Goal: Task Accomplishment & Management: Use online tool/utility

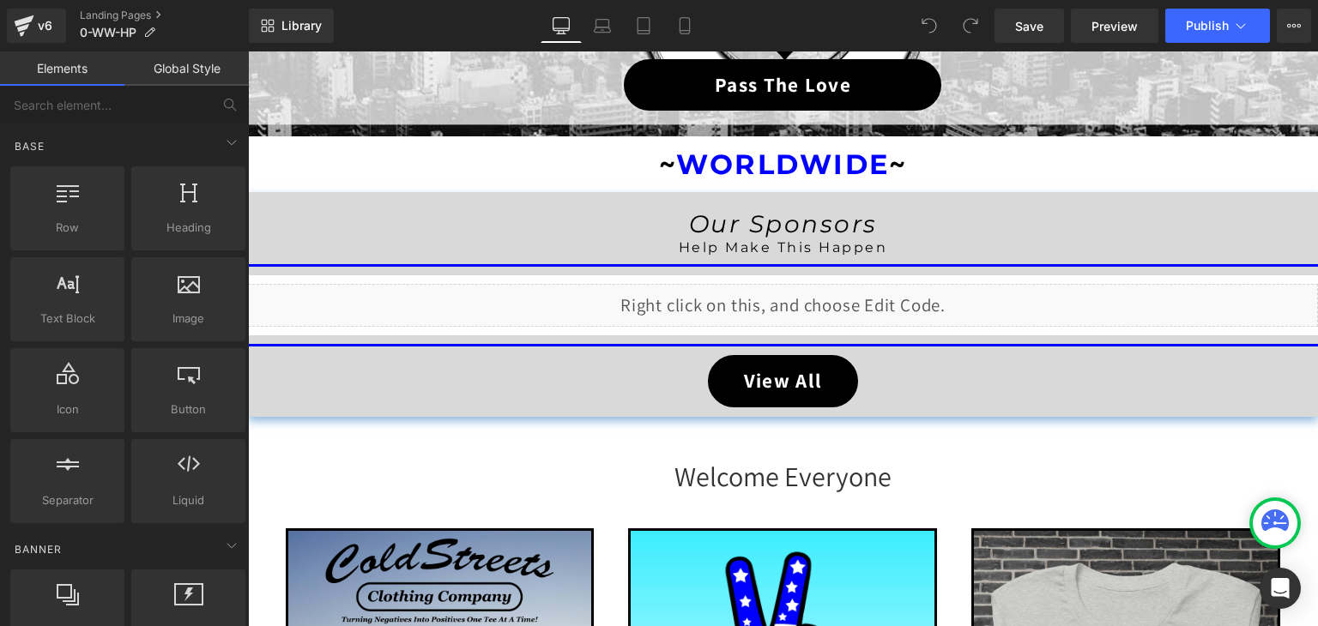
scroll to position [429, 0]
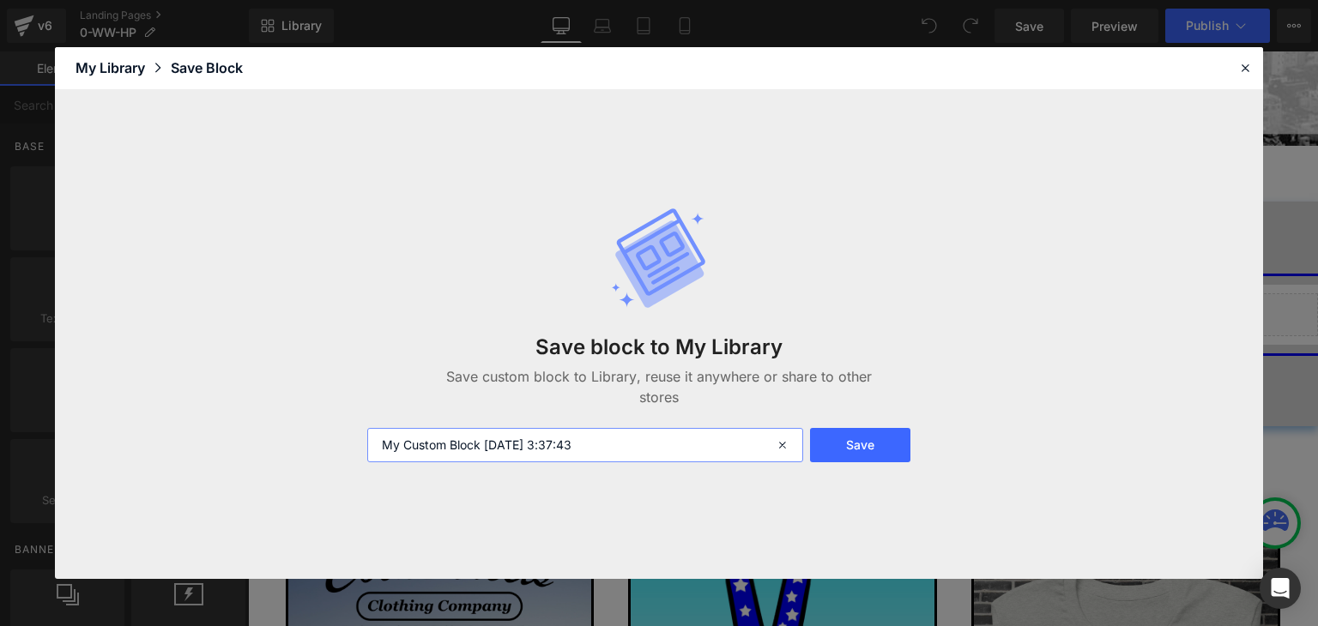
drag, startPoint x: 613, startPoint y: 450, endPoint x: 347, endPoint y: 440, distance: 265.3
click at [347, 440] on div "Save block to My Library Save custom block to Library, reuse it anywhere or sha…" at bounding box center [659, 335] width 1208 height 490
paste input "0-WW-HP"
type input "0-WW-HP"
click at [842, 444] on button "Save" at bounding box center [860, 445] width 100 height 34
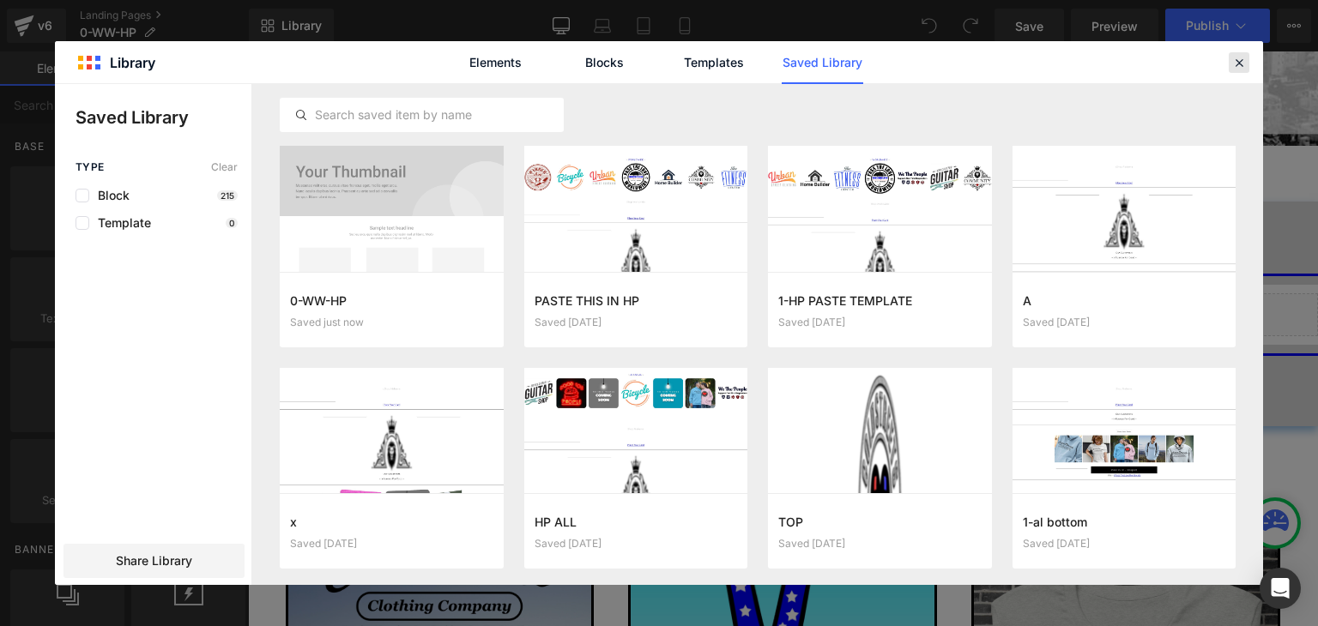
click at [1237, 63] on icon at bounding box center [1238, 62] width 15 height 15
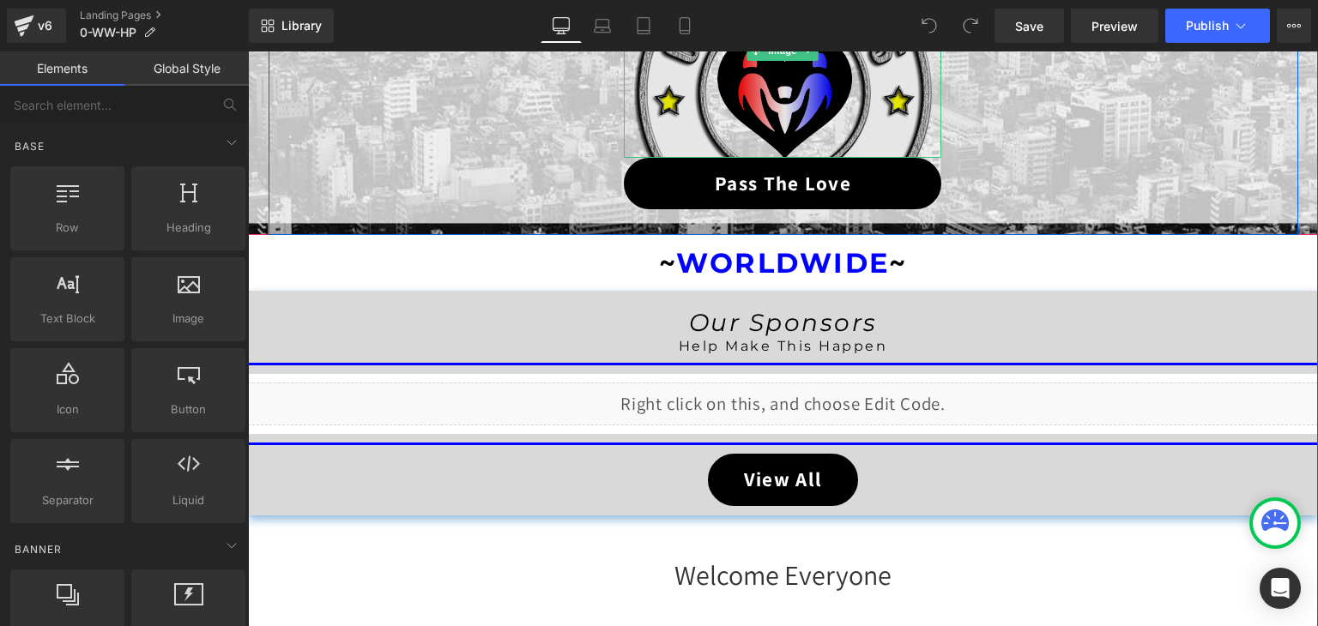
scroll to position [343, 0]
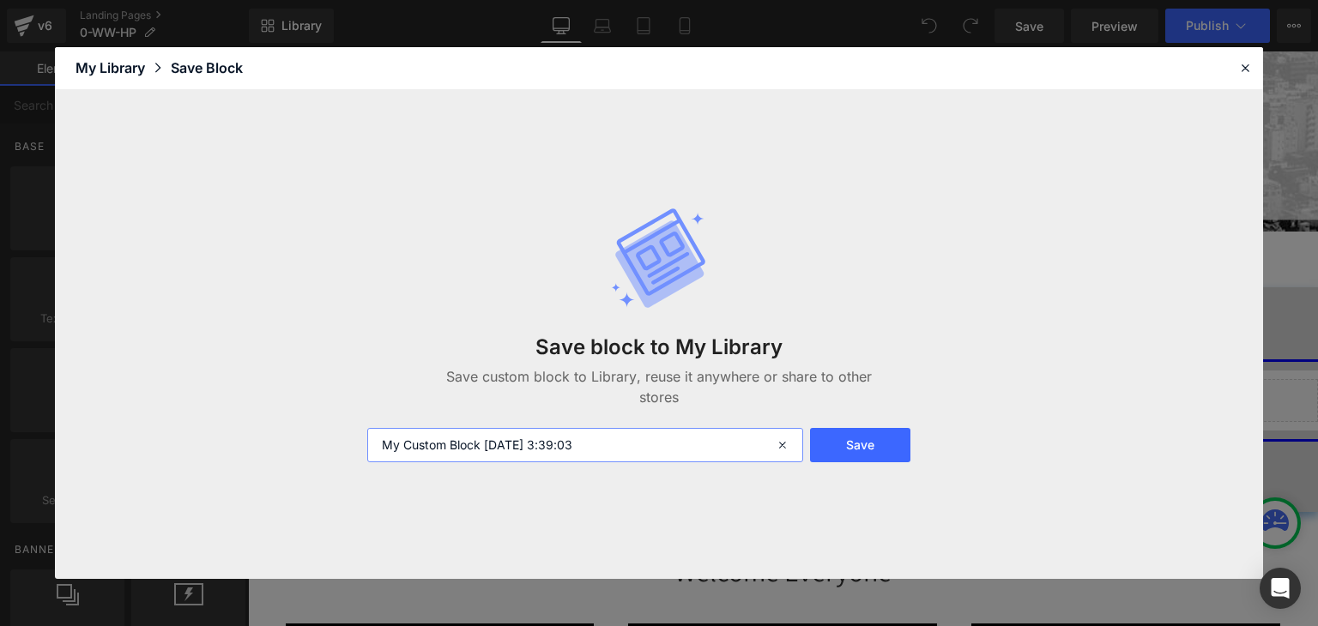
drag, startPoint x: 655, startPoint y: 440, endPoint x: 355, endPoint y: 448, distance: 299.5
click at [355, 448] on div "Save block to My Library Save custom block to Library, reuse it anywhere or sha…" at bounding box center [659, 335] width 1208 height 490
paste input "0-WW-"
type input "0-WW-"
click at [848, 452] on button "Save" at bounding box center [860, 445] width 100 height 34
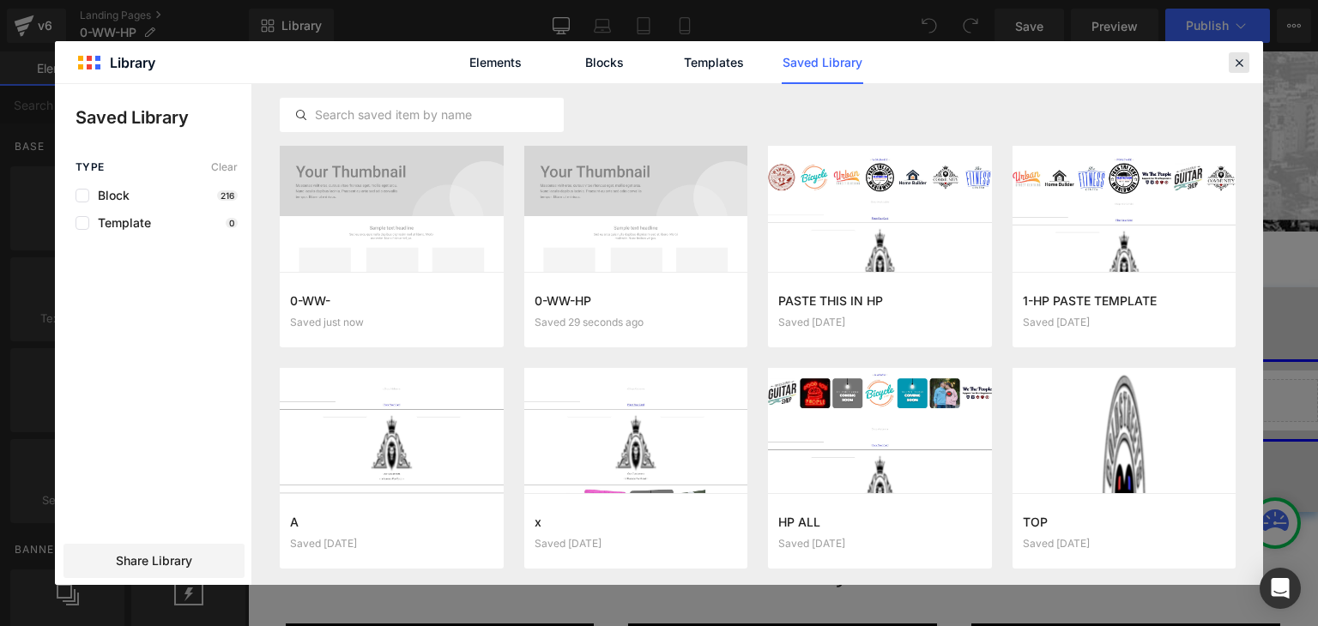
click at [1233, 60] on icon at bounding box center [1238, 62] width 15 height 15
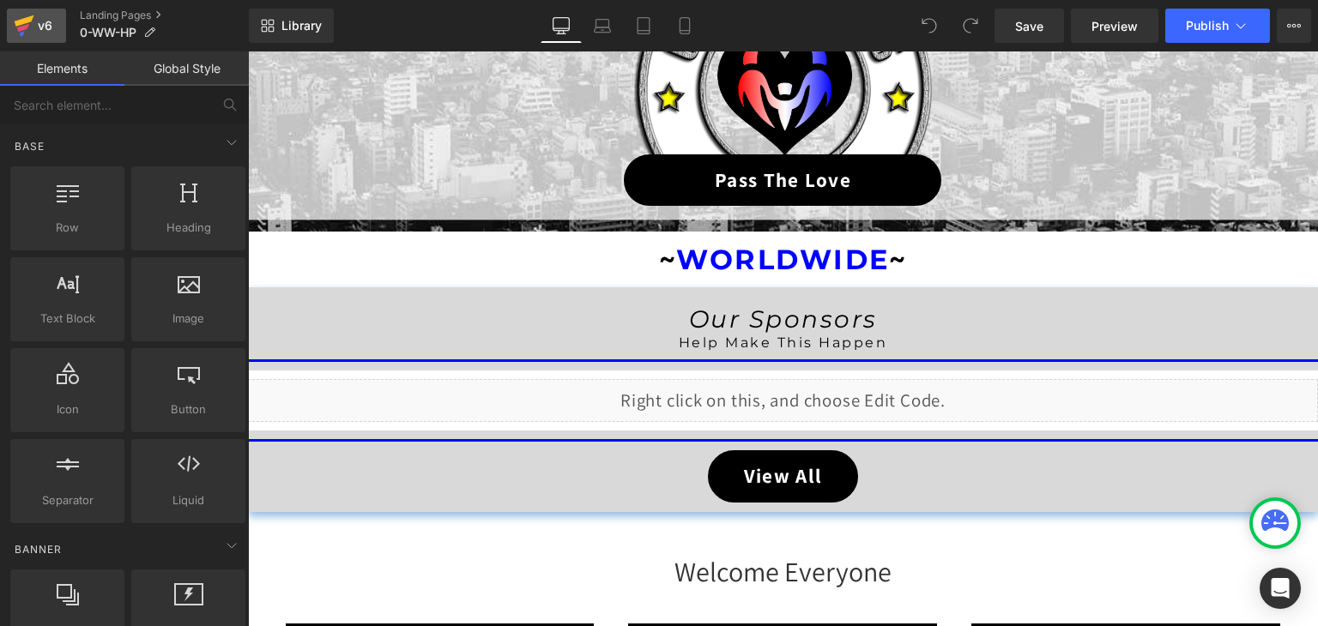
click at [24, 25] on icon at bounding box center [24, 25] width 21 height 43
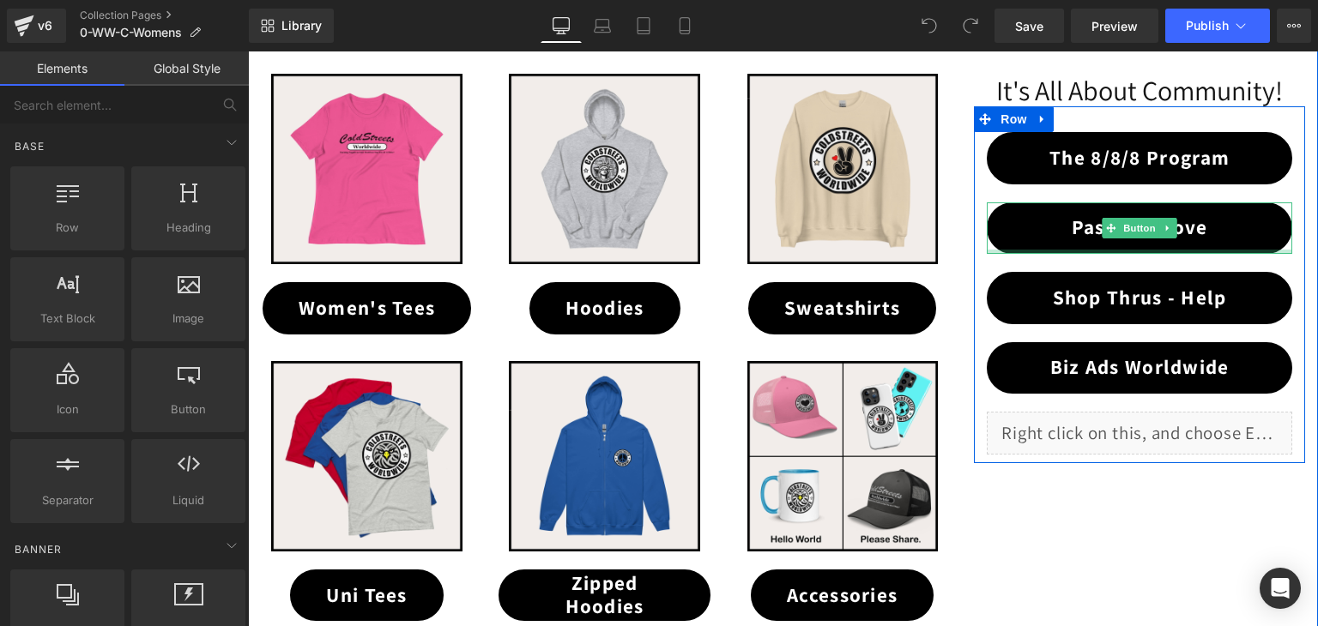
scroll to position [515, 0]
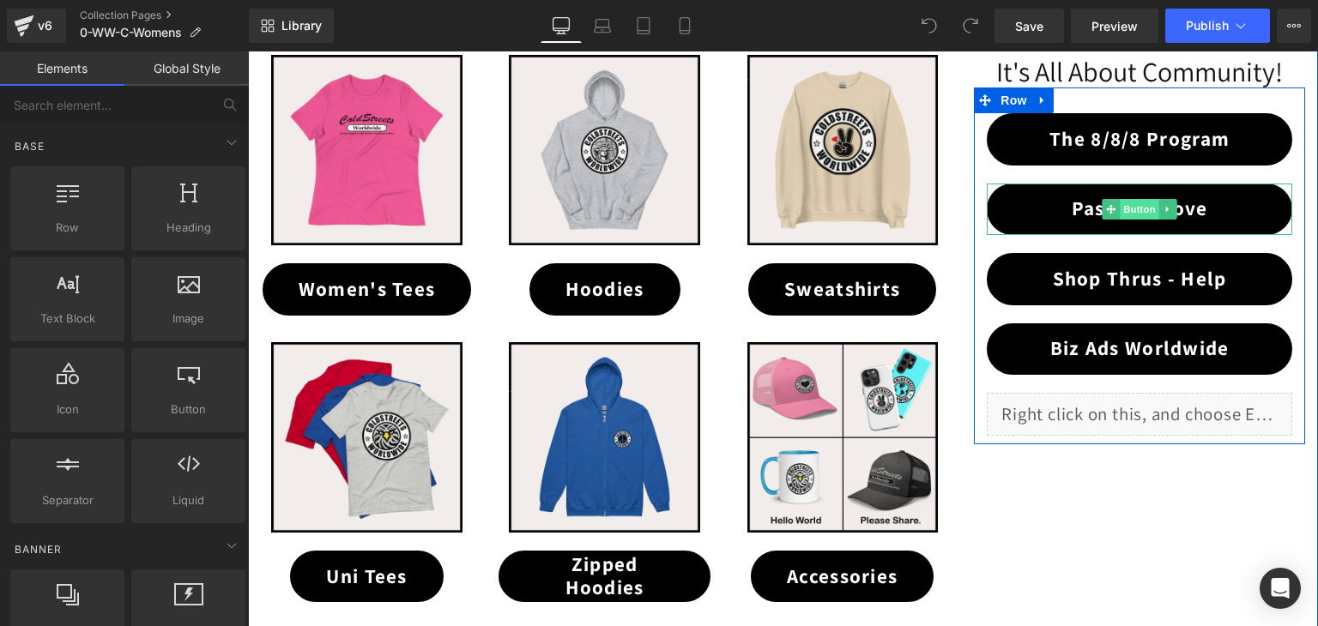
click at [1127, 202] on span "Button" at bounding box center [1139, 209] width 39 height 21
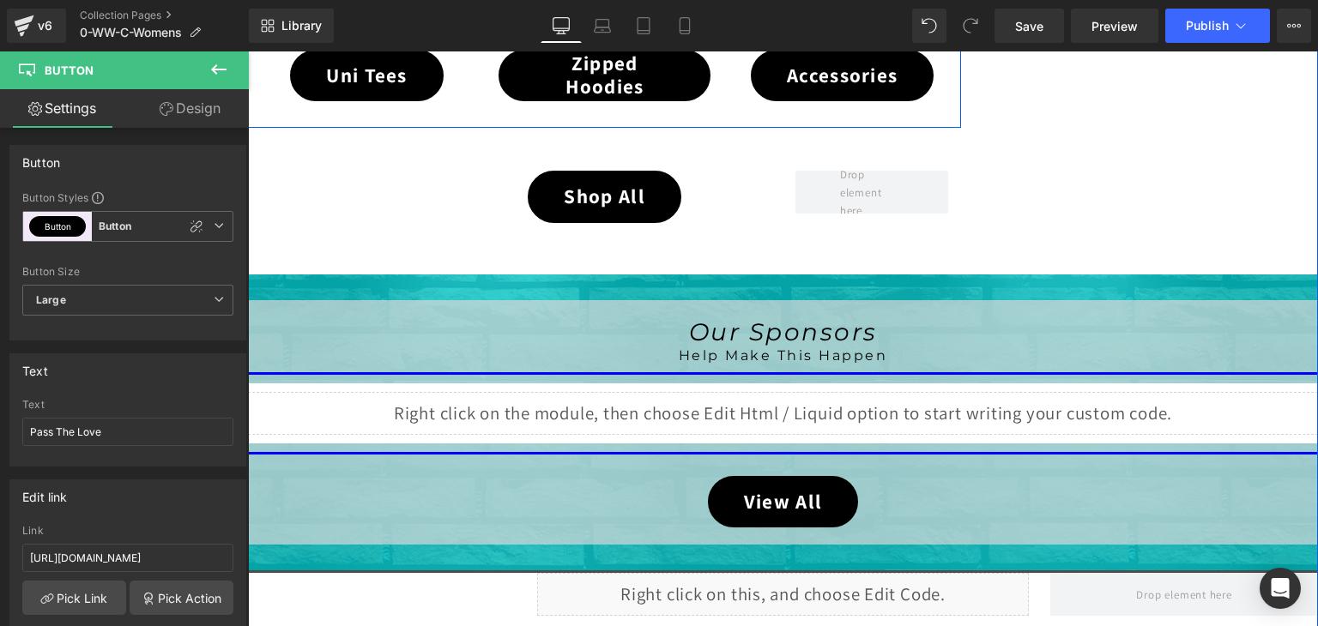
scroll to position [1029, 0]
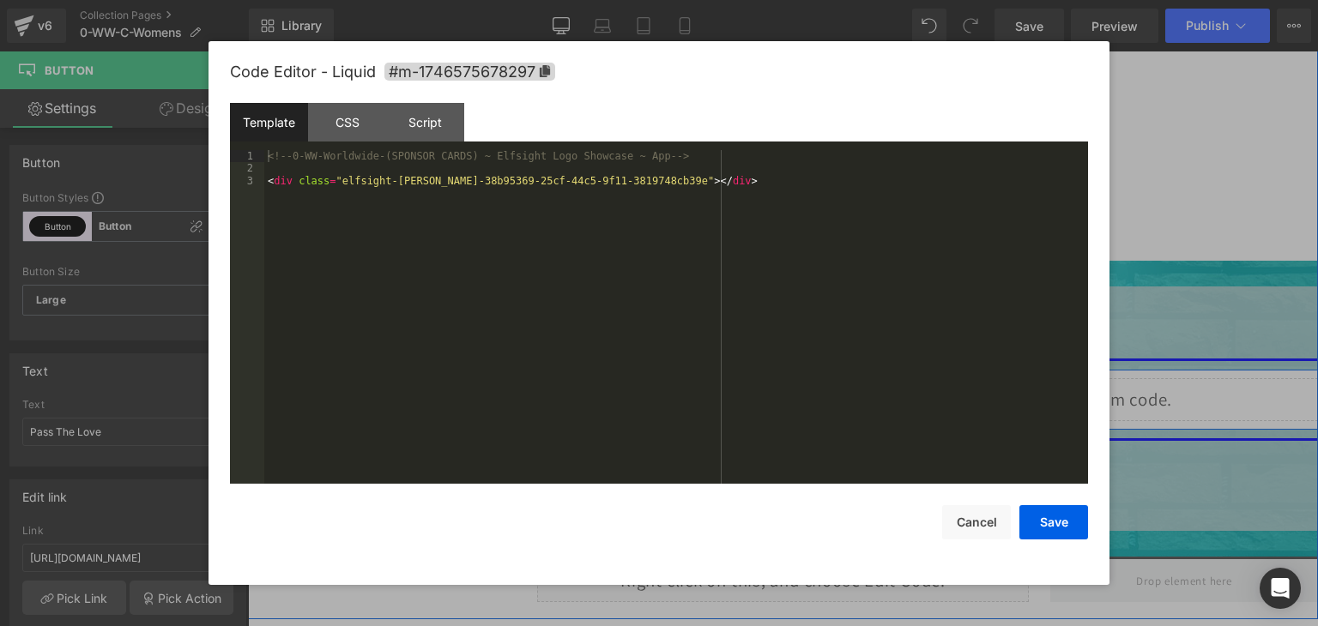
click at [797, 386] on div "Liquid" at bounding box center [783, 399] width 1070 height 43
click at [1035, 517] on button "Save" at bounding box center [1053, 522] width 69 height 34
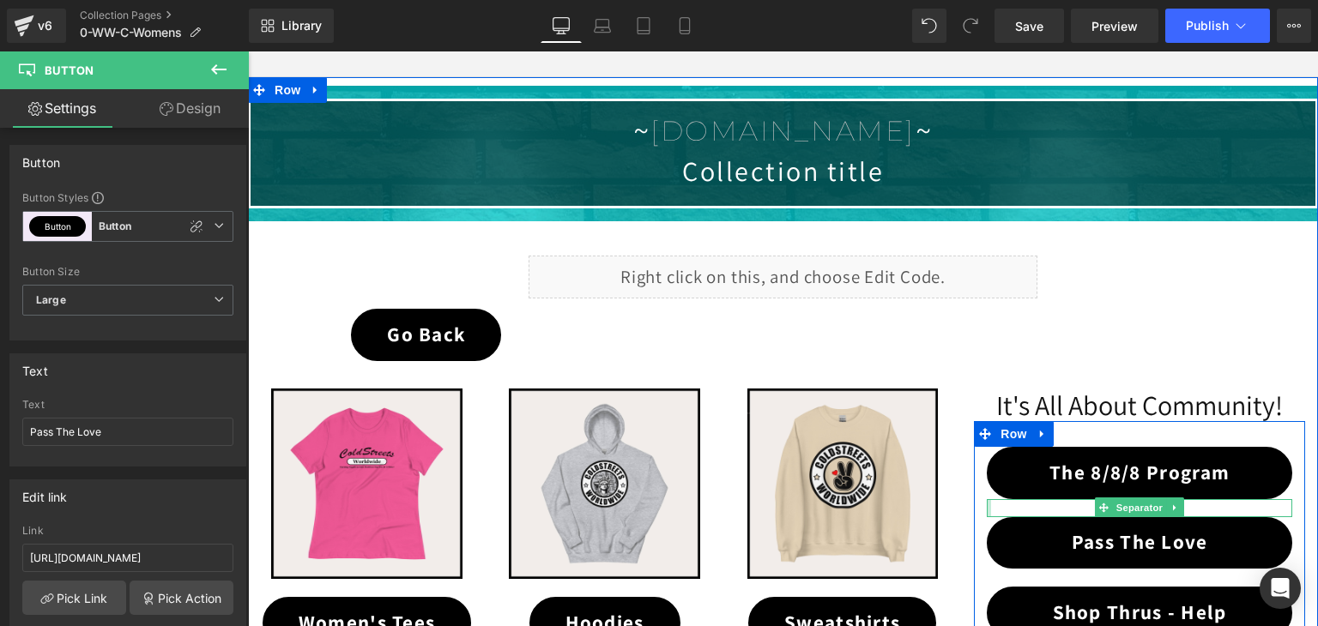
scroll to position [172, 0]
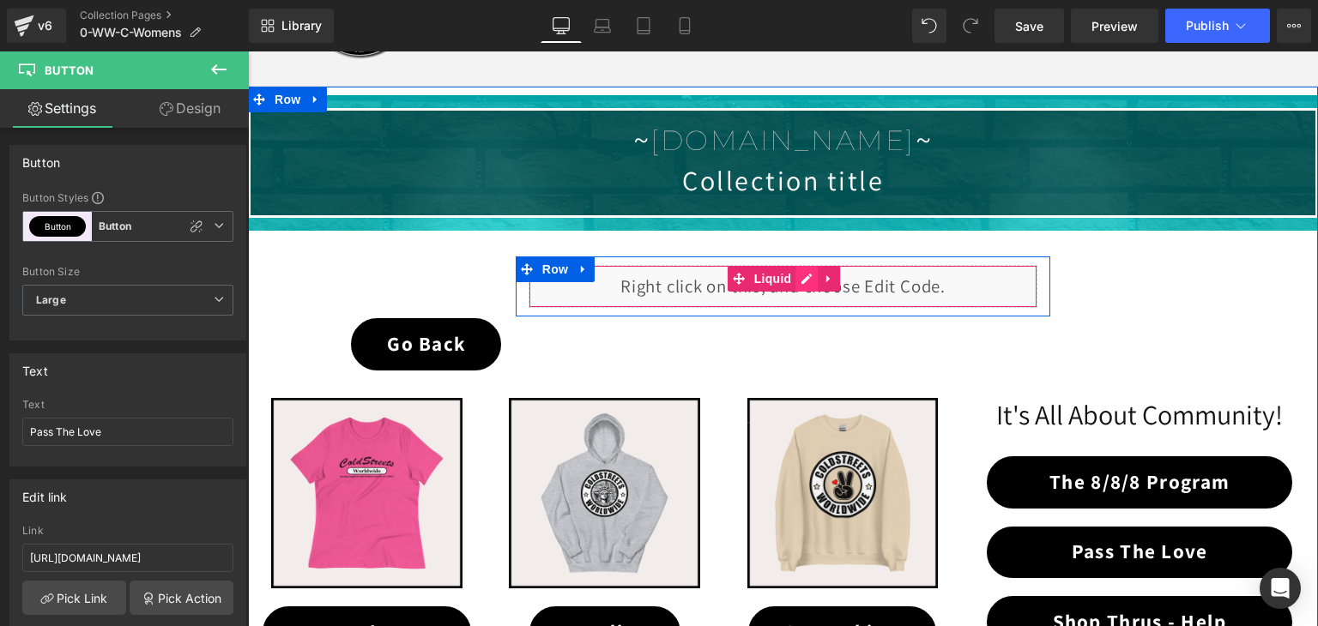
click at [802, 281] on div "Liquid" at bounding box center [783, 286] width 510 height 43
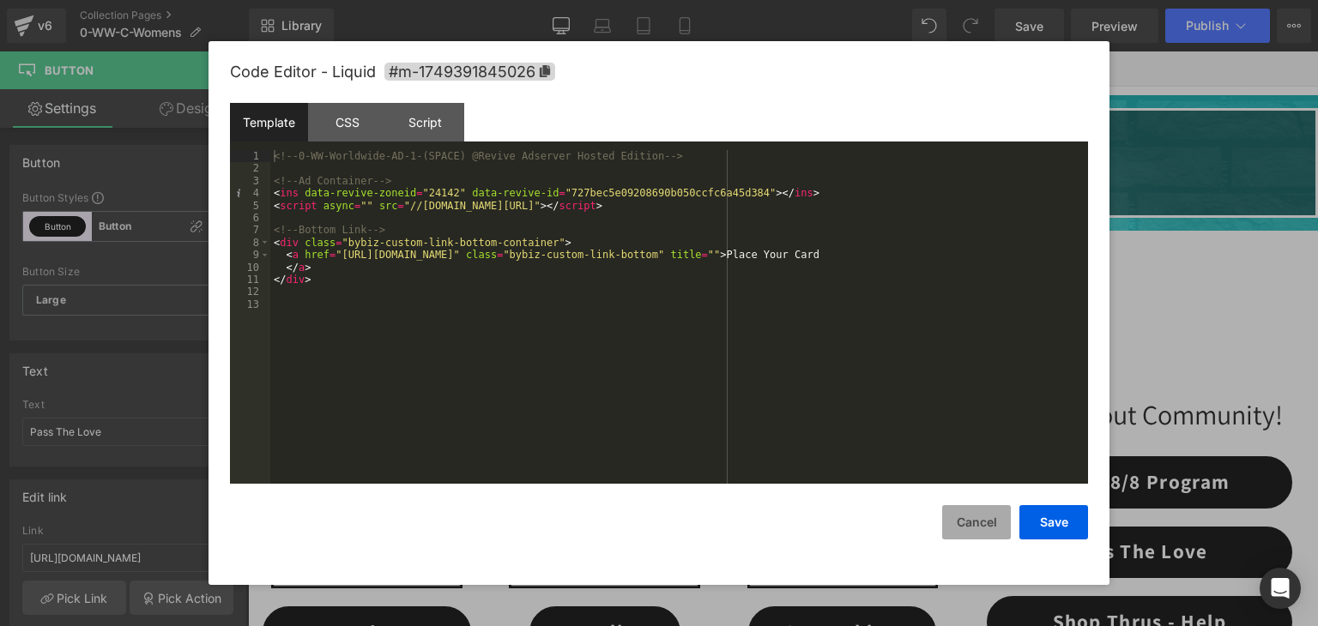
click at [970, 524] on button "Cancel" at bounding box center [976, 522] width 69 height 34
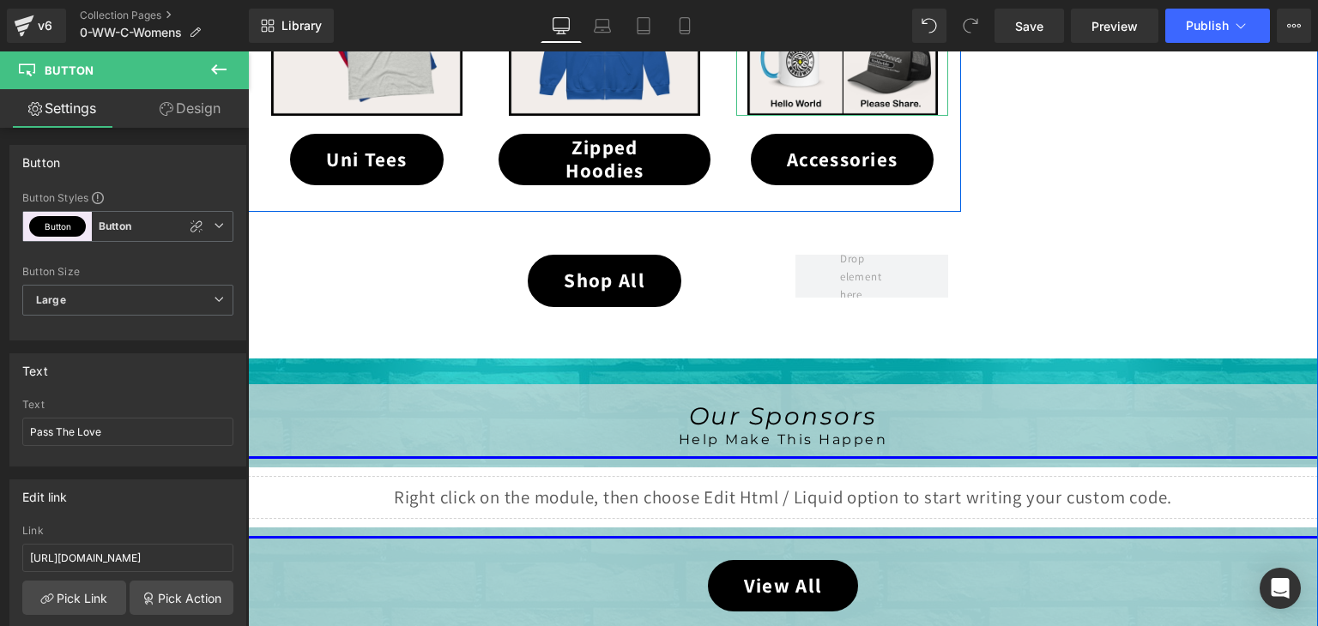
scroll to position [944, 0]
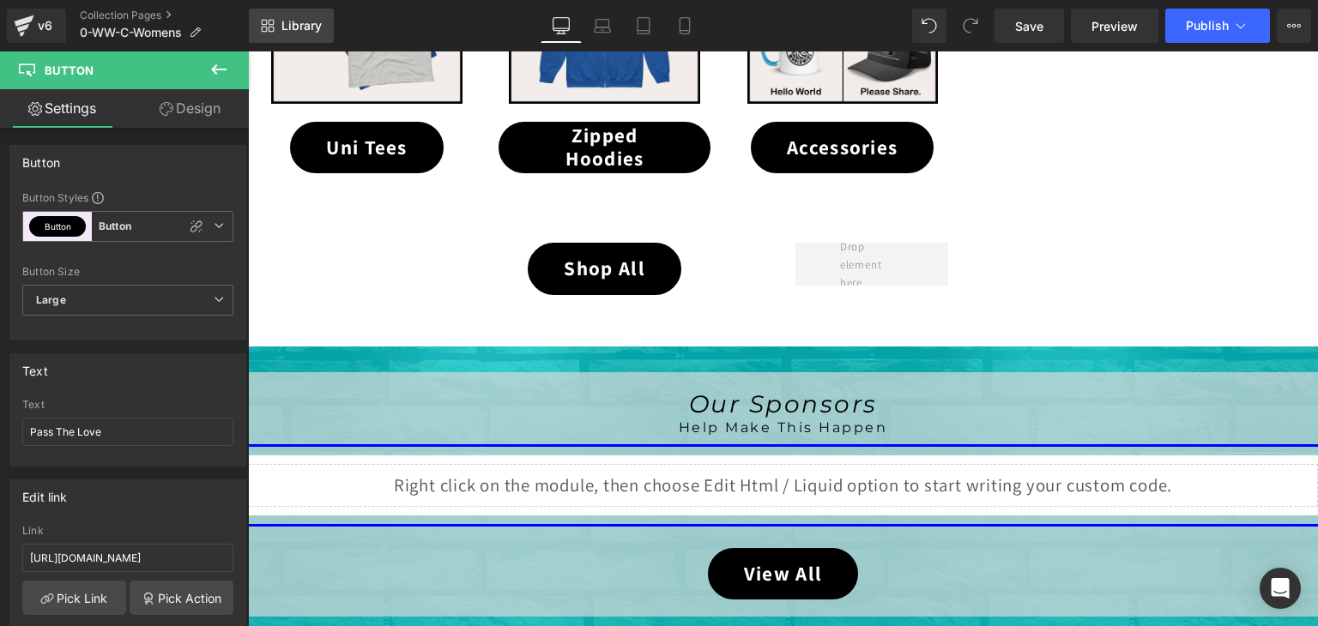
click at [312, 16] on link "Library" at bounding box center [291, 26] width 85 height 34
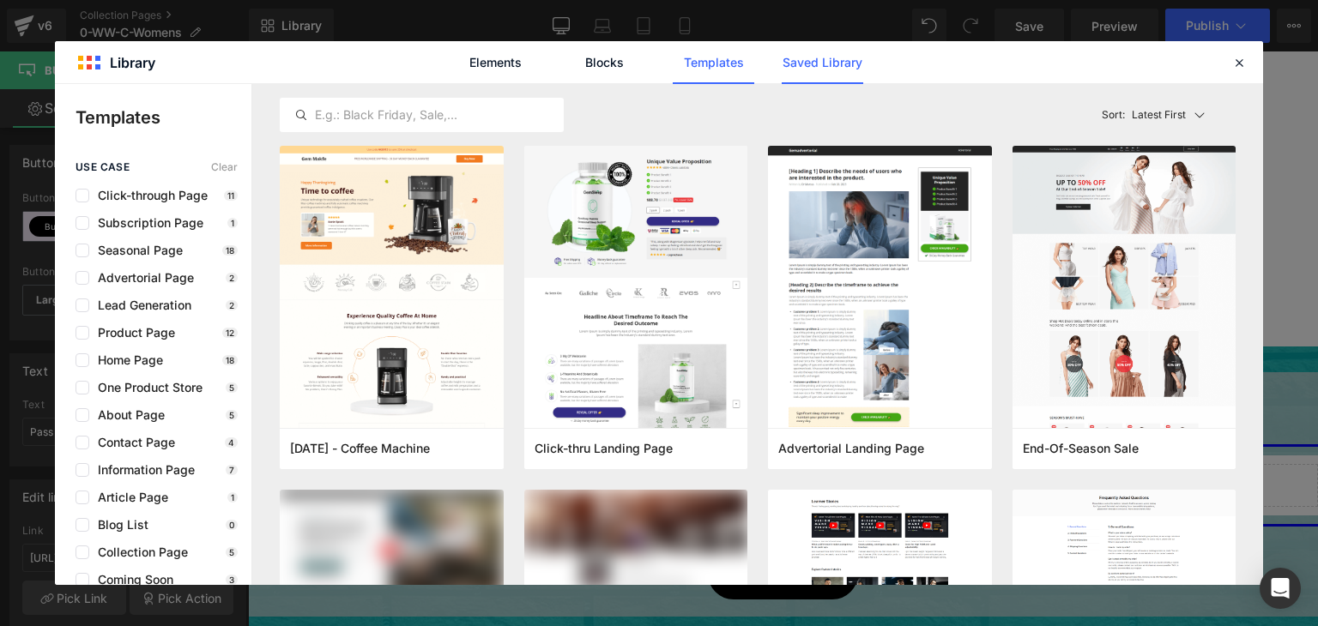
click at [836, 72] on link "Saved Library" at bounding box center [822, 62] width 81 height 43
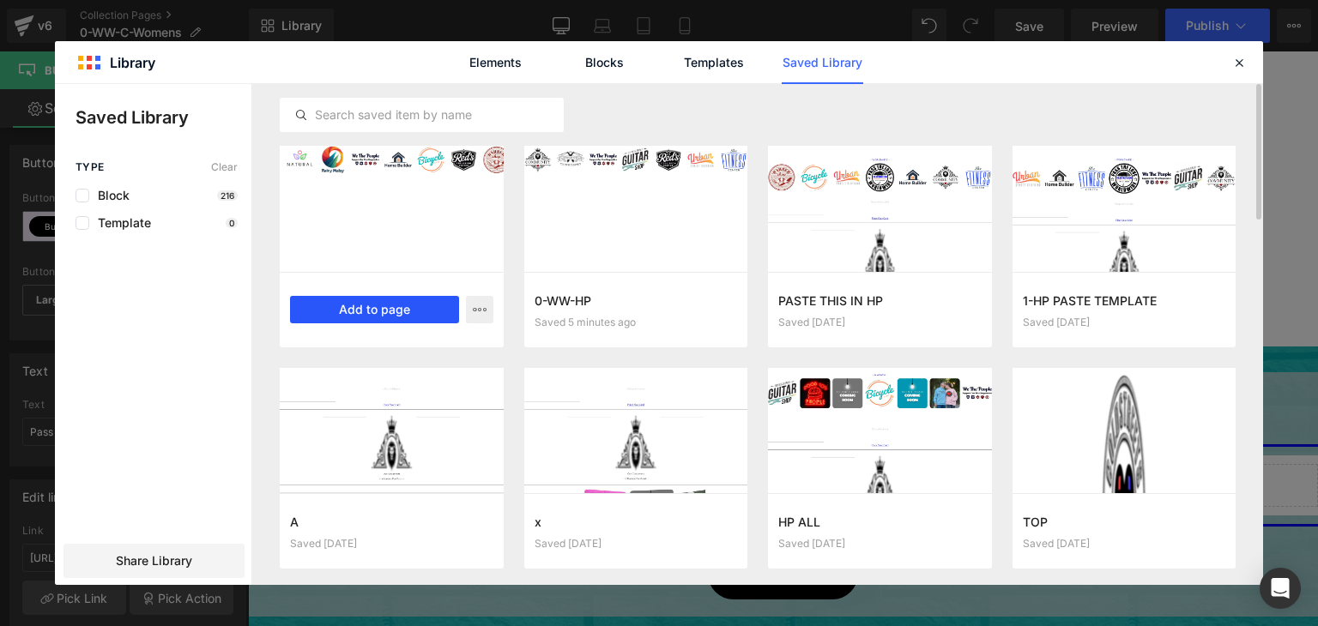
click at [381, 306] on button "Add to page" at bounding box center [374, 309] width 169 height 27
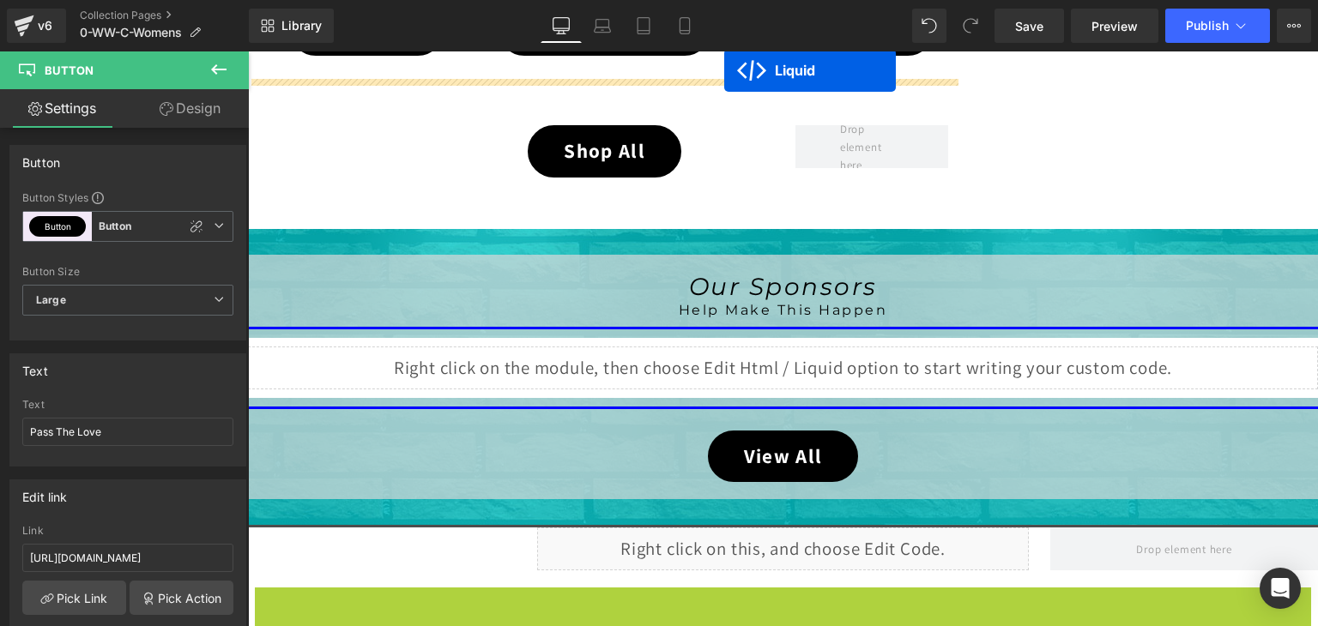
scroll to position [941, 0]
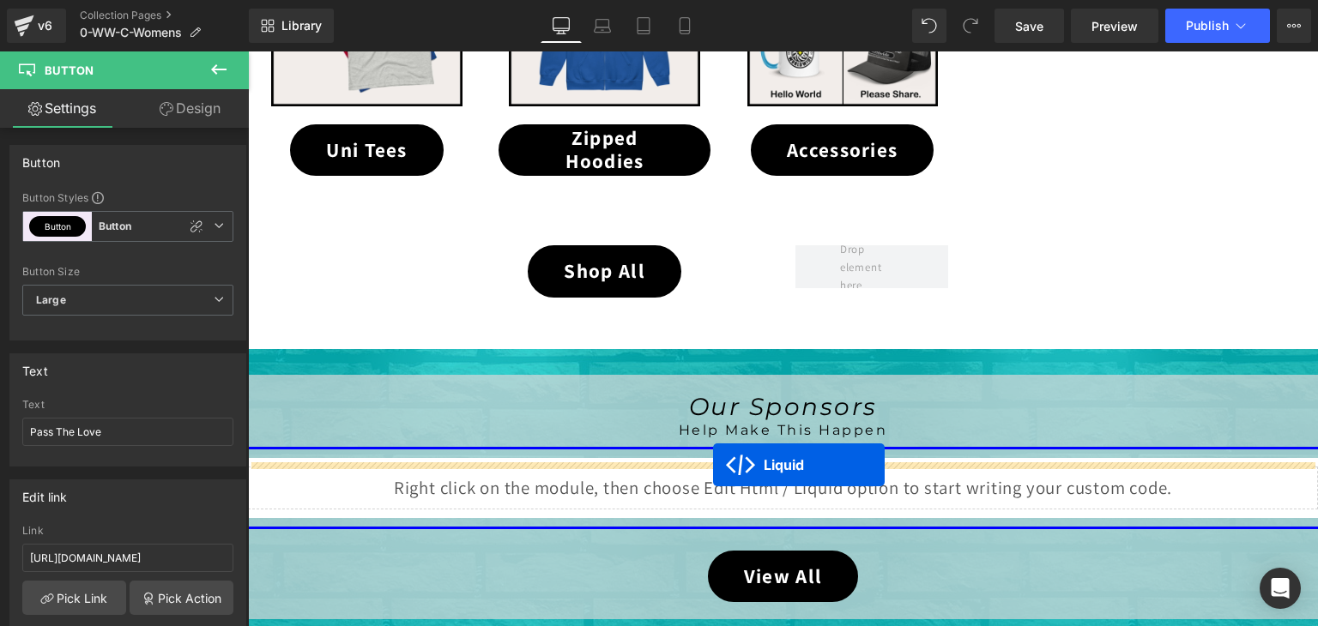
drag, startPoint x: 727, startPoint y: 145, endPoint x: 713, endPoint y: 465, distance: 320.3
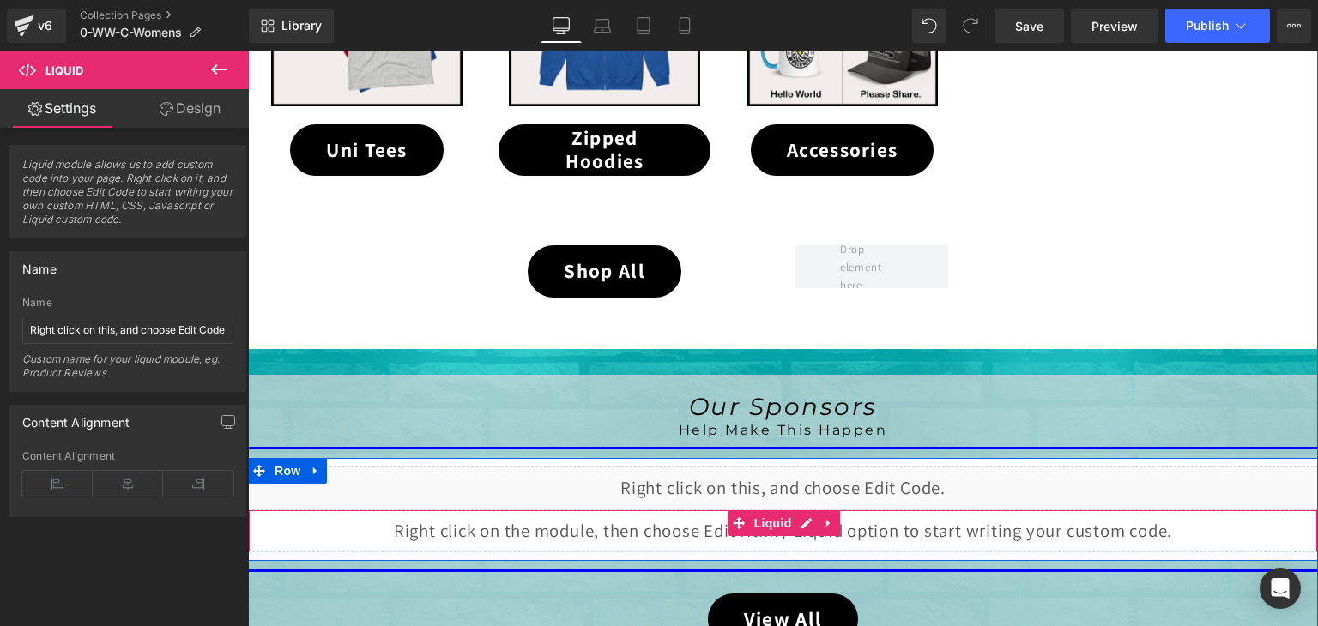
click at [803, 519] on div "Liquid" at bounding box center [783, 531] width 1070 height 43
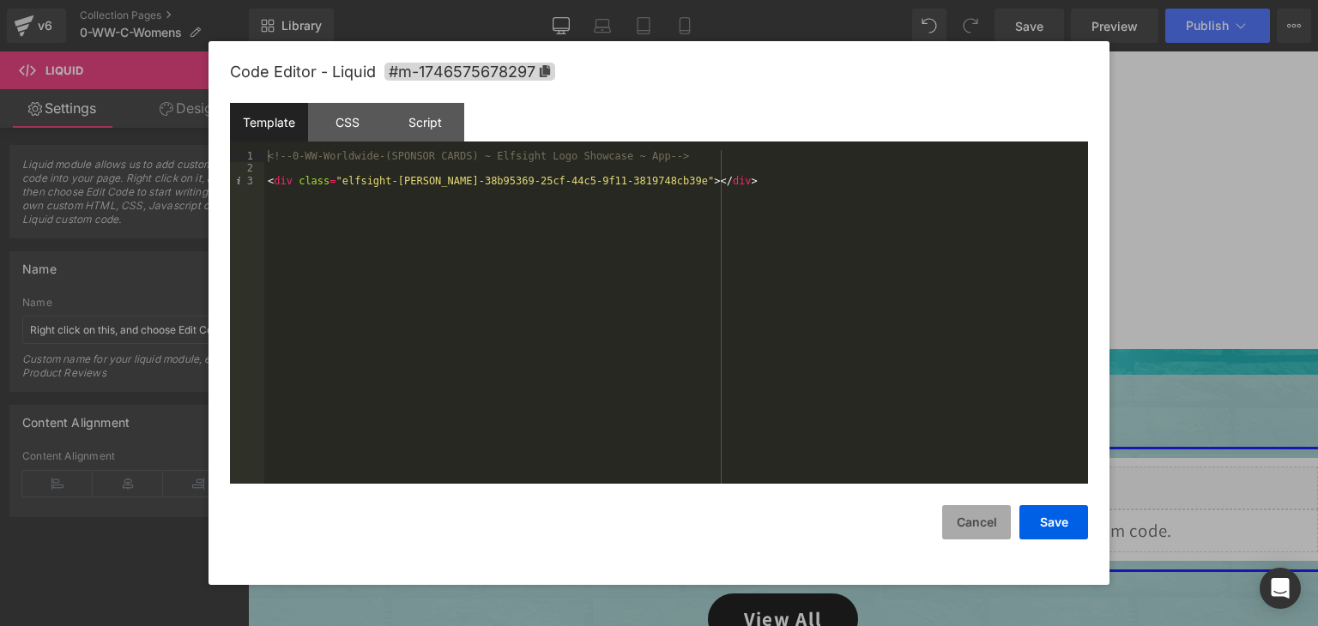
click at [968, 515] on button "Cancel" at bounding box center [976, 522] width 69 height 34
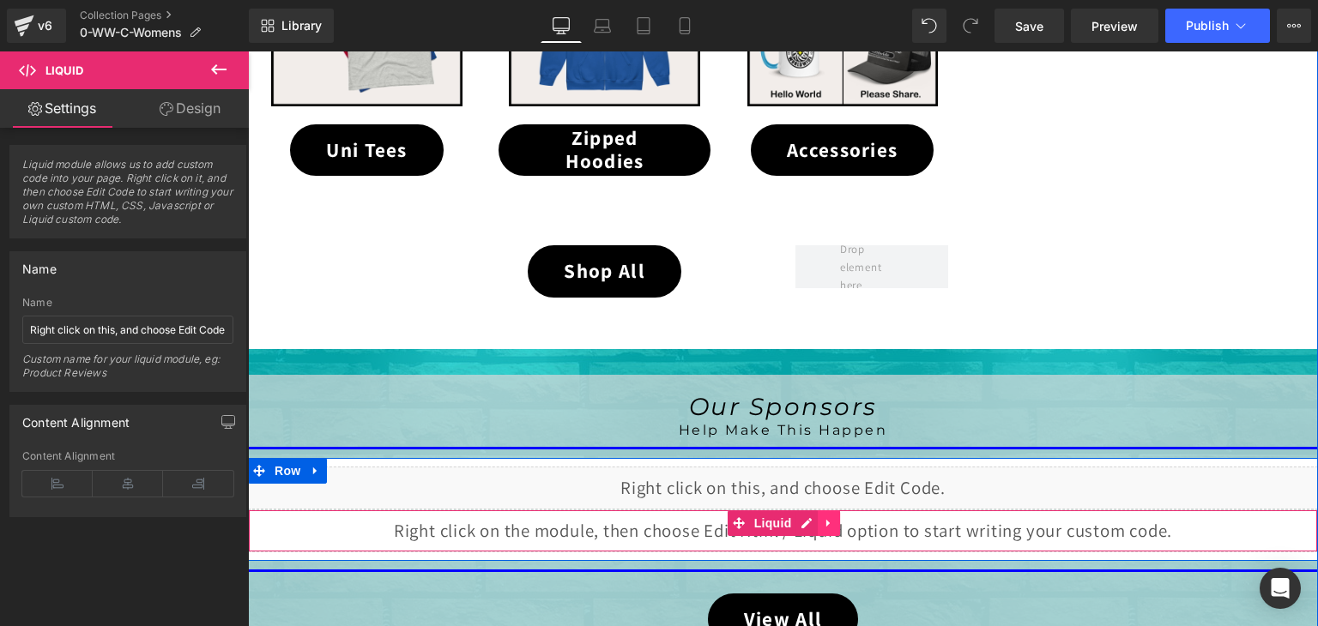
click at [826, 521] on icon at bounding box center [827, 523] width 3 height 8
click at [829, 520] on link at bounding box center [840, 523] width 22 height 26
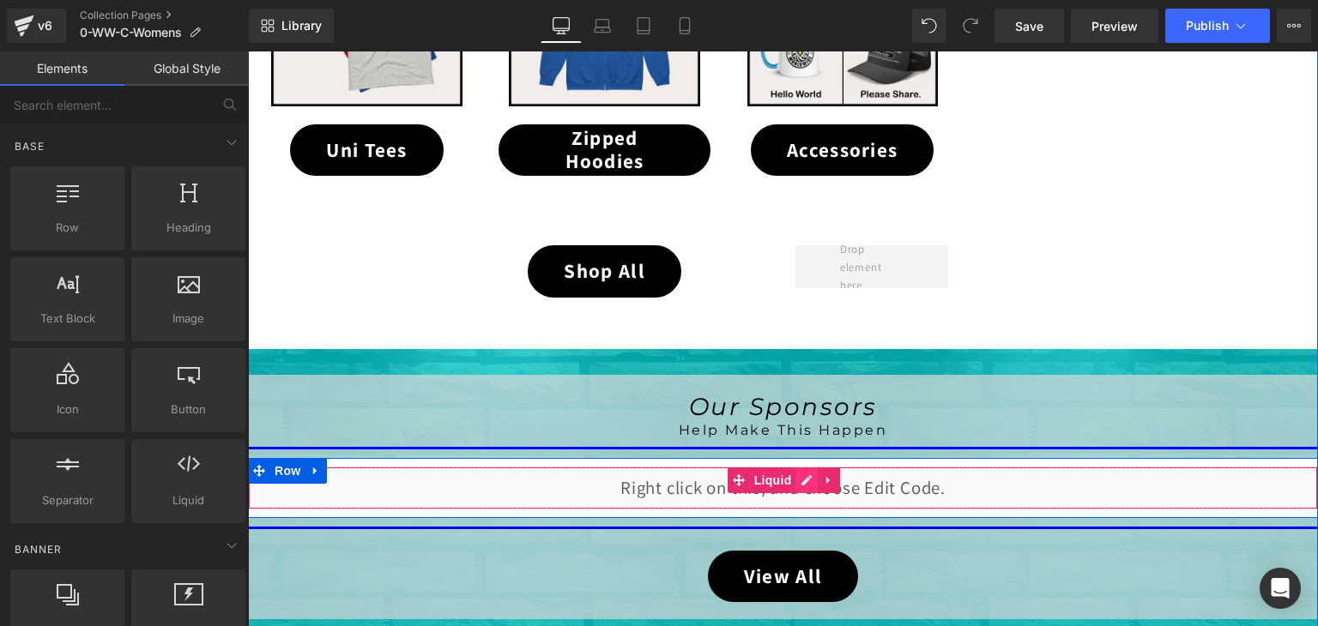
click at [796, 477] on div "Liquid" at bounding box center [783, 488] width 1070 height 43
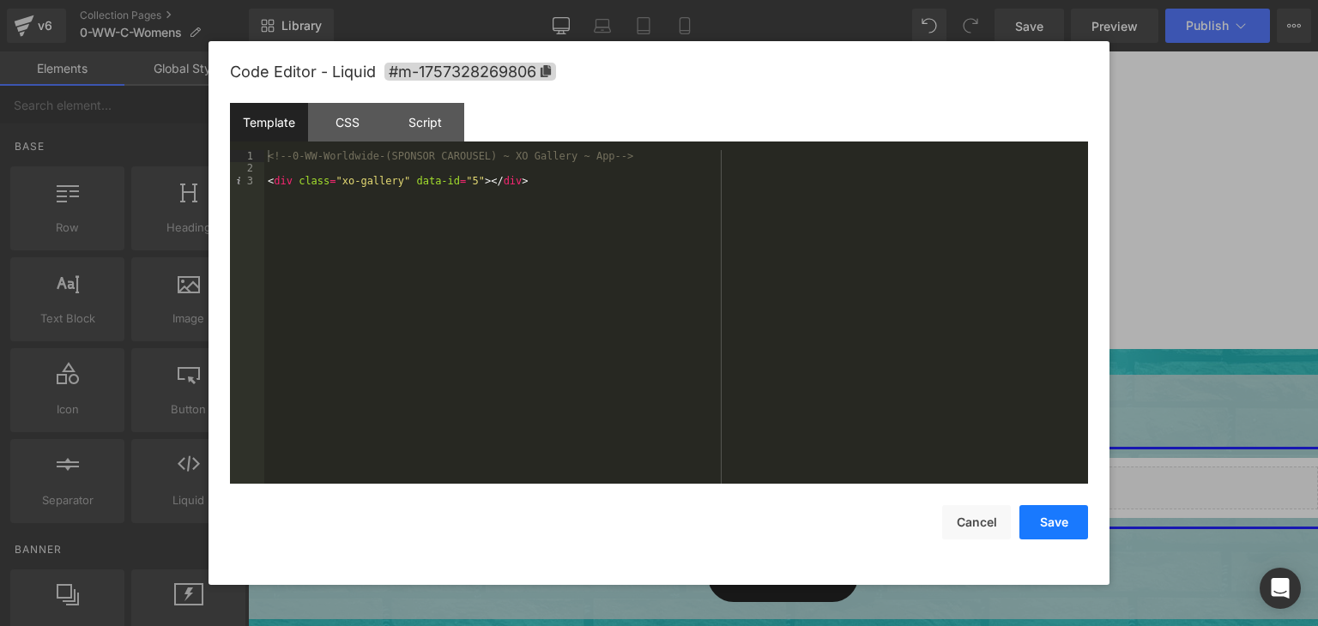
click at [1058, 519] on button "Save" at bounding box center [1053, 522] width 69 height 34
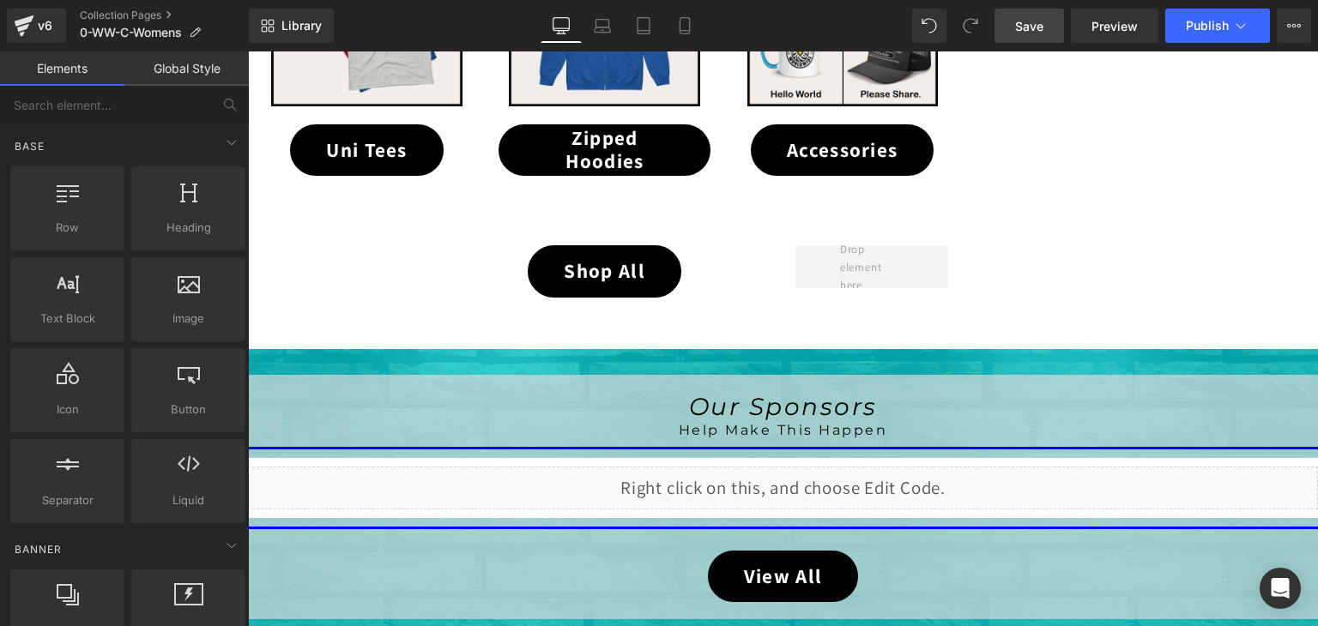
drag, startPoint x: 1037, startPoint y: 34, endPoint x: 932, endPoint y: 11, distance: 108.0
click at [1037, 34] on span "Save" at bounding box center [1029, 26] width 28 height 18
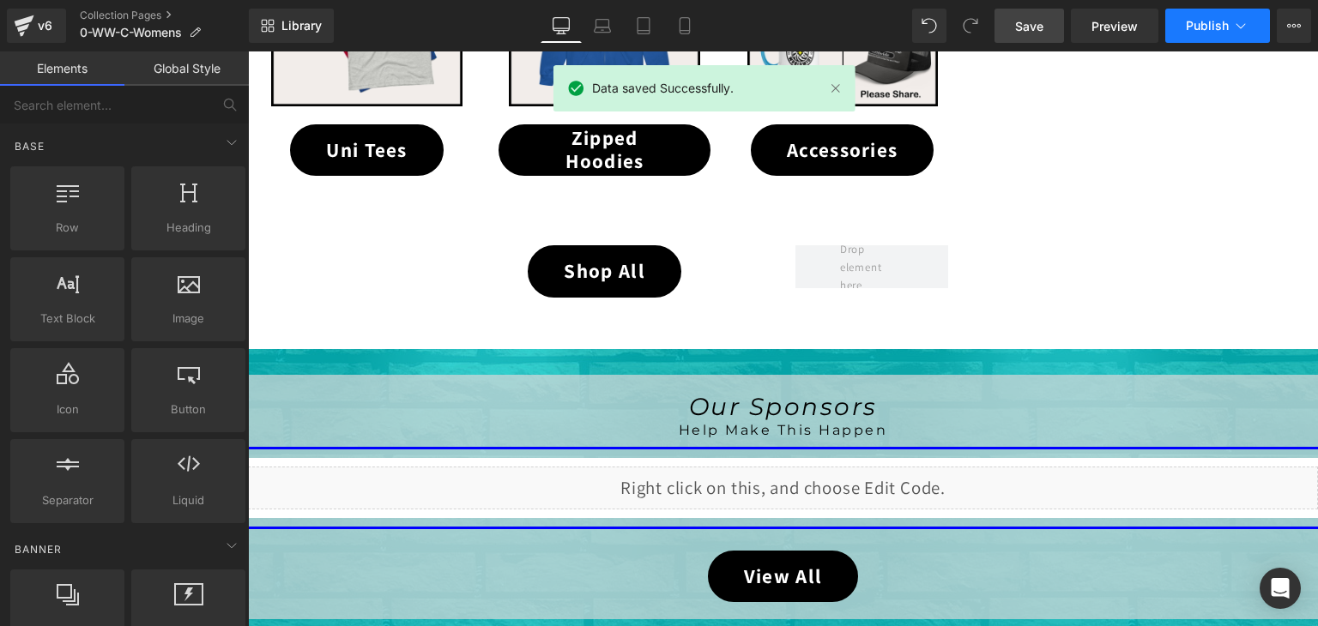
click at [1235, 23] on icon at bounding box center [1240, 25] width 17 height 17
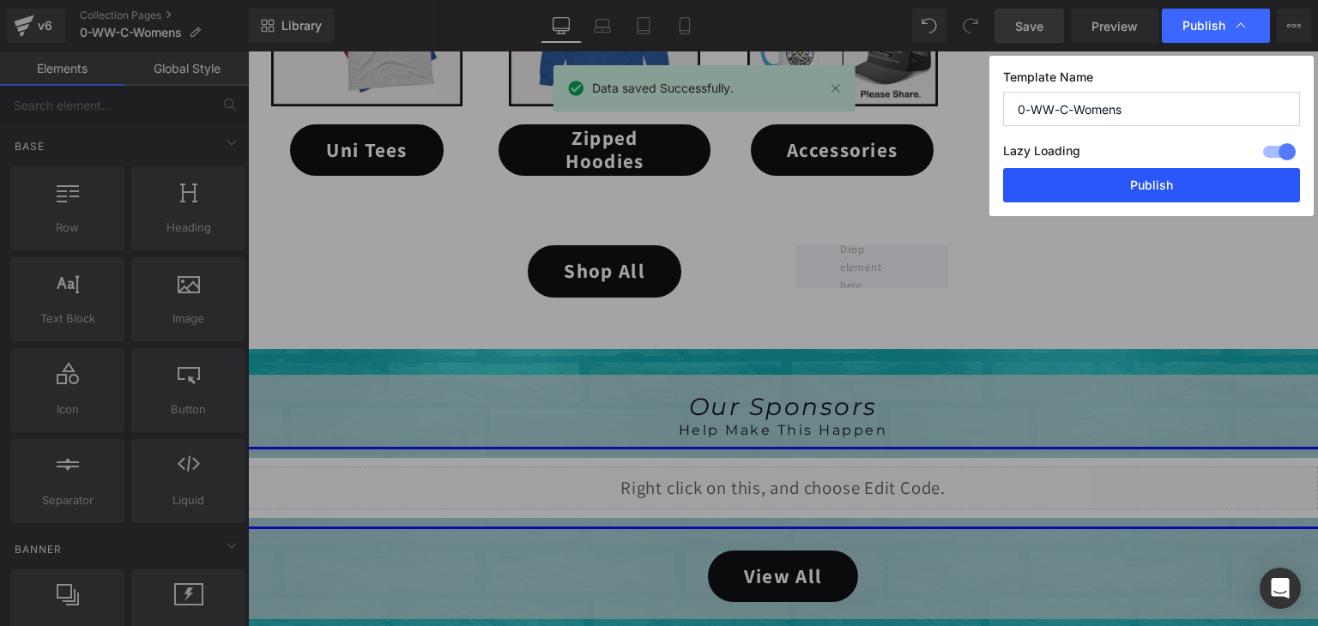
click at [1198, 183] on button "Publish" at bounding box center [1151, 185] width 297 height 34
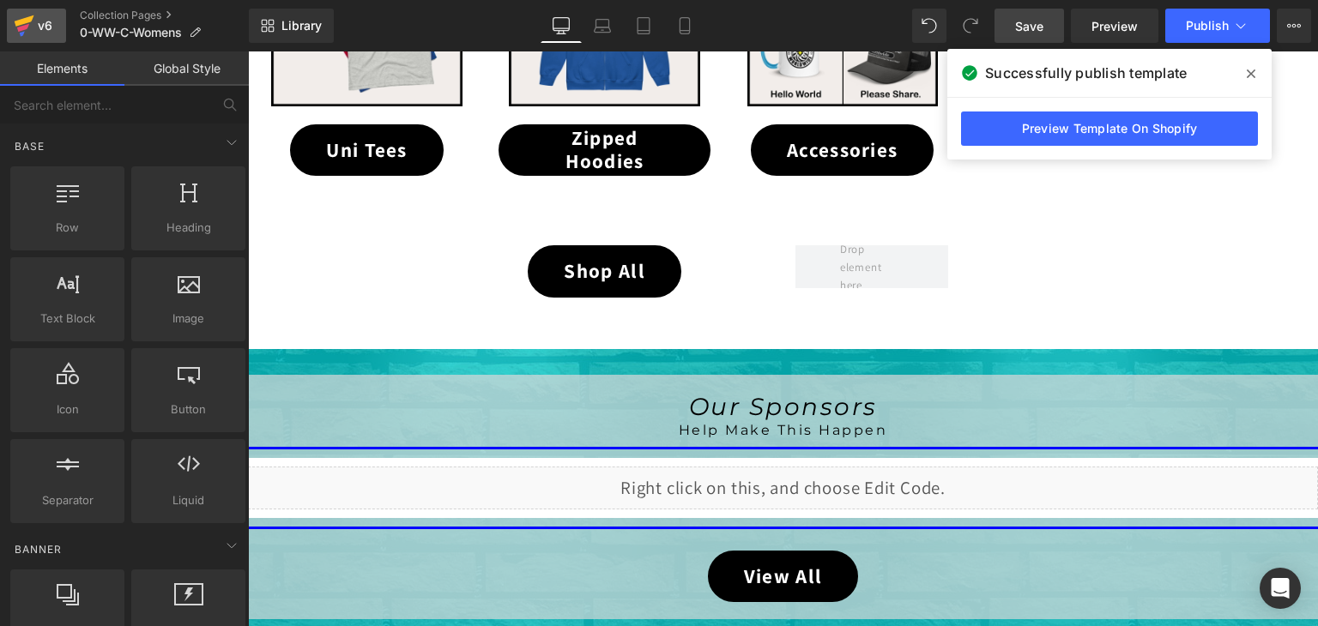
click at [19, 18] on icon at bounding box center [24, 25] width 21 height 43
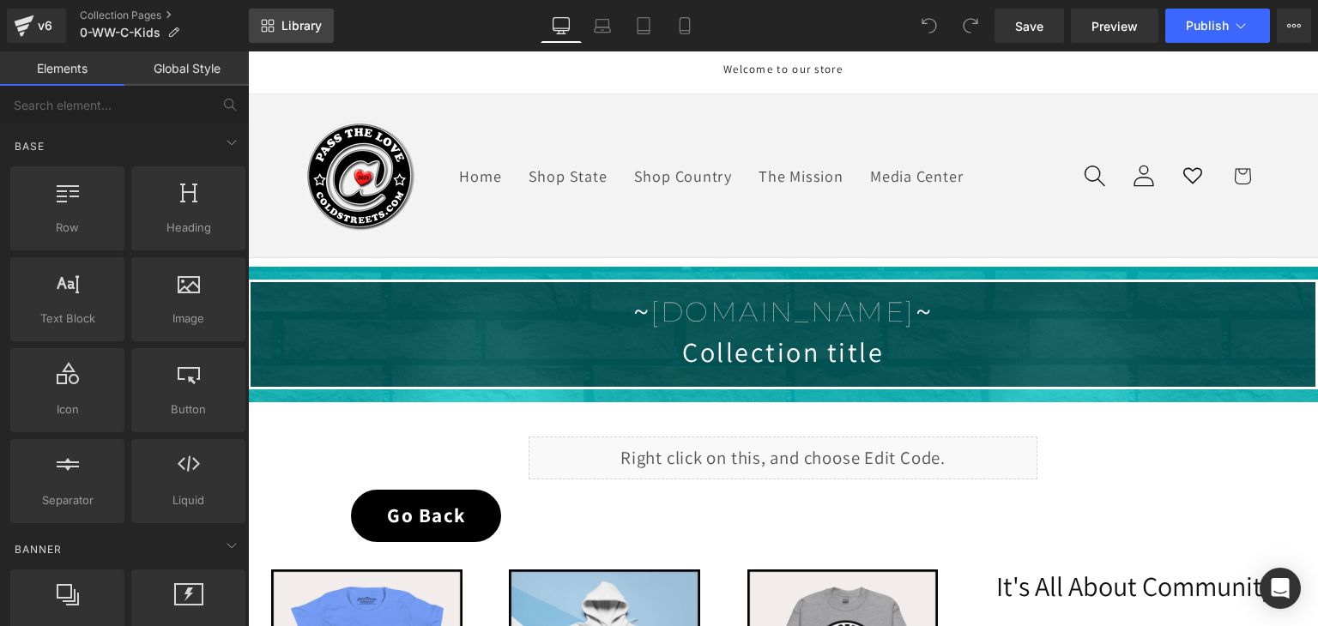
click at [297, 25] on span "Library" at bounding box center [301, 25] width 40 height 15
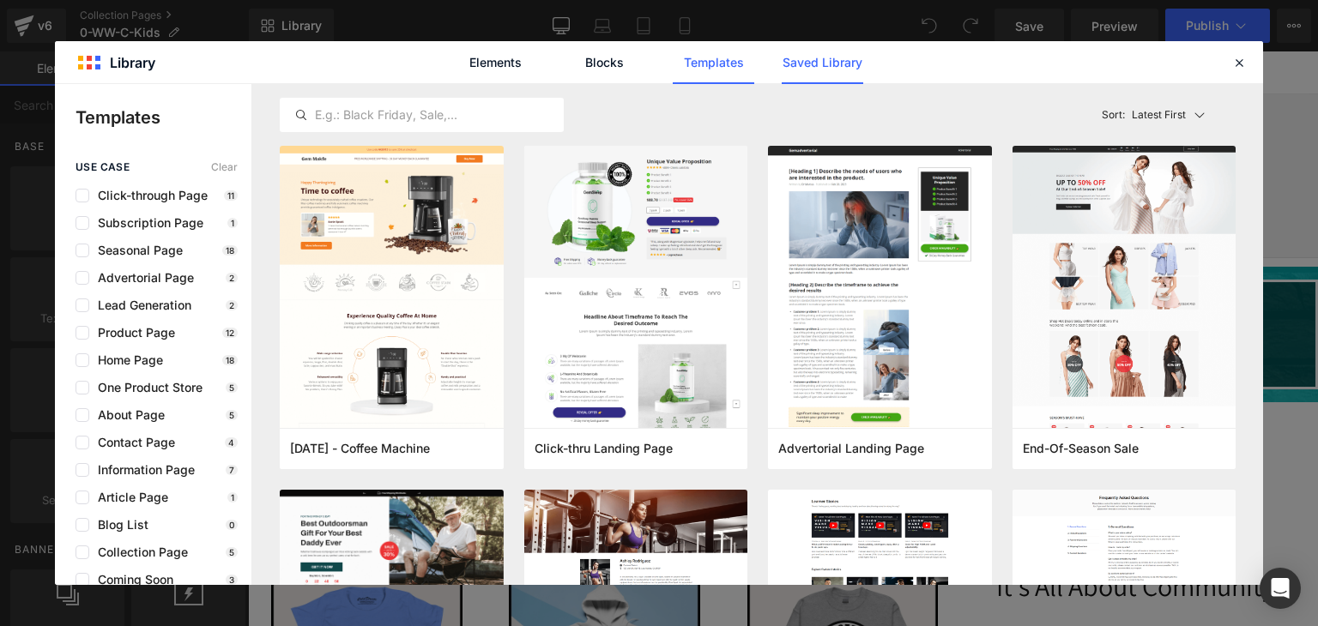
click at [797, 71] on link "Saved Library" at bounding box center [822, 62] width 81 height 43
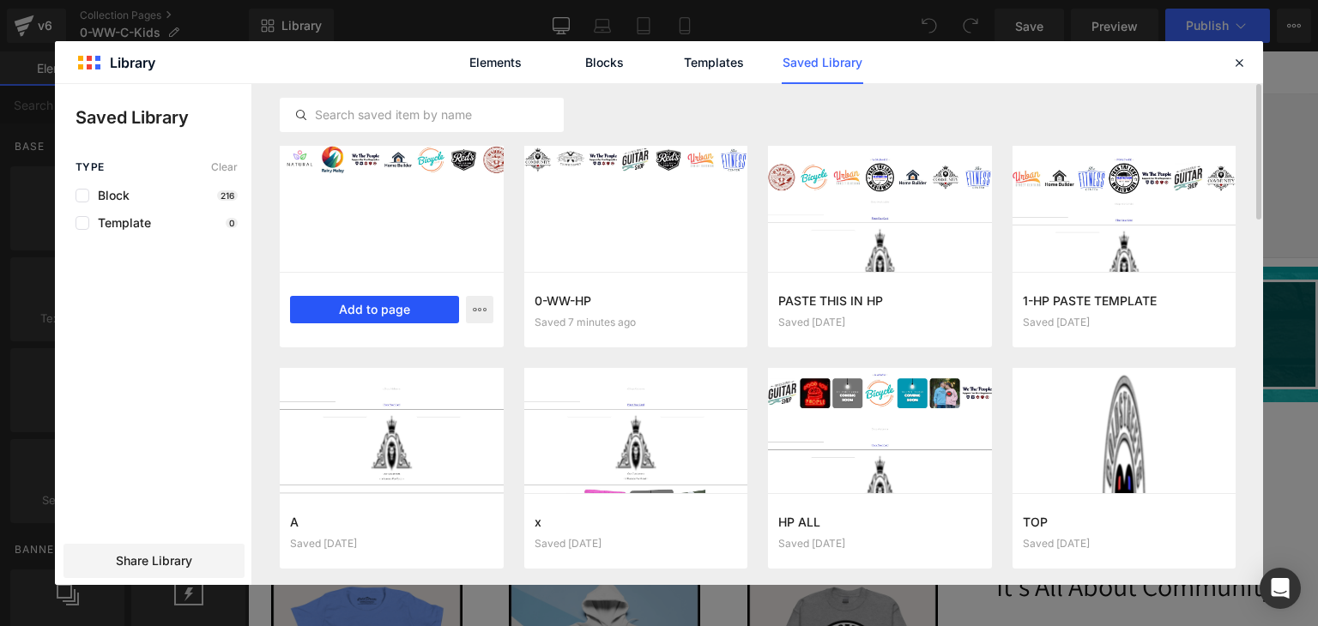
click at [401, 303] on button "Add to page" at bounding box center [374, 309] width 169 height 27
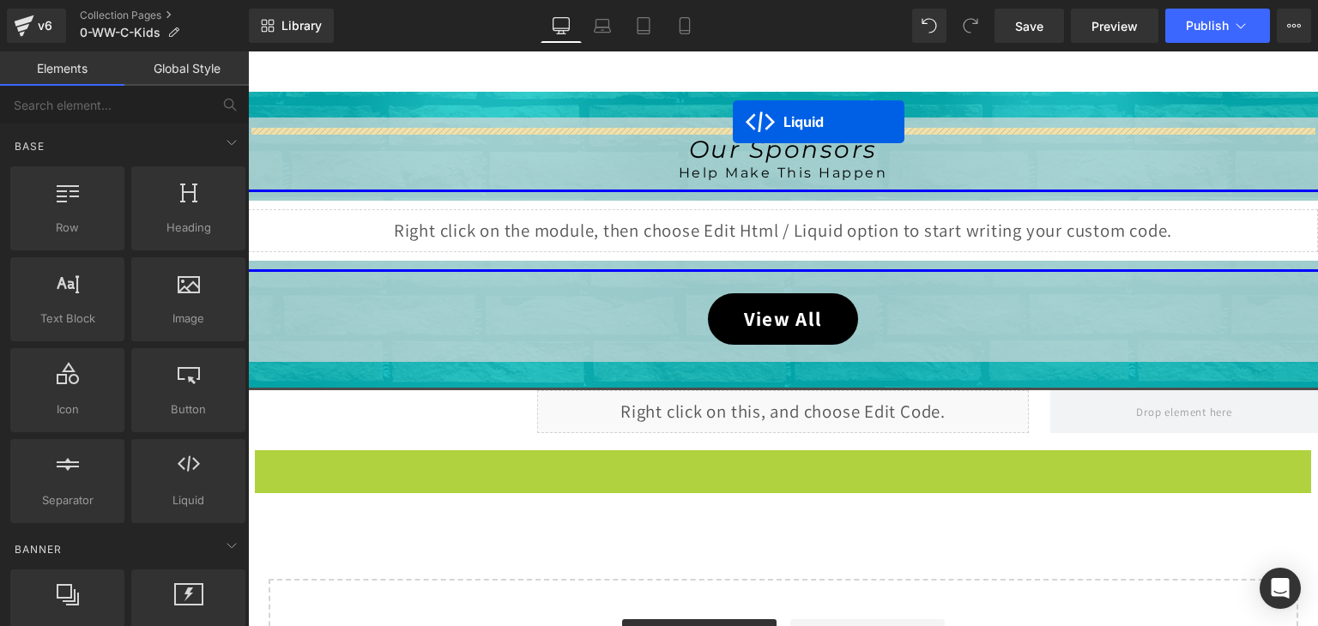
scroll to position [1181, 0]
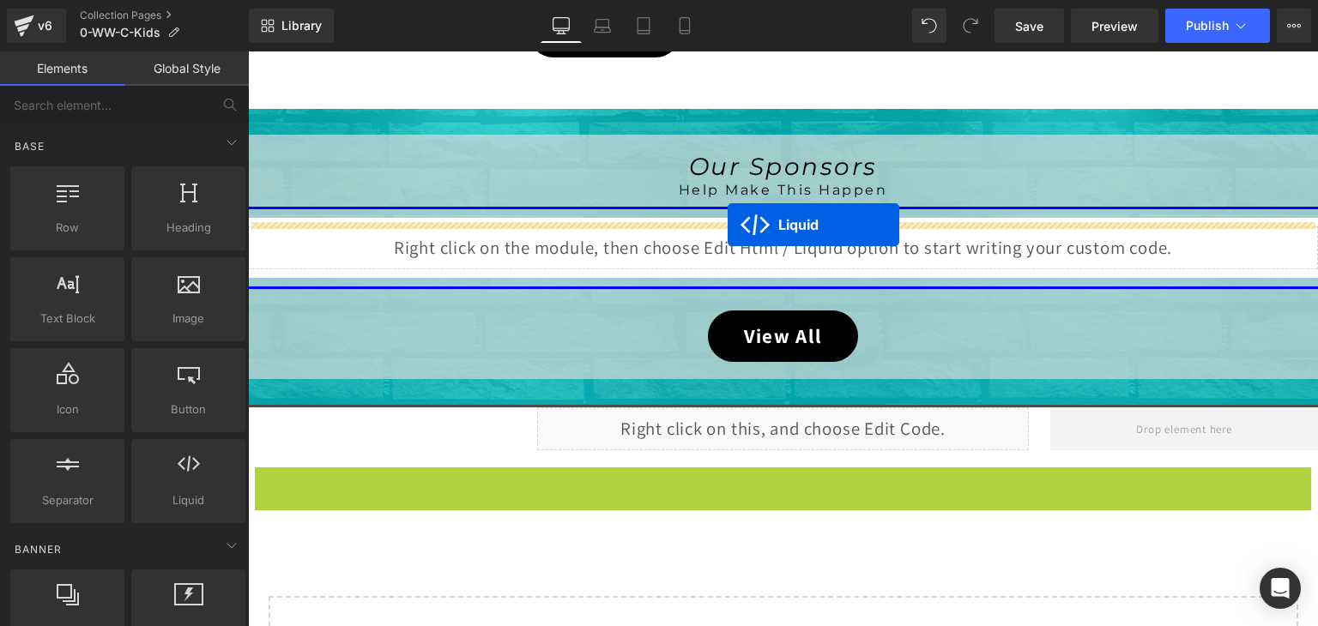
drag, startPoint x: 733, startPoint y: 154, endPoint x: 727, endPoint y: 226, distance: 71.5
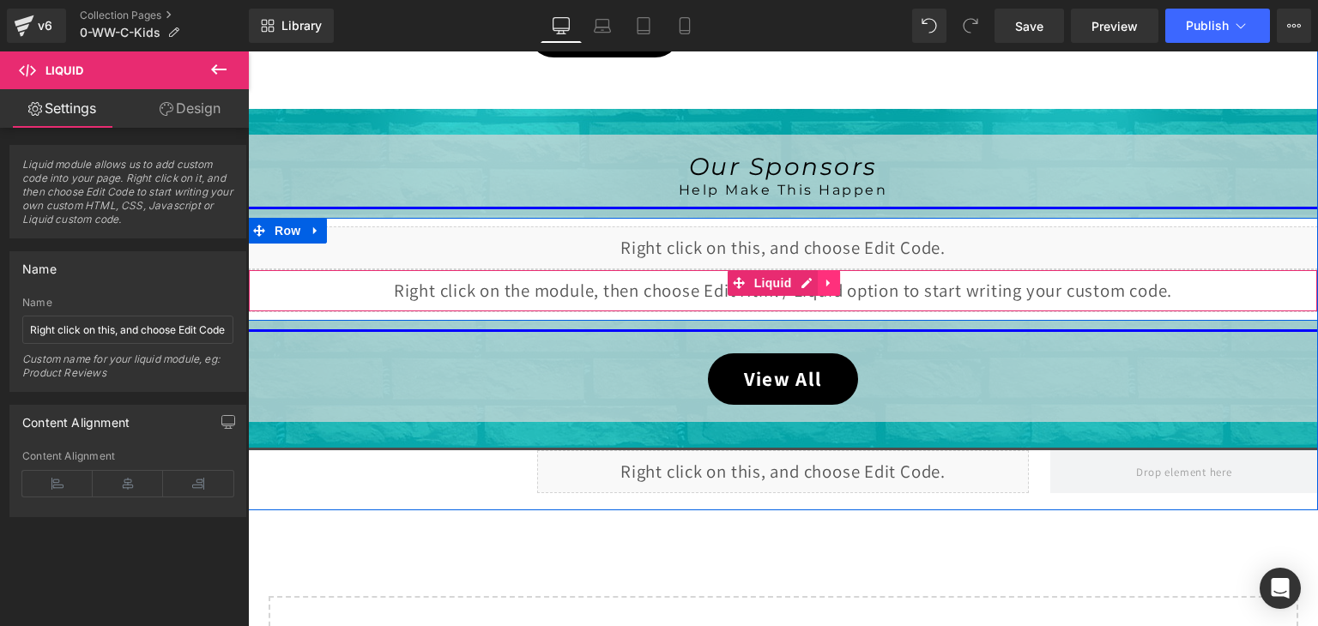
click at [822, 286] on link at bounding box center [829, 283] width 22 height 26
click at [834, 280] on icon at bounding box center [840, 283] width 12 height 12
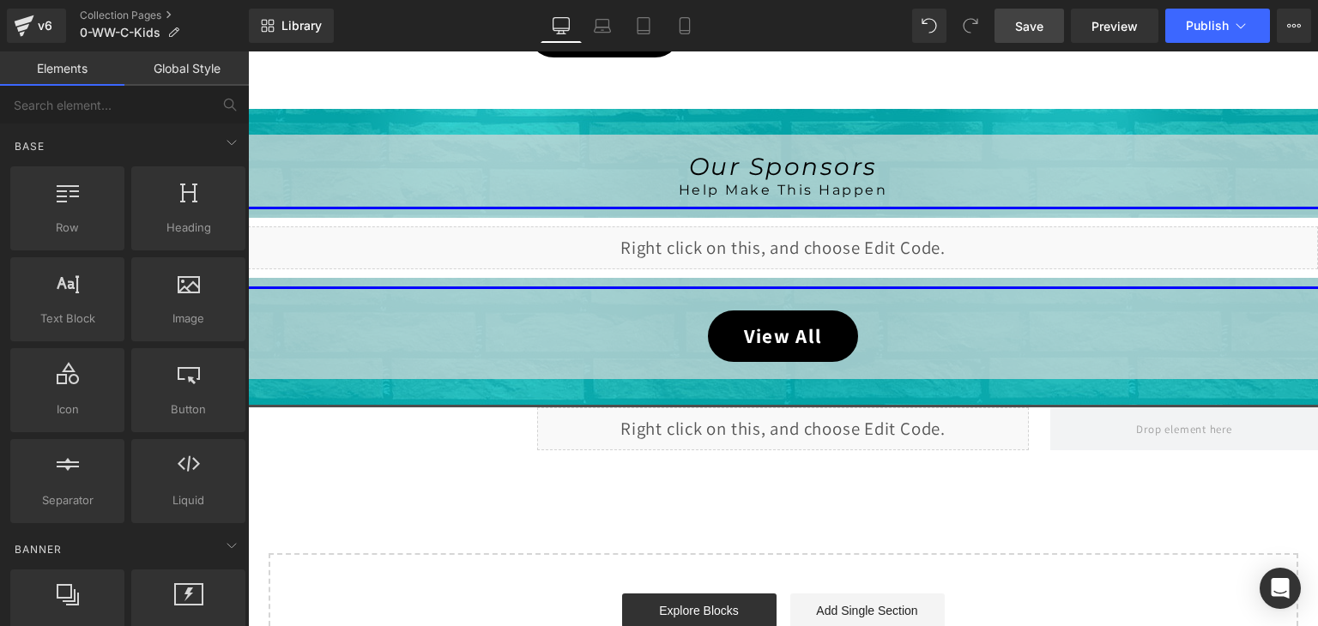
click at [1028, 23] on span "Save" at bounding box center [1029, 26] width 28 height 18
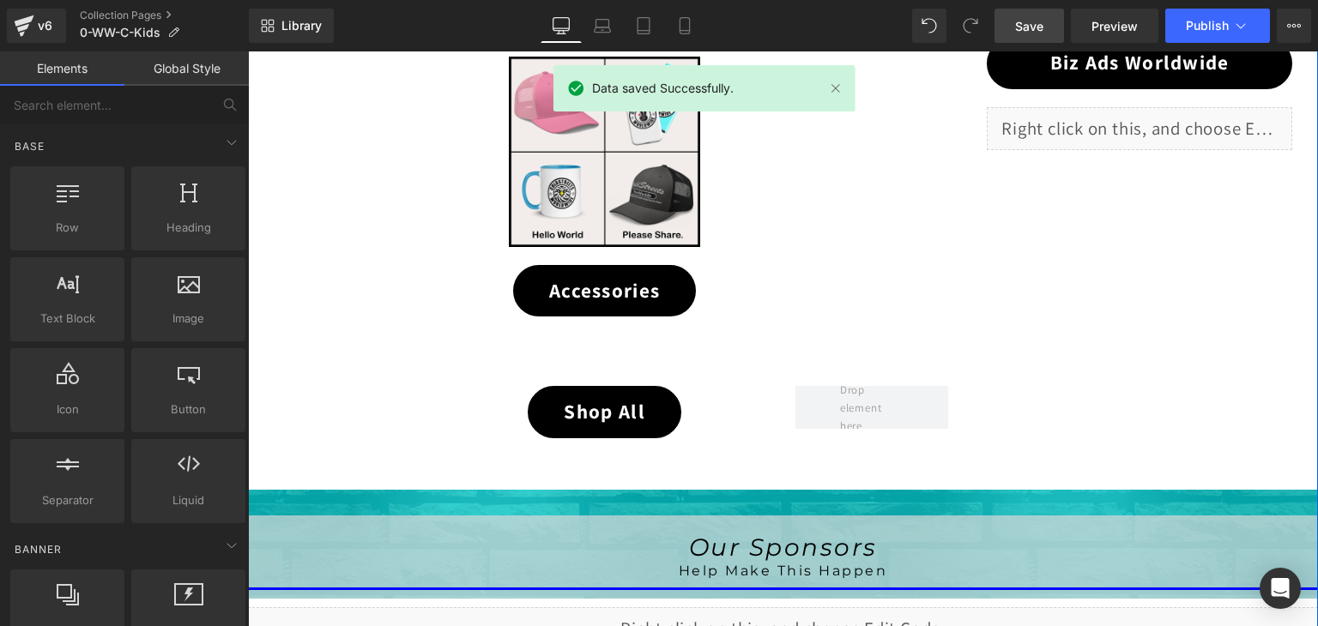
scroll to position [667, 0]
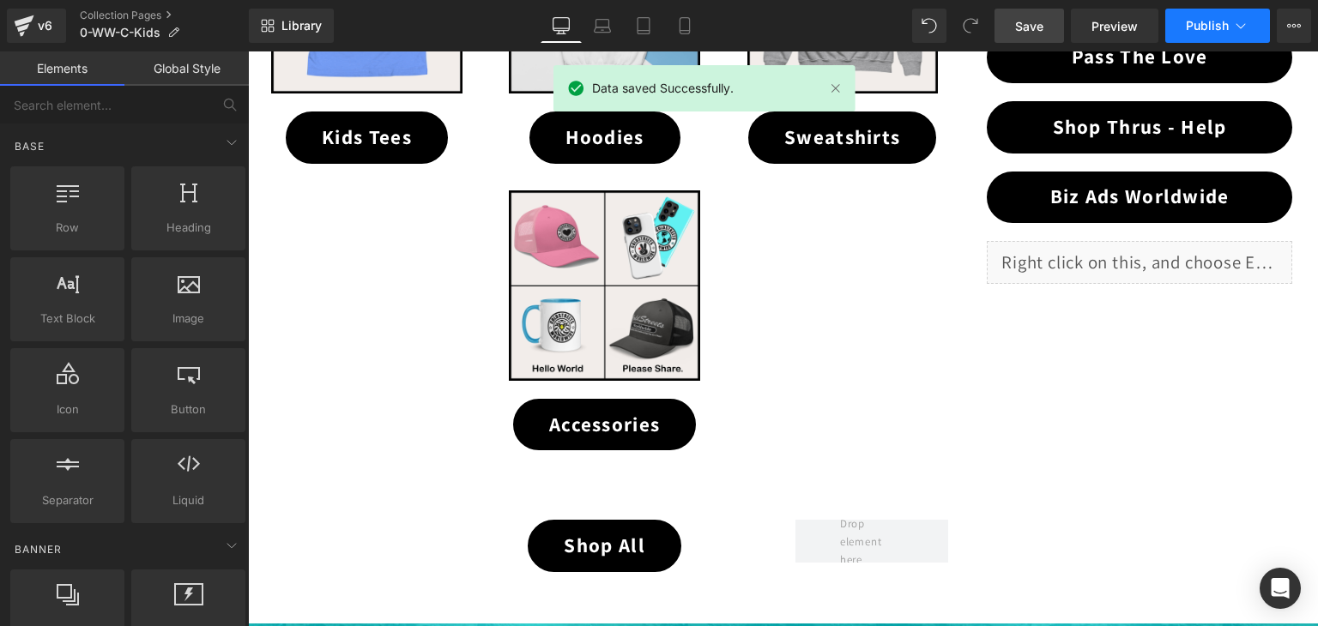
click at [1215, 21] on span "Publish" at bounding box center [1207, 26] width 43 height 14
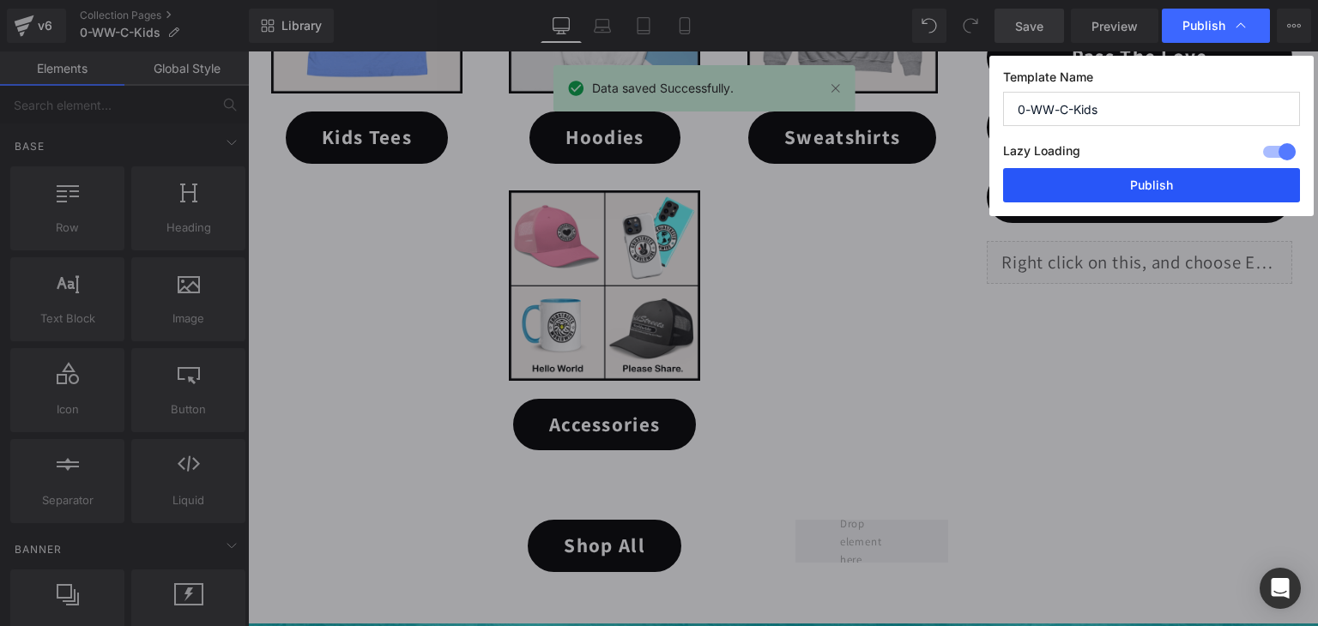
click at [1224, 183] on button "Publish" at bounding box center [1151, 185] width 297 height 34
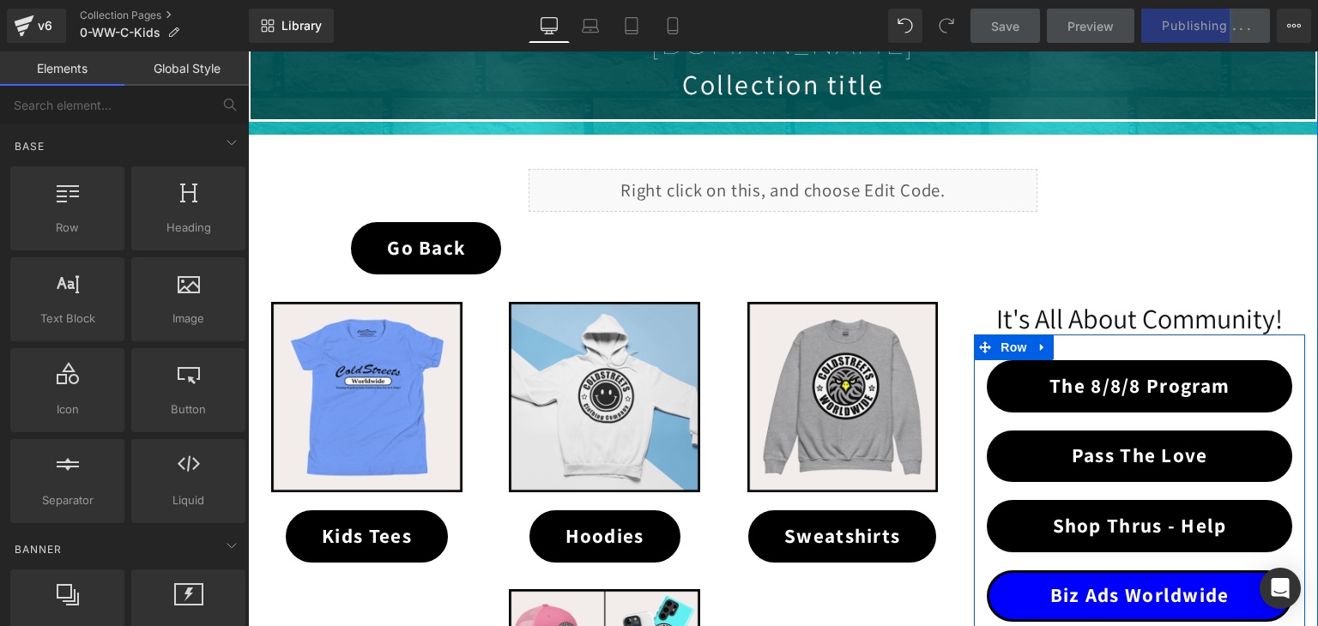
scroll to position [238, 0]
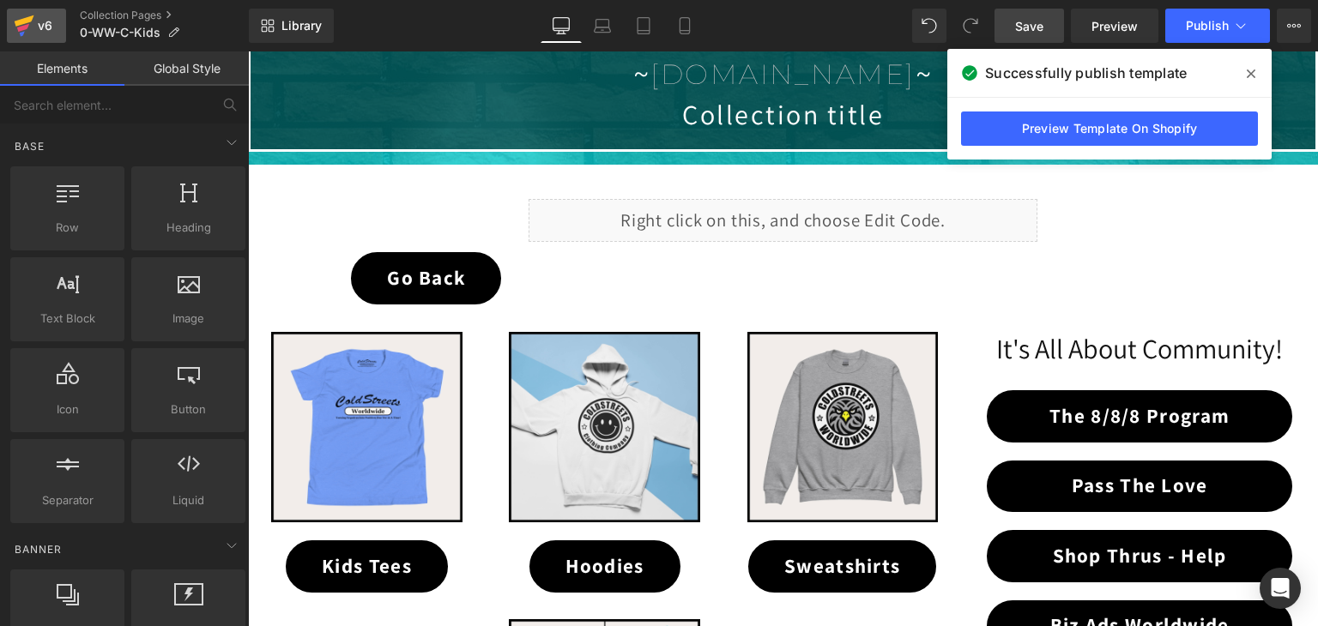
click at [17, 16] on icon at bounding box center [24, 25] width 21 height 43
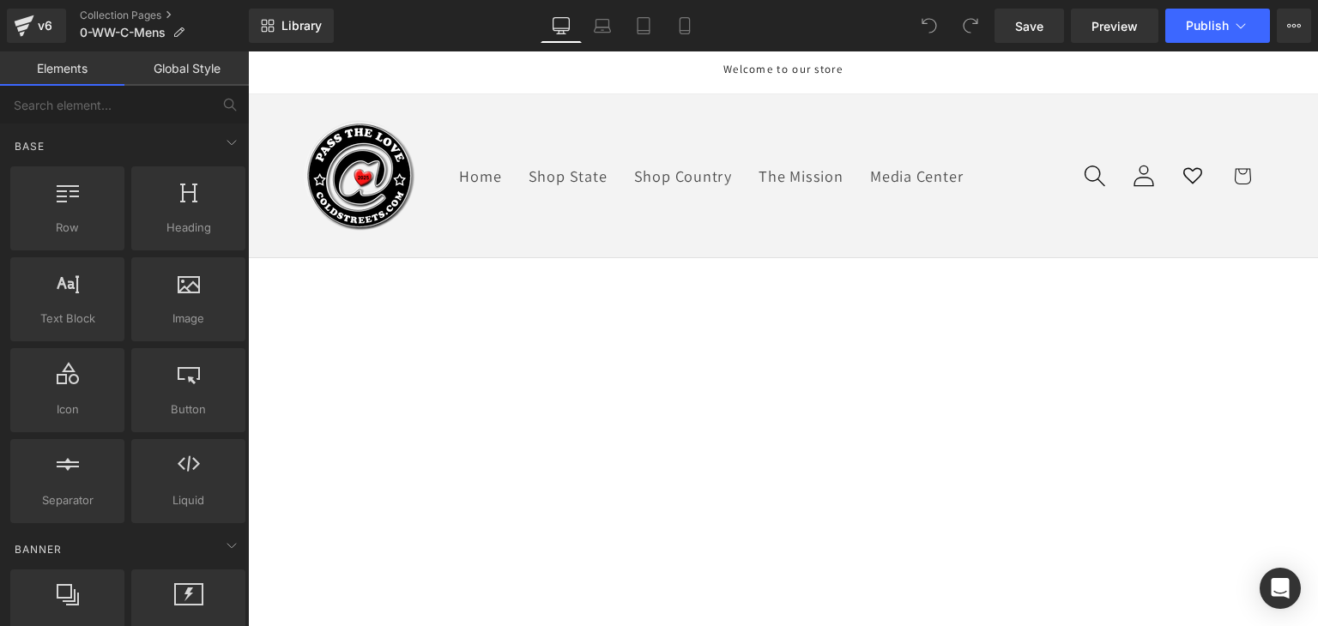
click at [307, 26] on span "Library" at bounding box center [301, 25] width 40 height 15
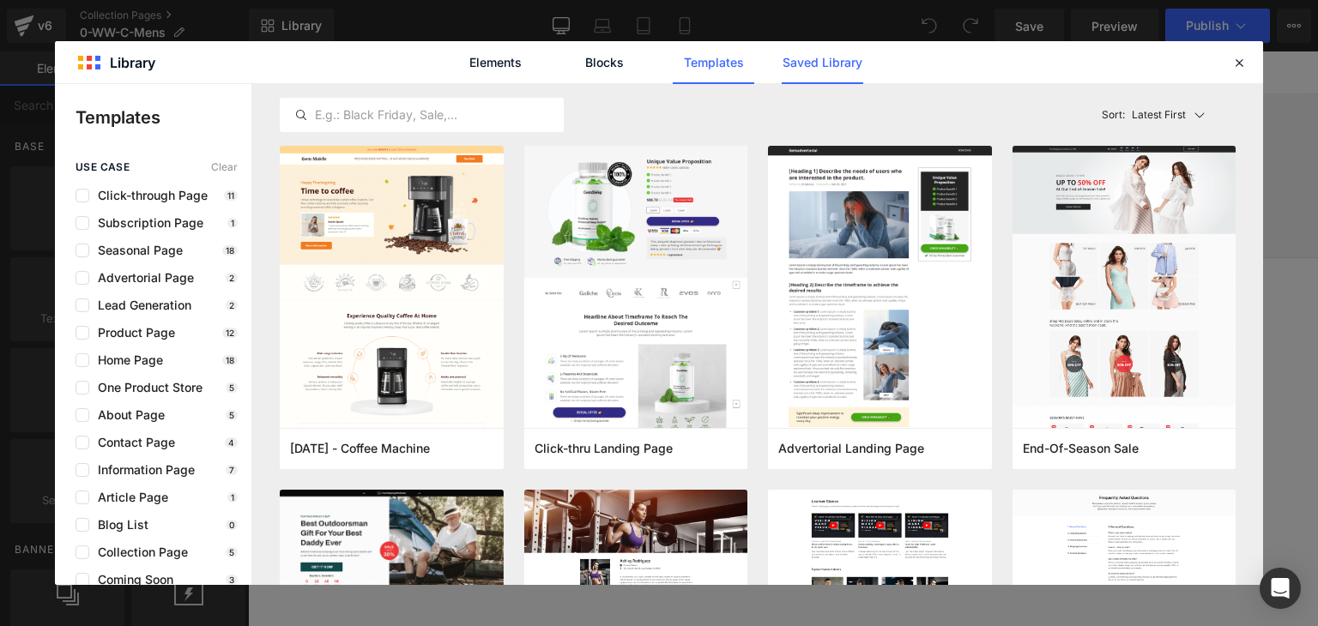
click at [817, 64] on link "Saved Library" at bounding box center [822, 62] width 81 height 43
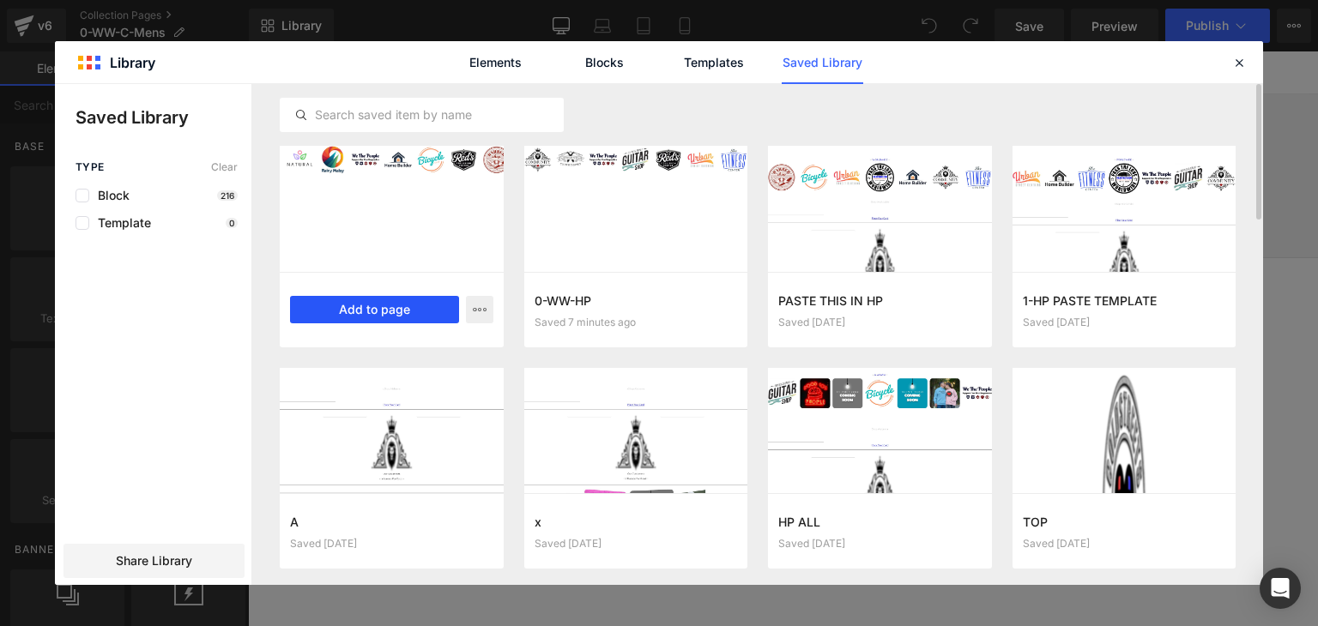
click at [410, 300] on button "Add to page" at bounding box center [374, 309] width 169 height 27
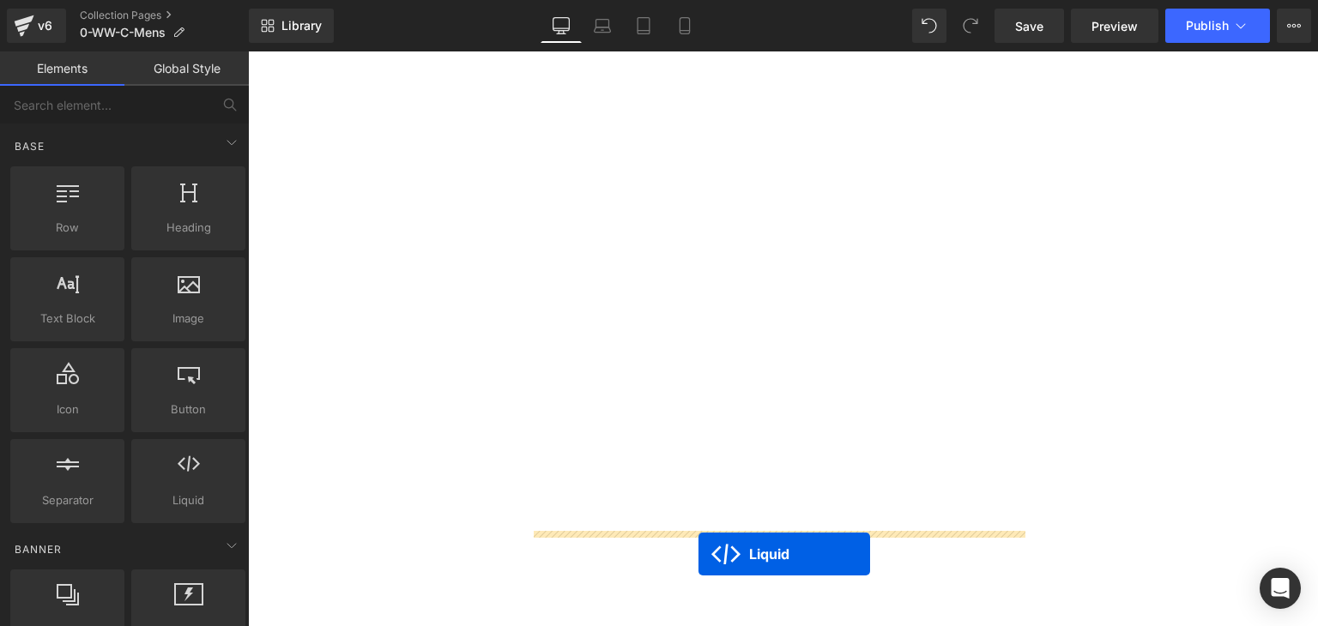
scroll to position [1130, 0]
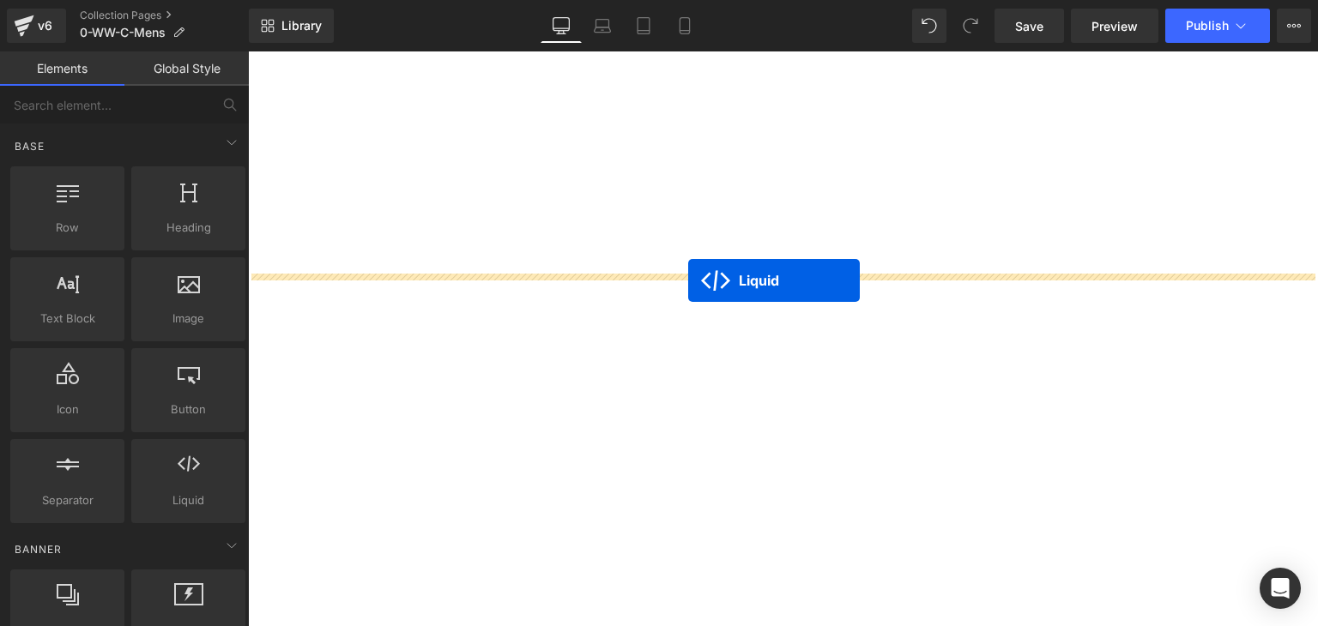
drag, startPoint x: 734, startPoint y: 153, endPoint x: 688, endPoint y: 281, distance: 136.8
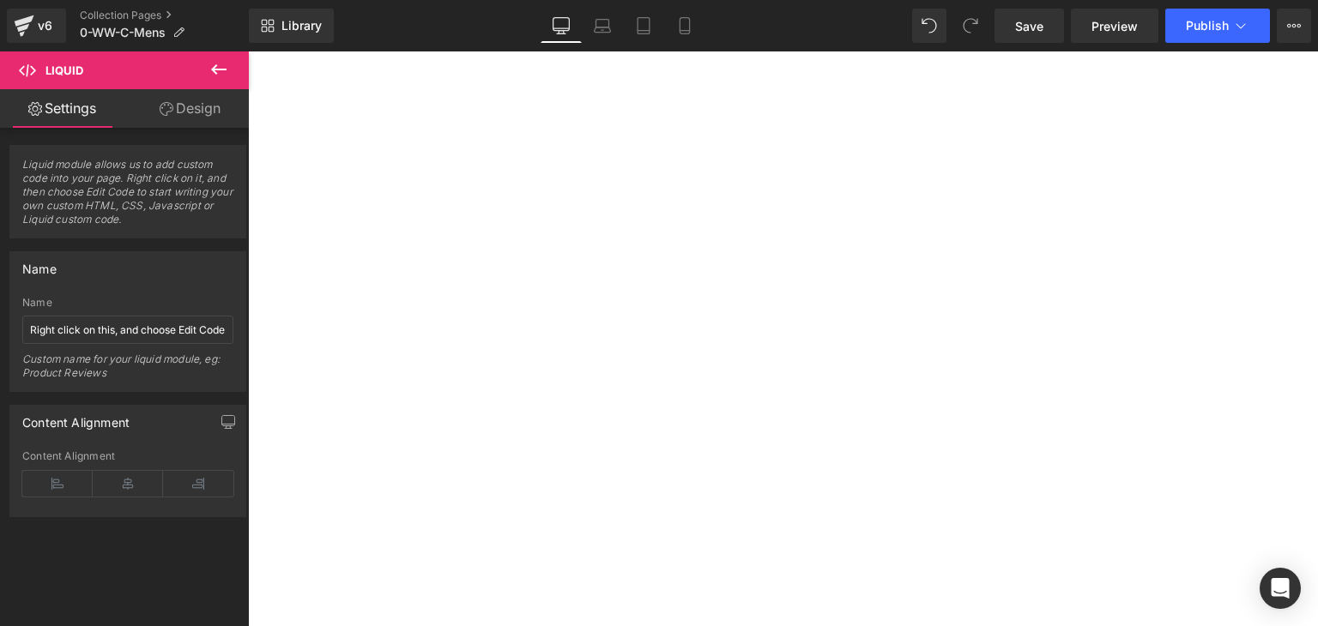
click at [248, 51] on link at bounding box center [248, 51] width 0 height 0
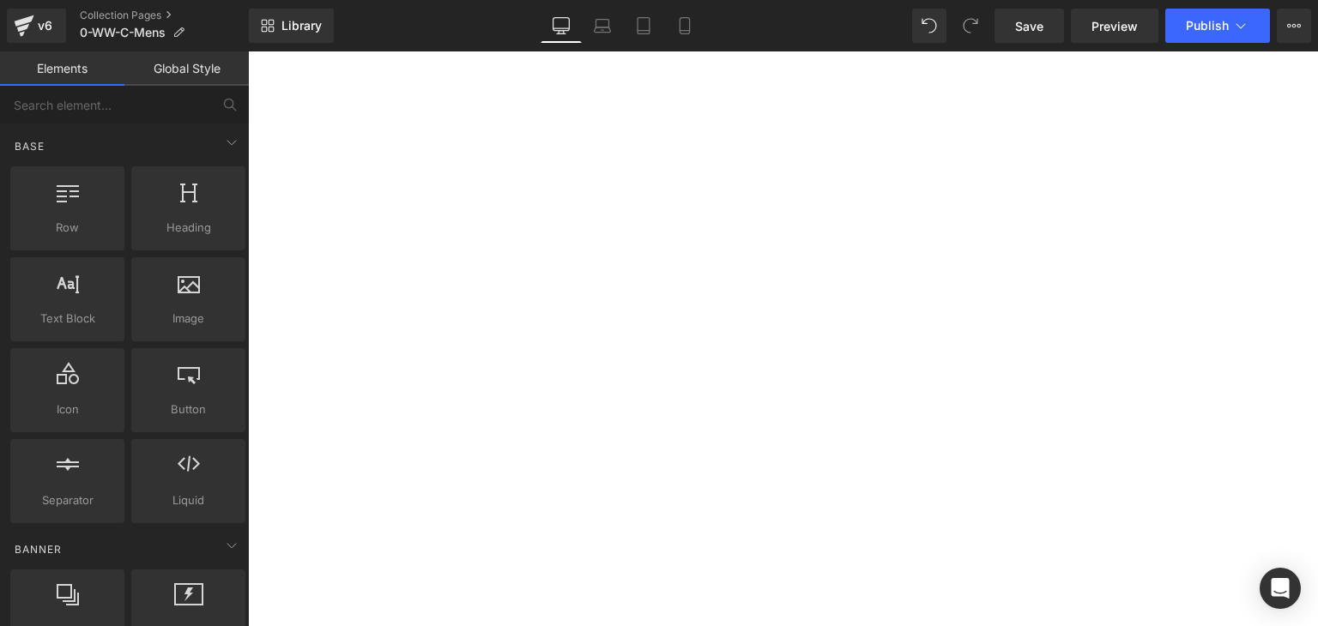
scroll to position [872, 0]
click at [1035, 26] on span "Save" at bounding box center [1029, 26] width 28 height 18
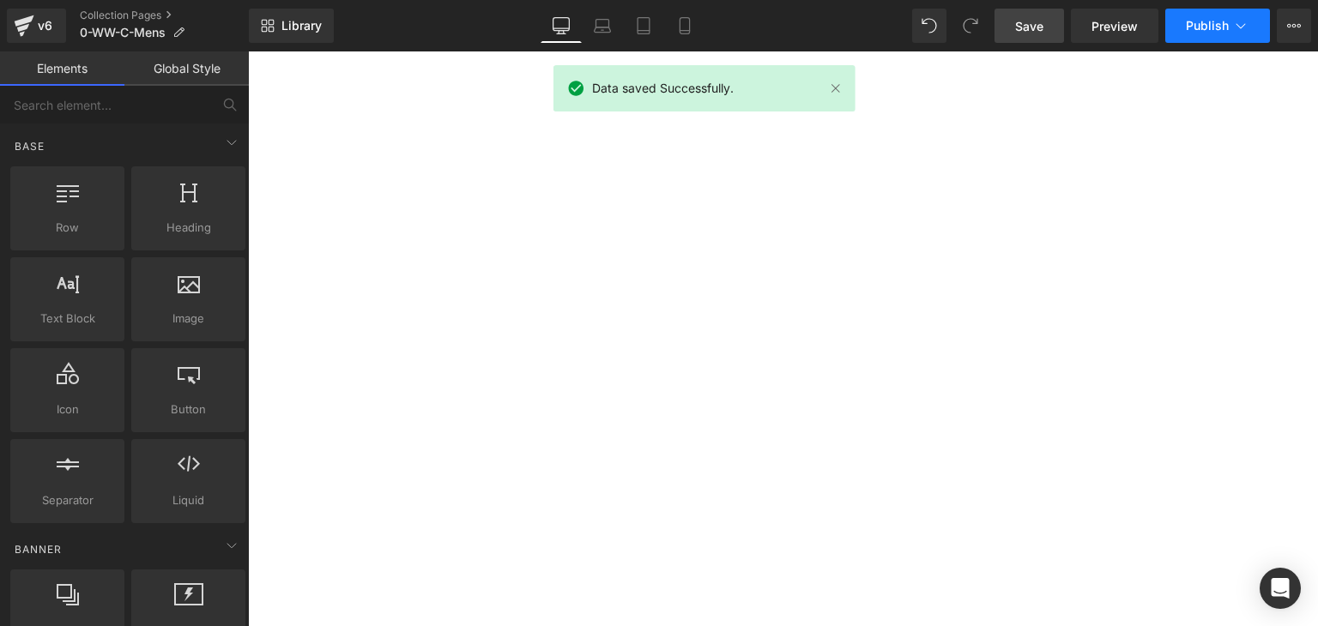
click at [1241, 23] on icon at bounding box center [1240, 25] width 17 height 17
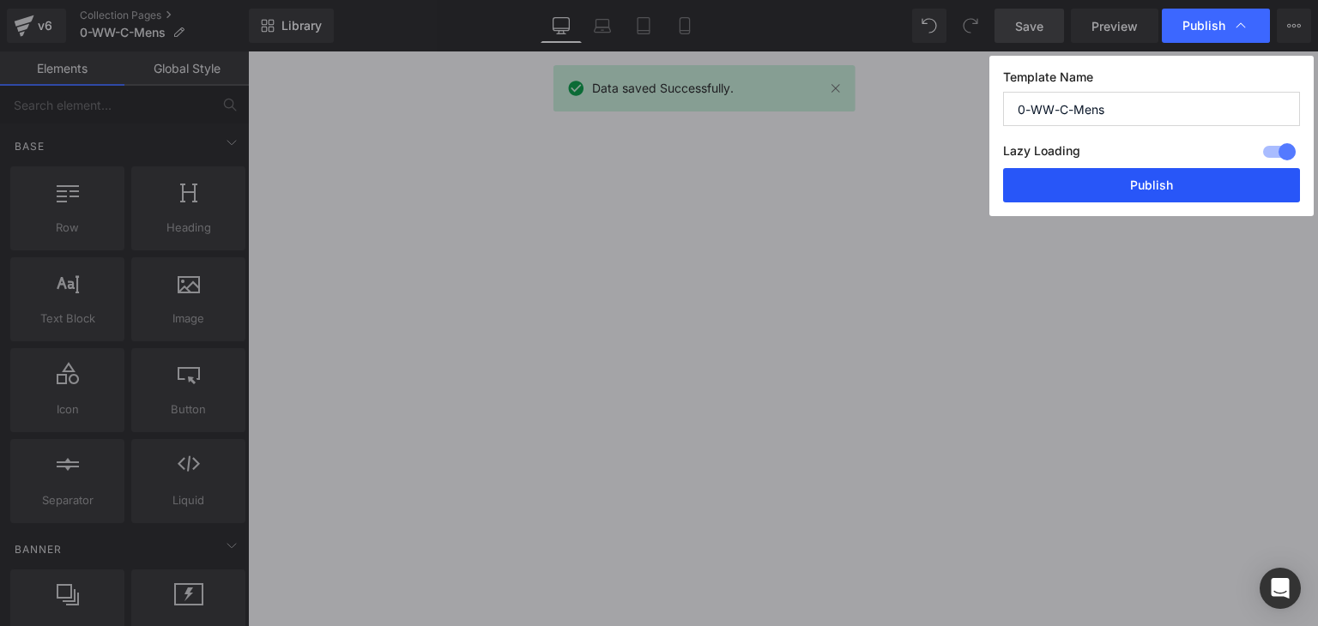
click at [1190, 184] on button "Publish" at bounding box center [1151, 185] width 297 height 34
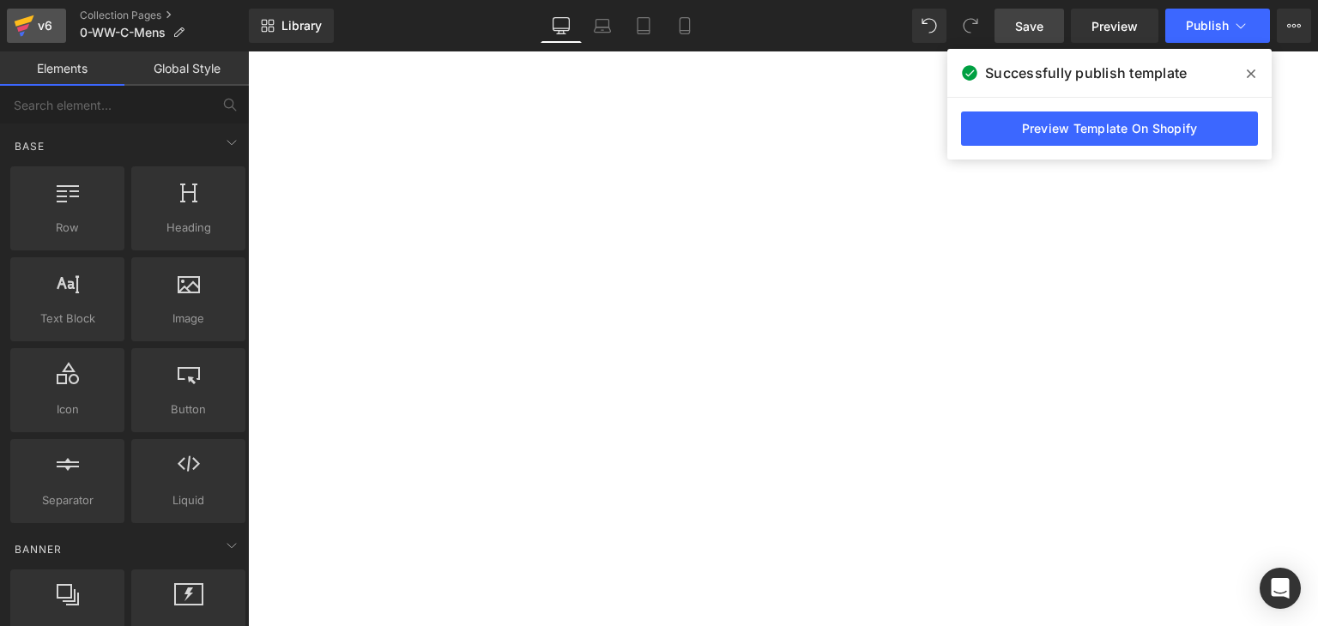
click at [23, 27] on icon at bounding box center [23, 28] width 12 height 8
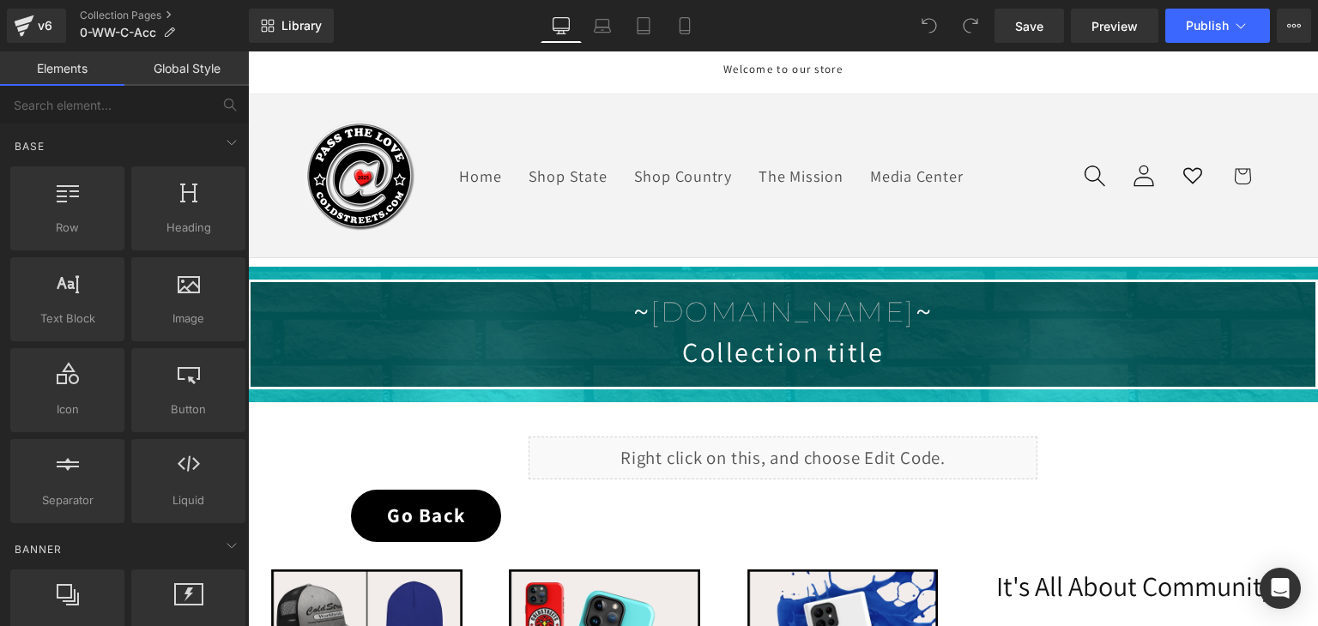
click at [309, 25] on span "Library" at bounding box center [301, 25] width 40 height 15
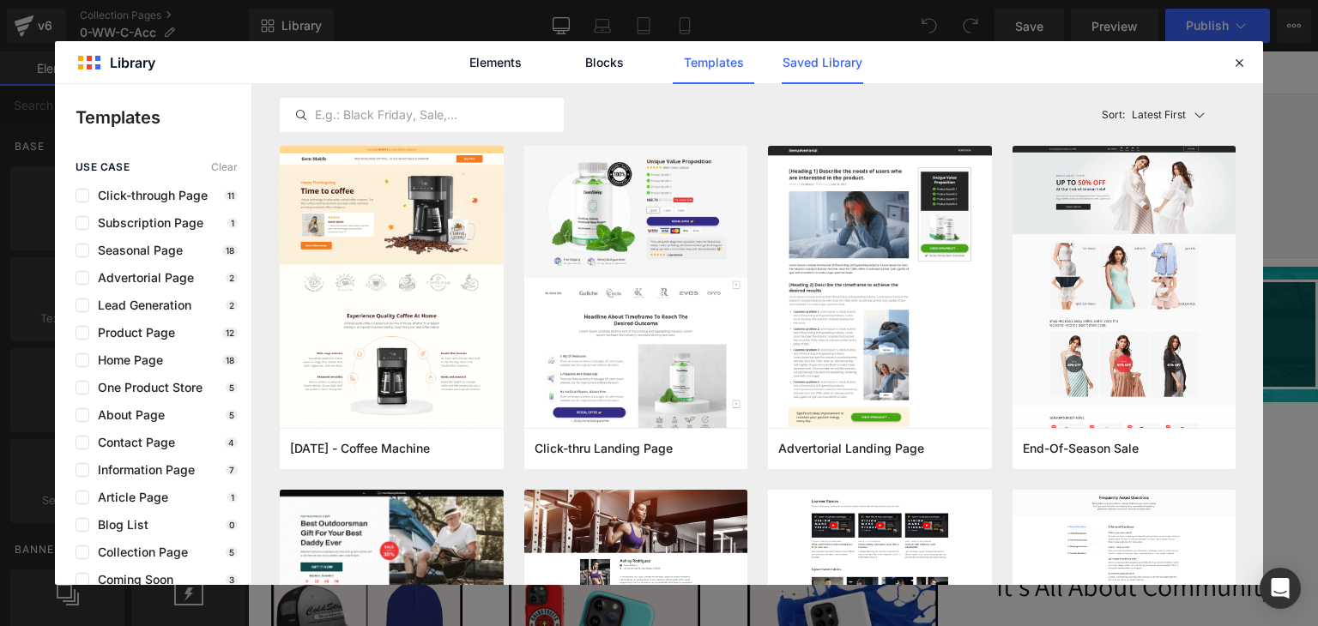
click at [793, 66] on link "Saved Library" at bounding box center [822, 62] width 81 height 43
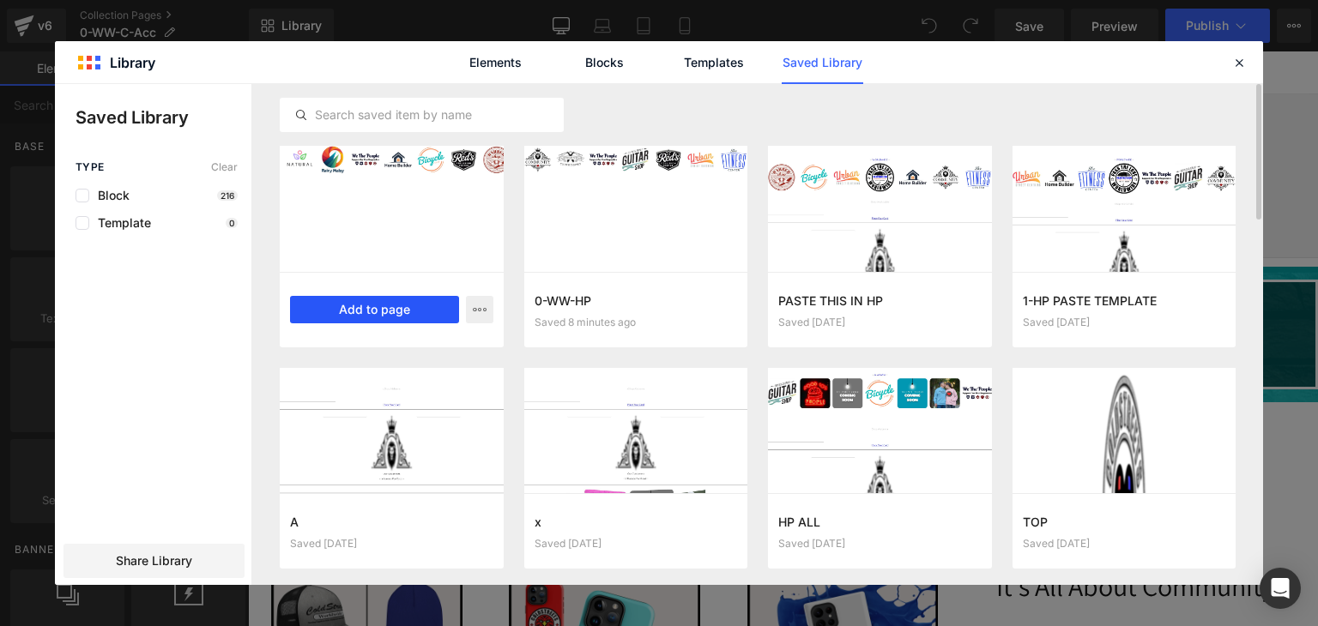
click at [401, 299] on button "Add to page" at bounding box center [374, 309] width 169 height 27
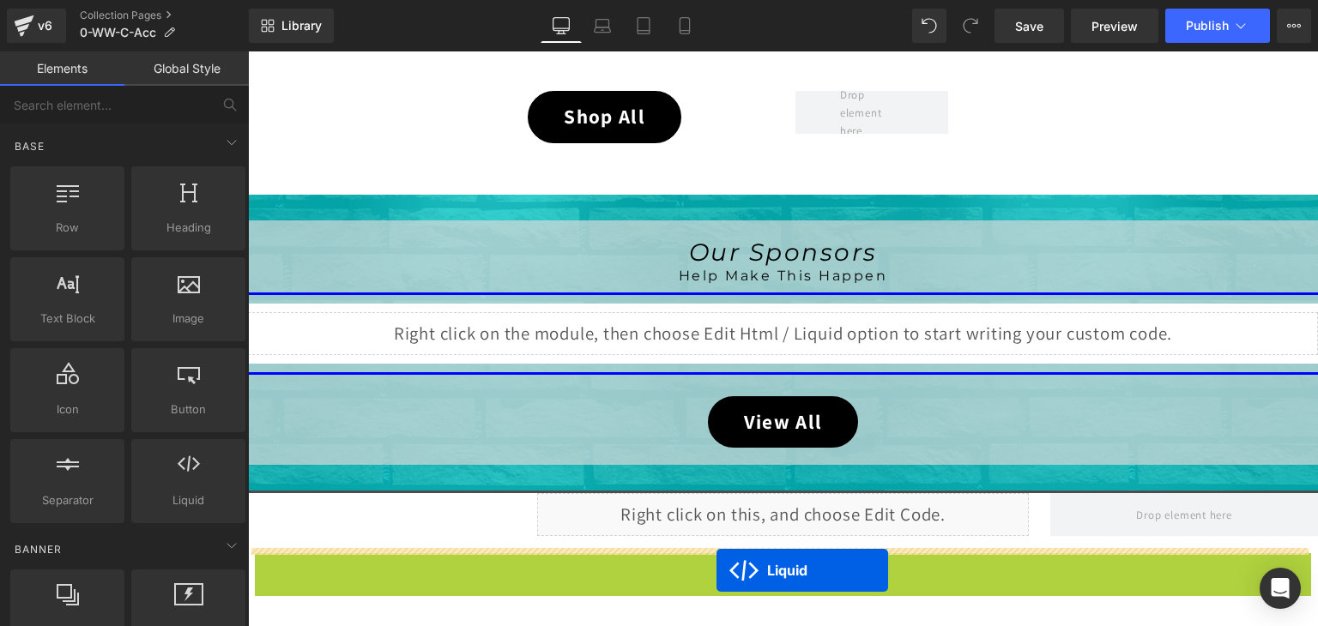
scroll to position [1181, 0]
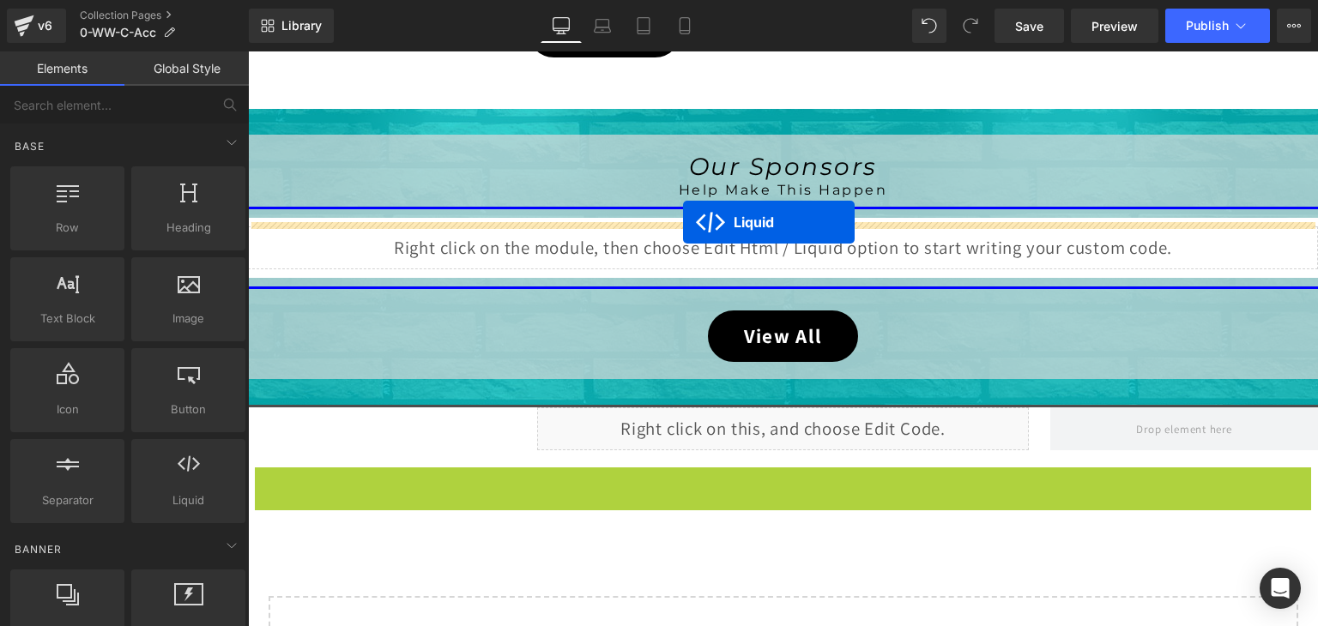
drag, startPoint x: 733, startPoint y: 154, endPoint x: 683, endPoint y: 223, distance: 85.3
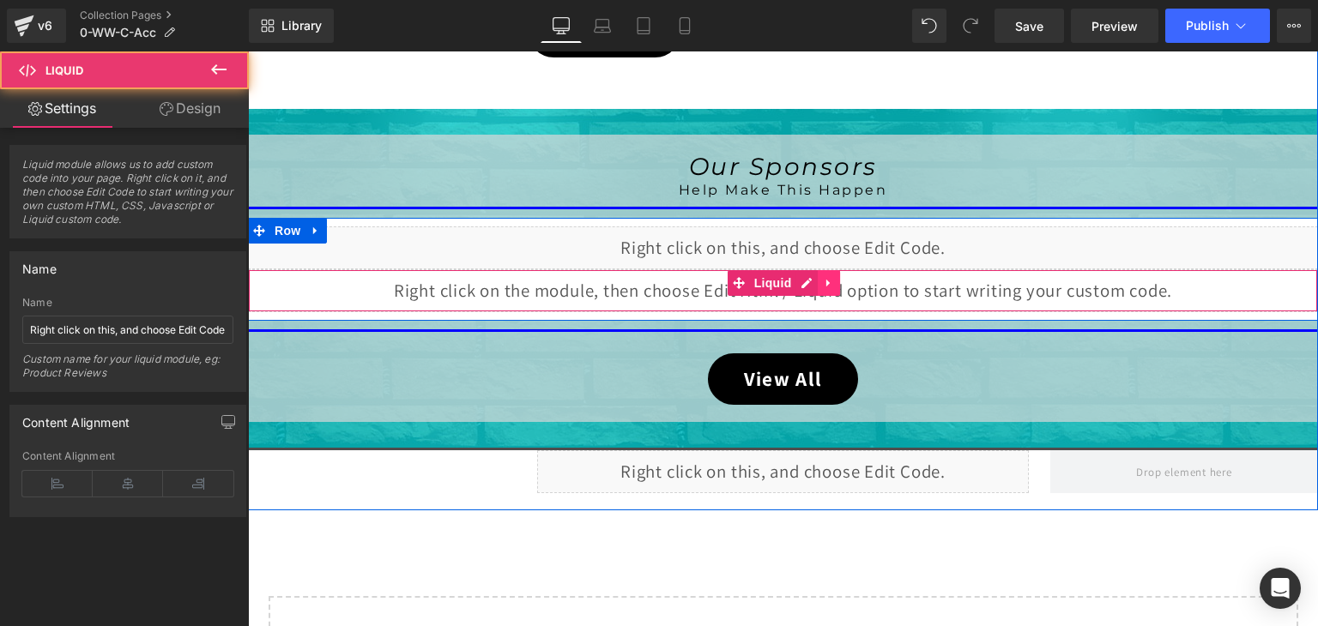
click at [823, 276] on icon at bounding box center [829, 282] width 12 height 13
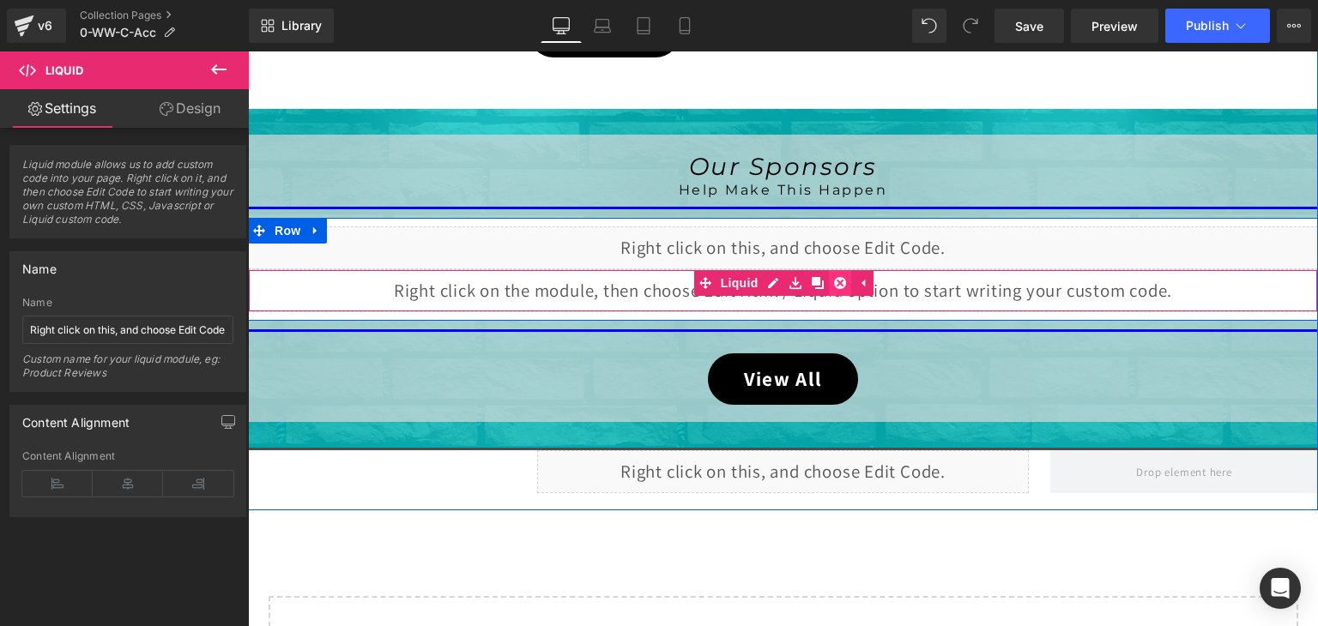
click at [841, 285] on link at bounding box center [840, 283] width 22 height 26
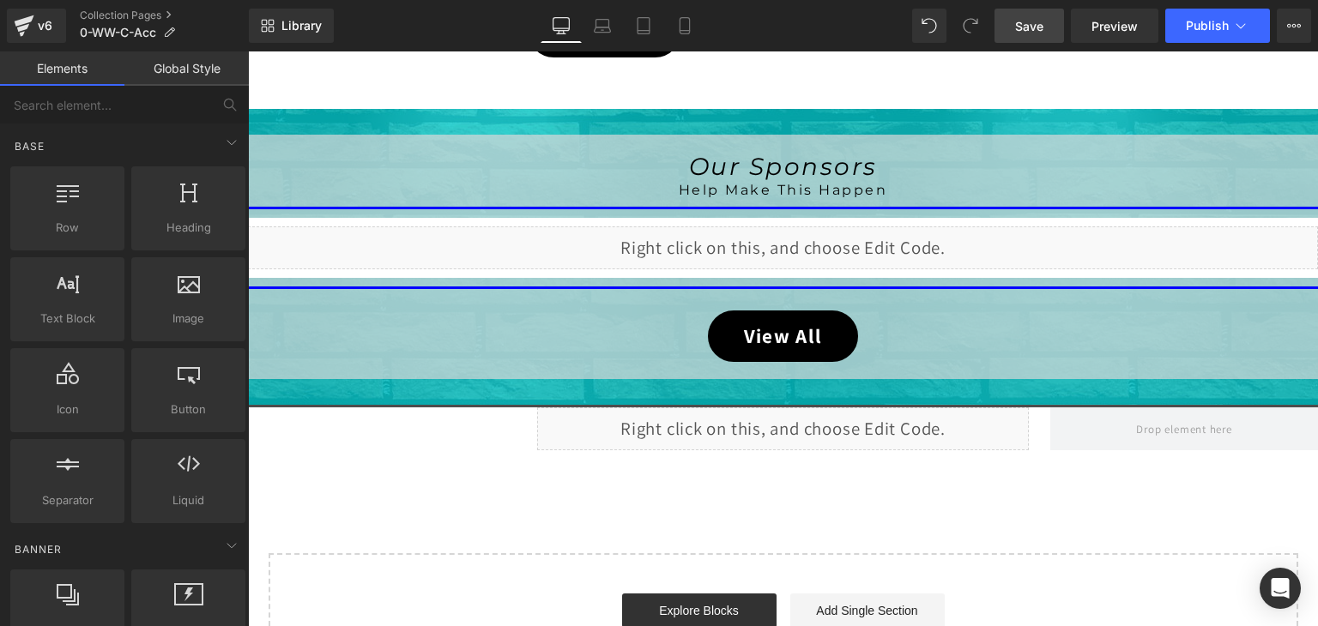
click at [1040, 33] on span "Save" at bounding box center [1029, 26] width 28 height 18
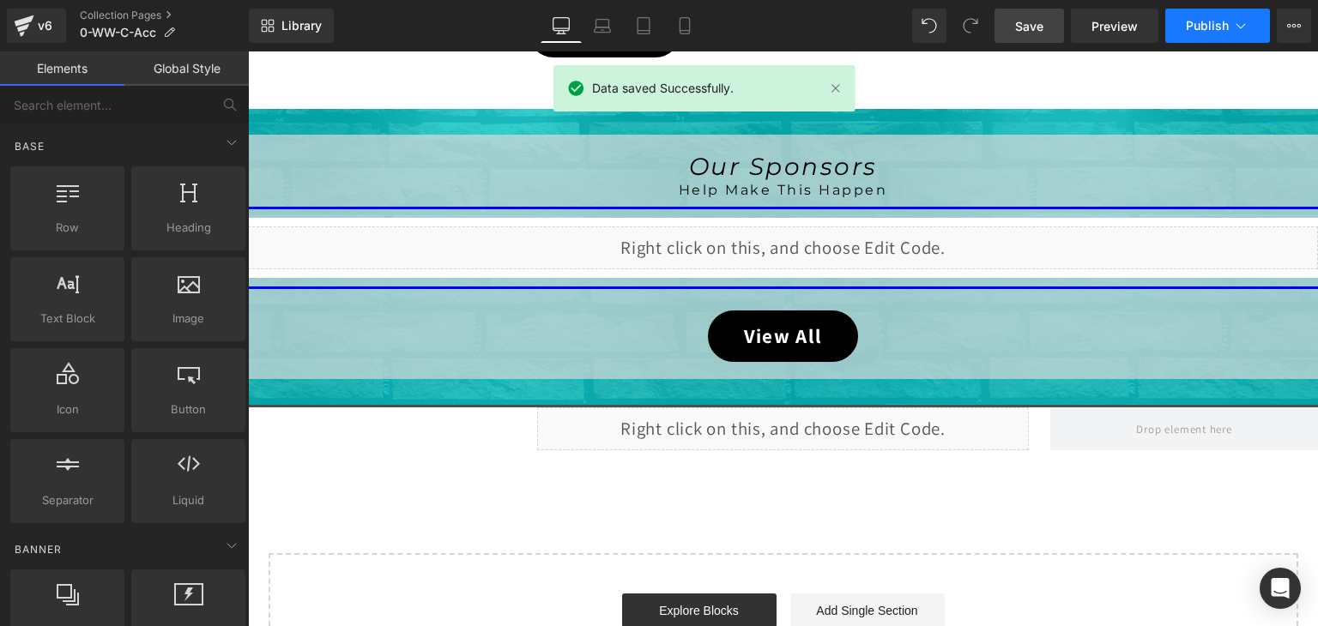
click at [1228, 31] on button "Publish" at bounding box center [1217, 26] width 105 height 34
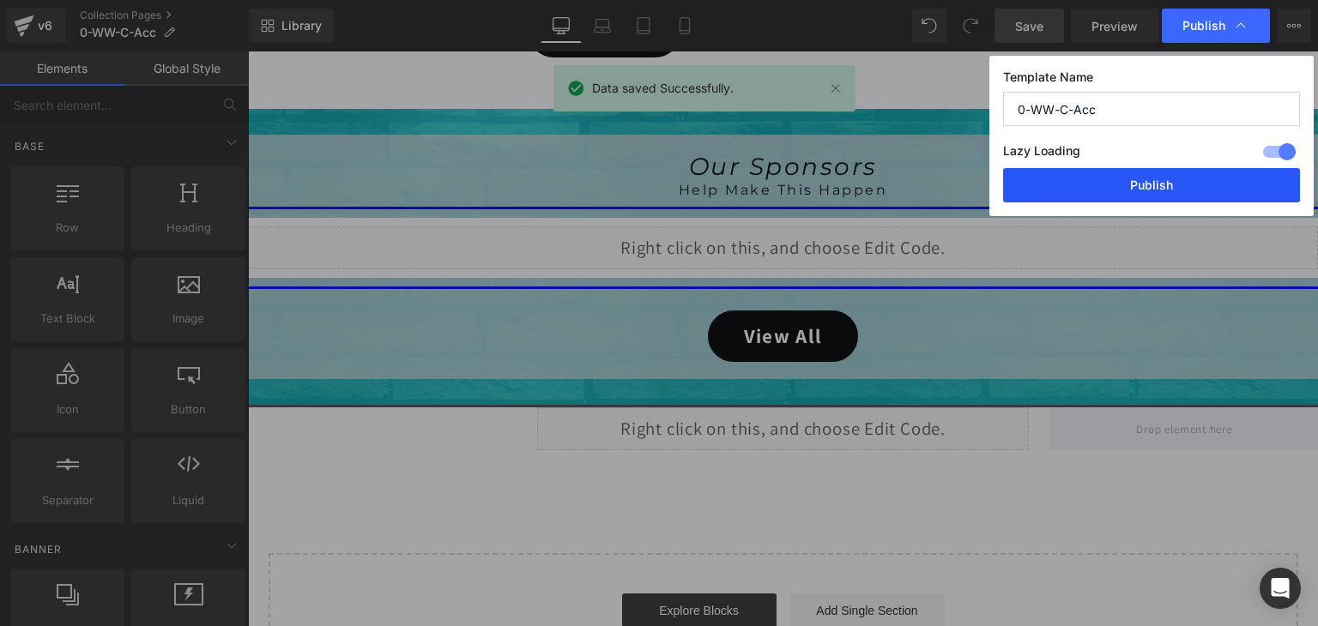
click at [1216, 179] on button "Publish" at bounding box center [1151, 185] width 297 height 34
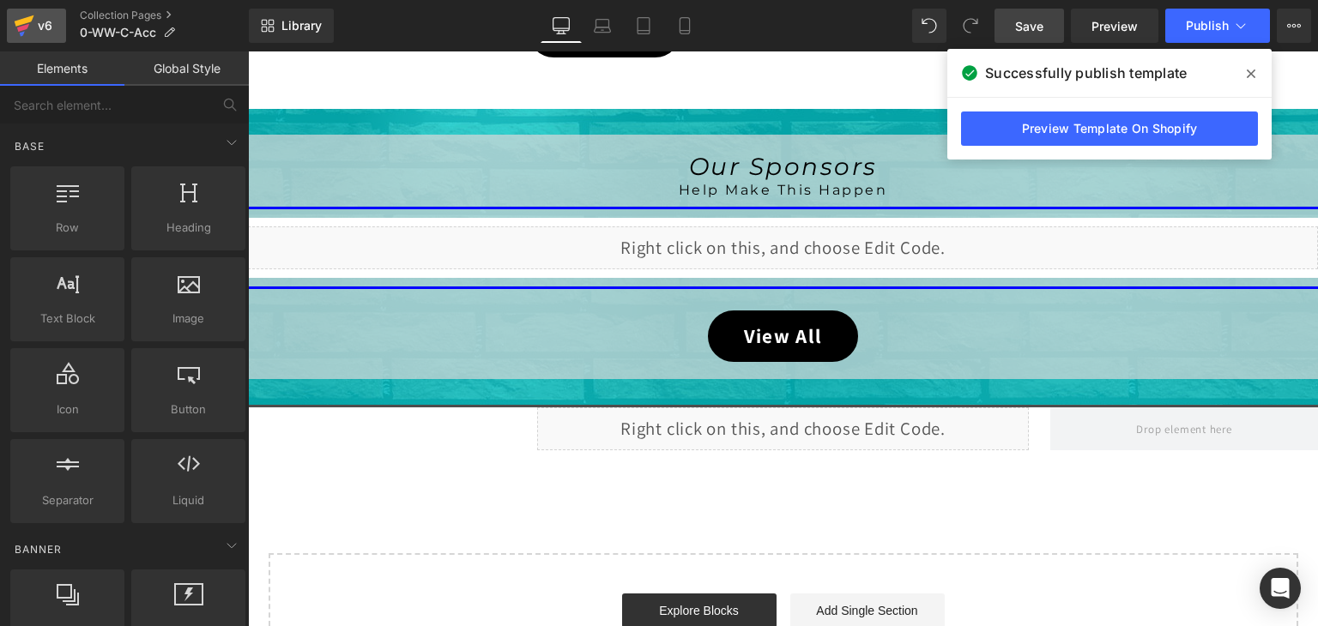
click at [23, 18] on icon at bounding box center [25, 20] width 20 height 11
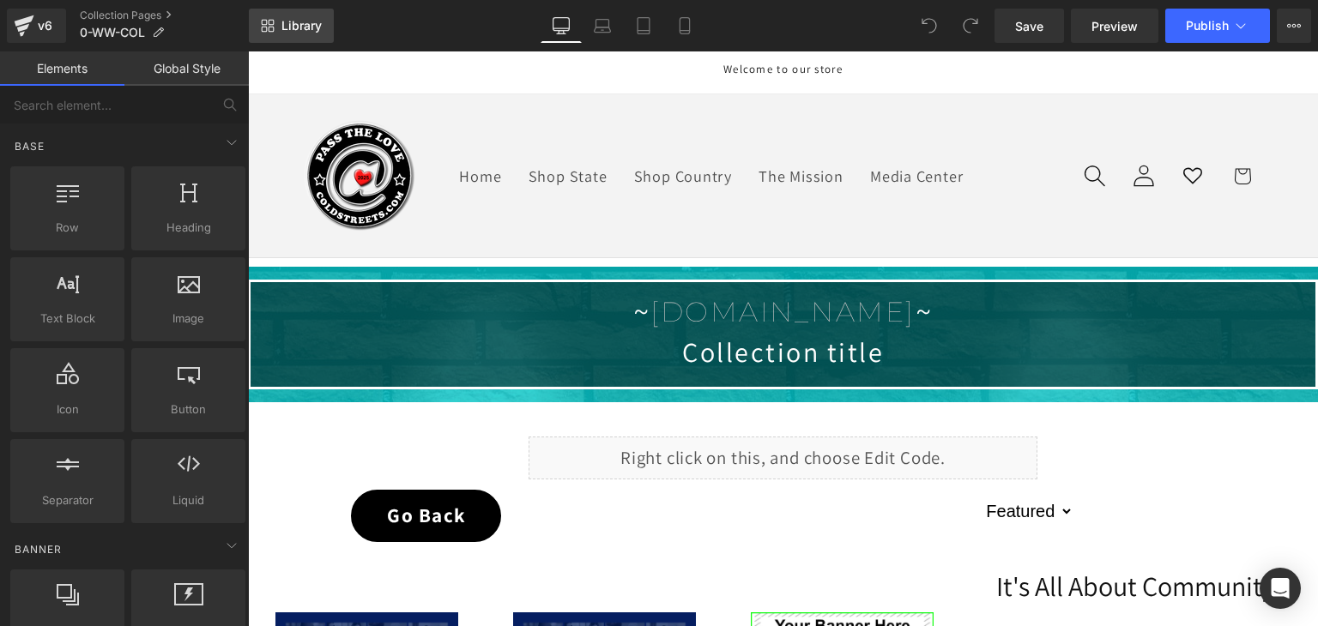
click at [288, 22] on span "Library" at bounding box center [301, 25] width 40 height 15
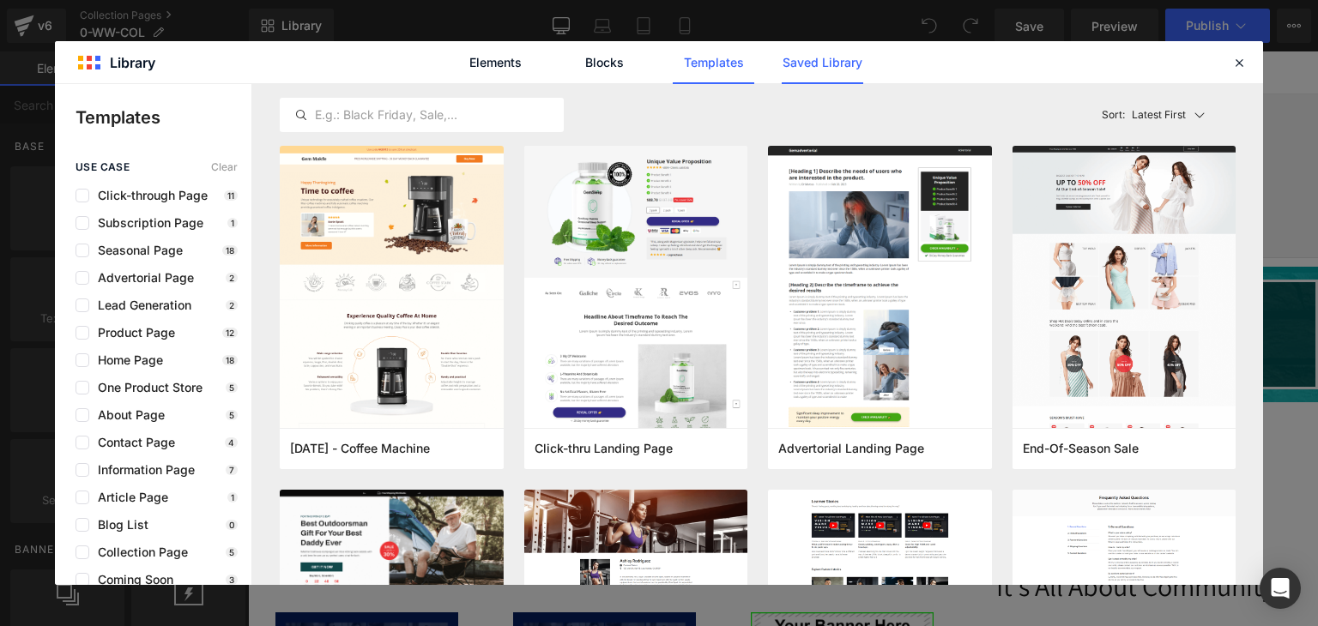
click at [803, 68] on link "Saved Library" at bounding box center [822, 62] width 81 height 43
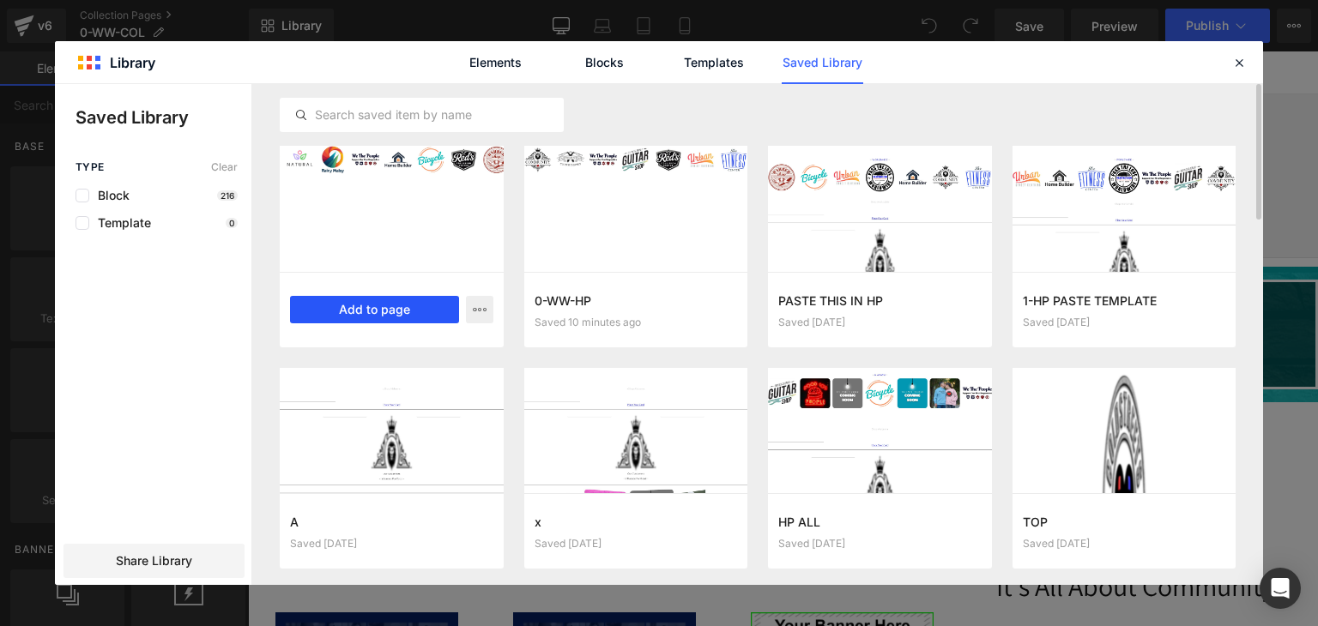
click at [369, 300] on button "Add to page" at bounding box center [374, 309] width 169 height 27
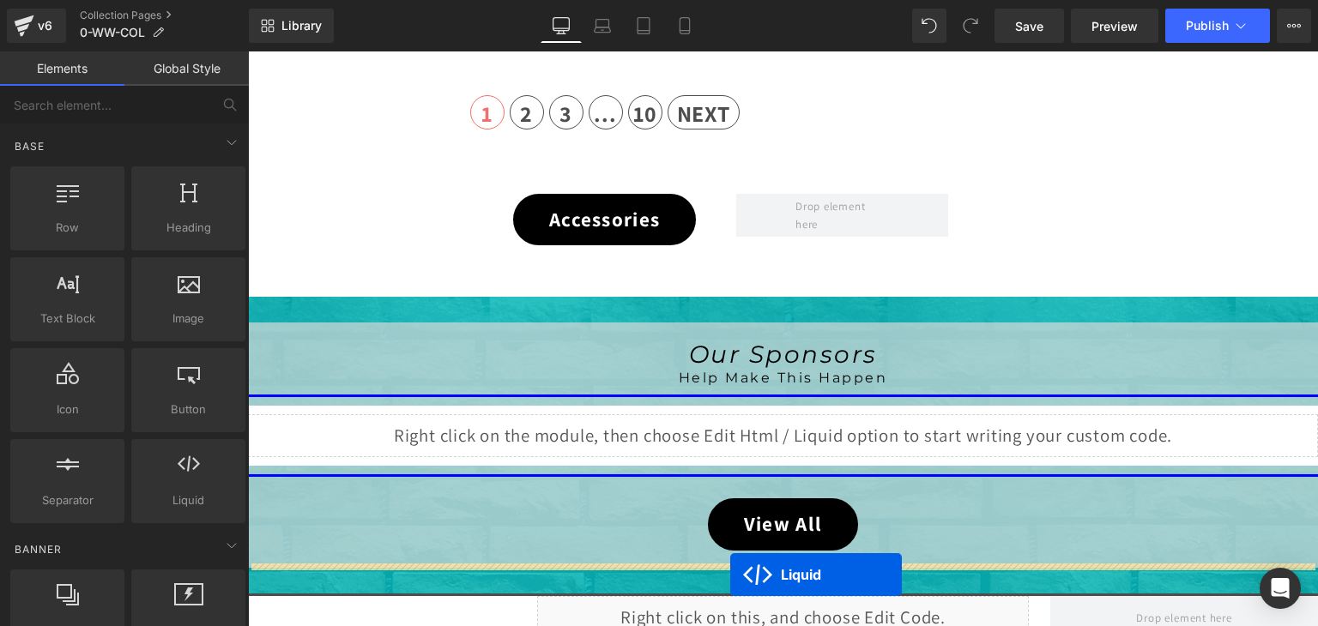
scroll to position [1188, 0]
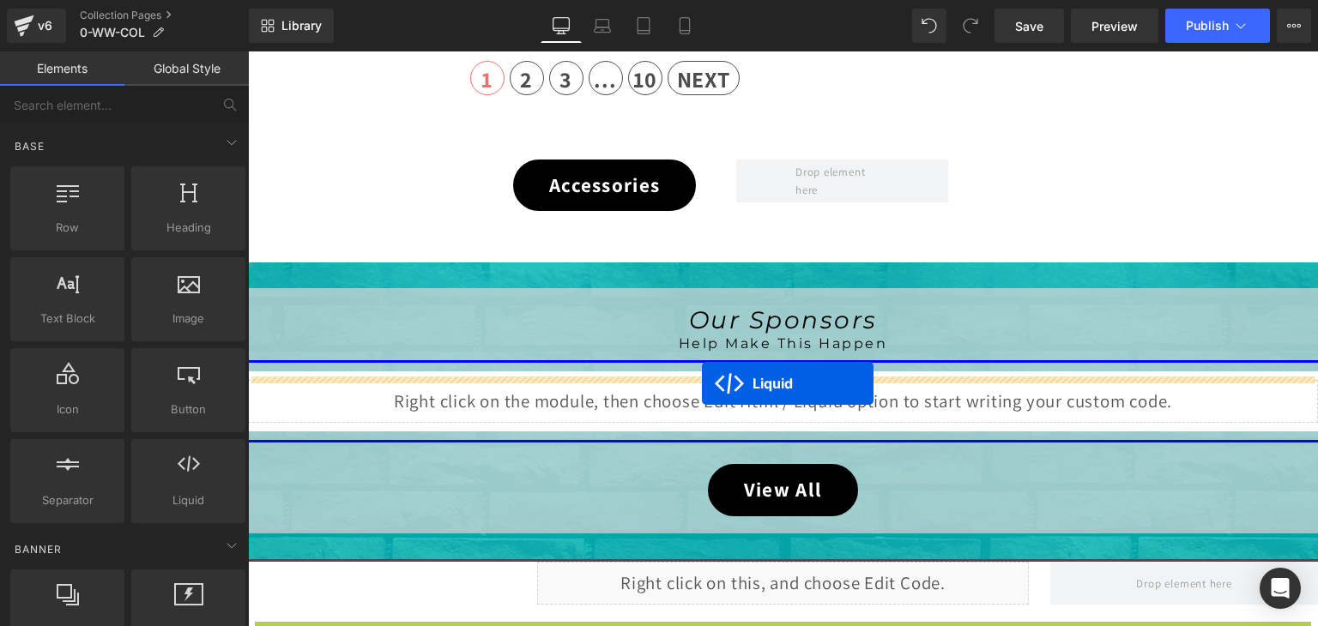
drag, startPoint x: 734, startPoint y: 145, endPoint x: 702, endPoint y: 384, distance: 241.6
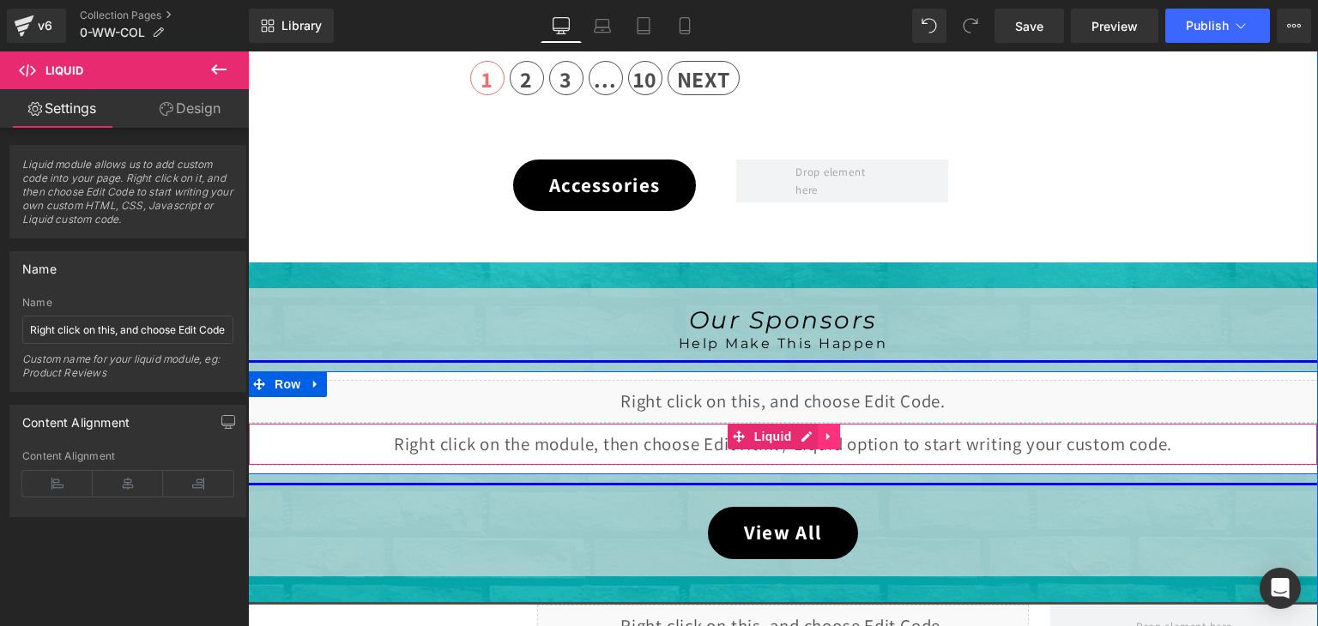
click at [826, 434] on icon at bounding box center [827, 437] width 3 height 8
click at [834, 434] on icon at bounding box center [840, 437] width 12 height 13
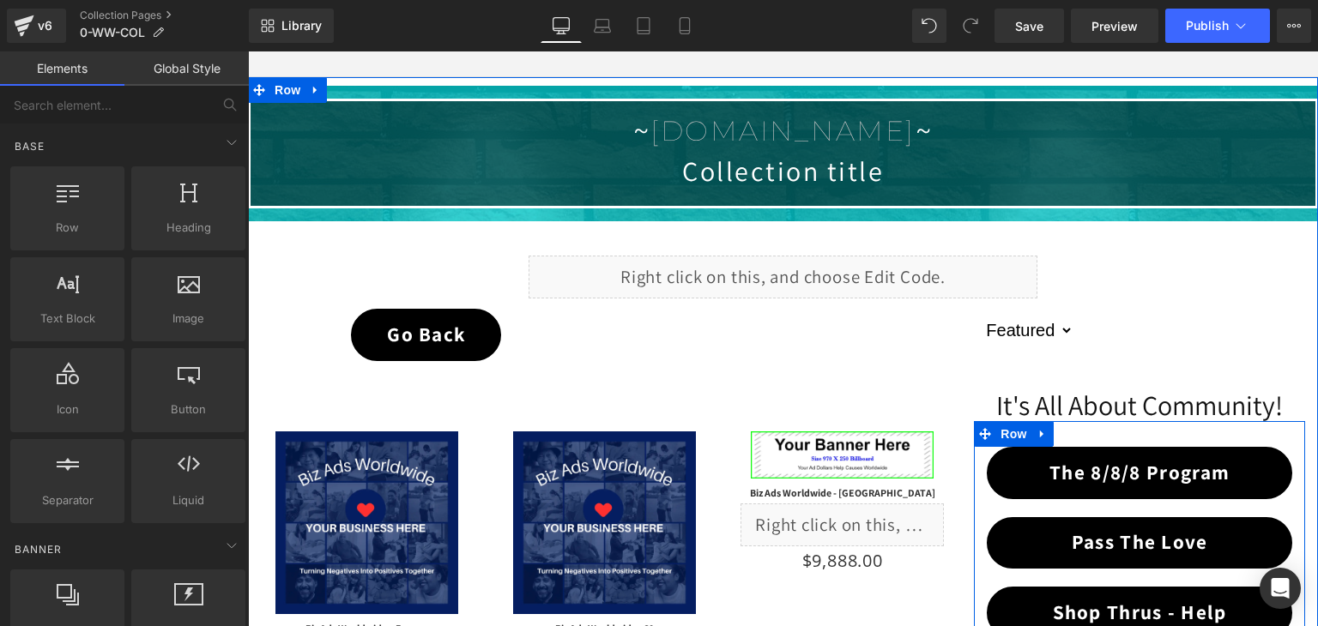
scroll to position [159, 0]
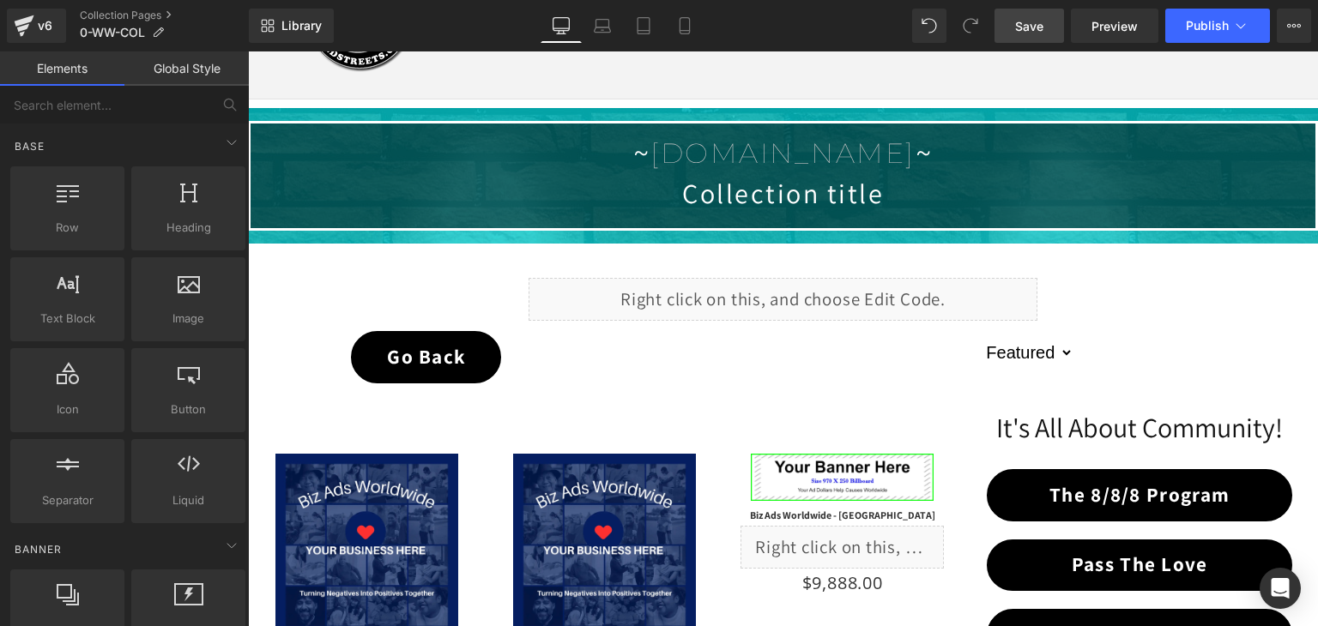
click at [1027, 32] on span "Save" at bounding box center [1029, 26] width 28 height 18
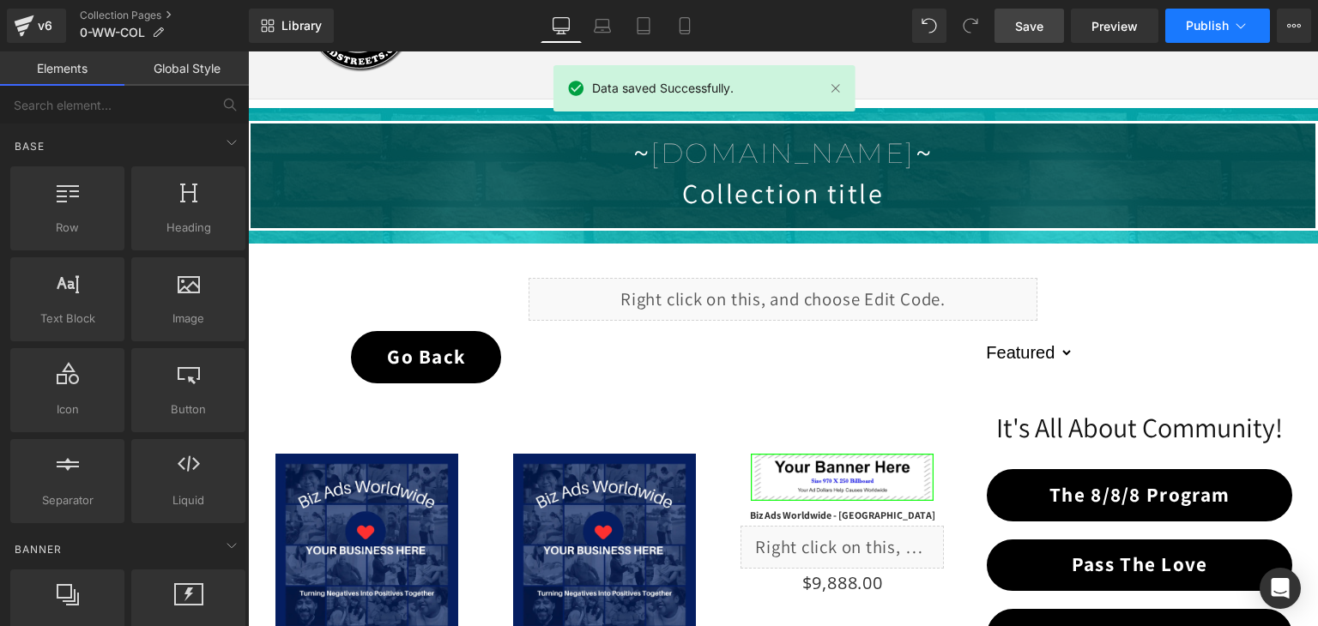
click at [1198, 28] on span "Publish" at bounding box center [1207, 26] width 43 height 14
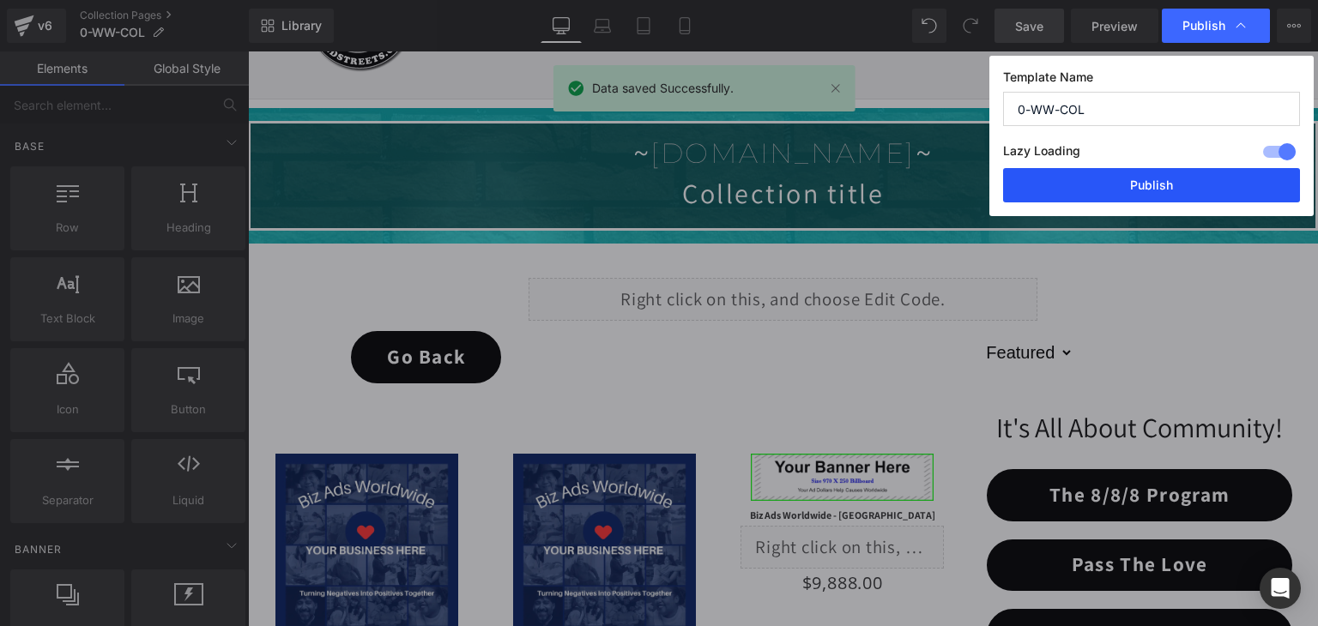
click at [1177, 190] on button "Publish" at bounding box center [1151, 185] width 297 height 34
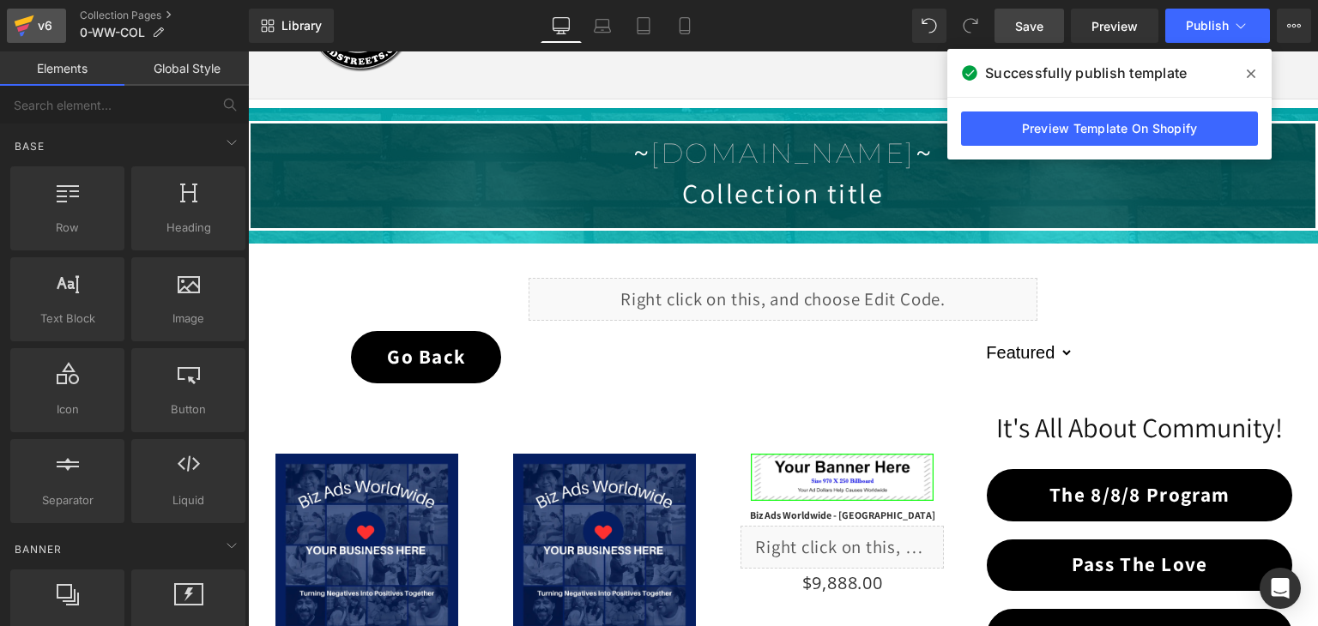
click at [23, 23] on icon at bounding box center [25, 20] width 20 height 11
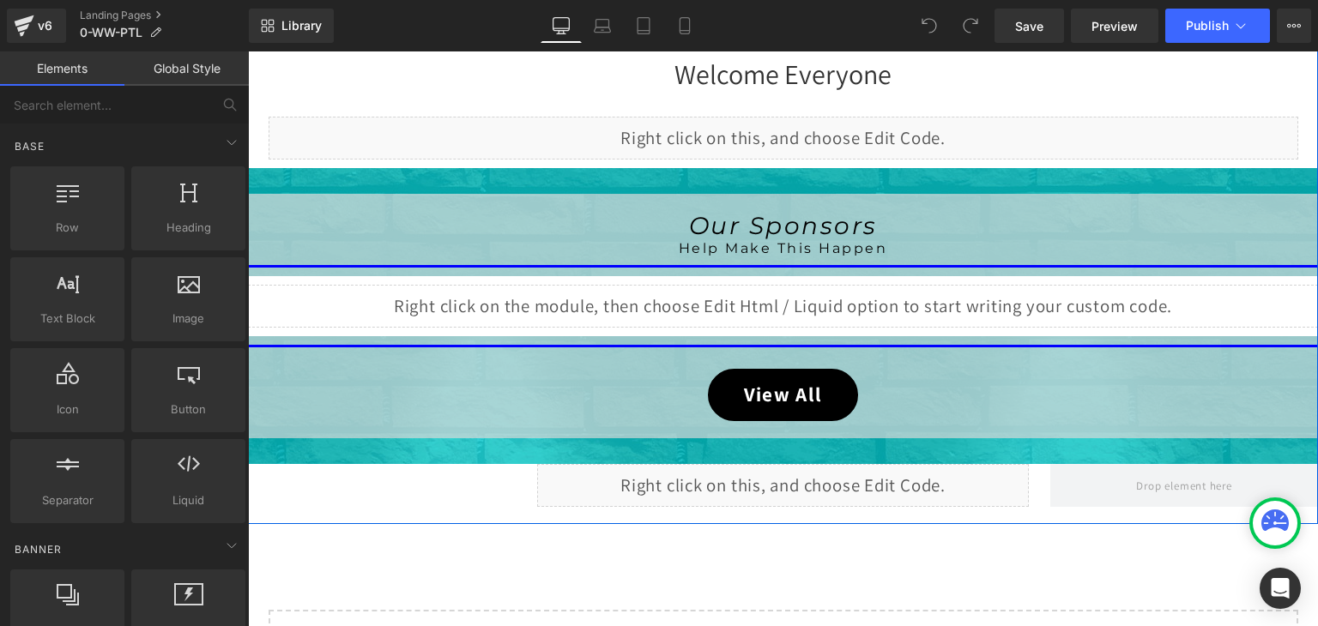
scroll to position [686, 0]
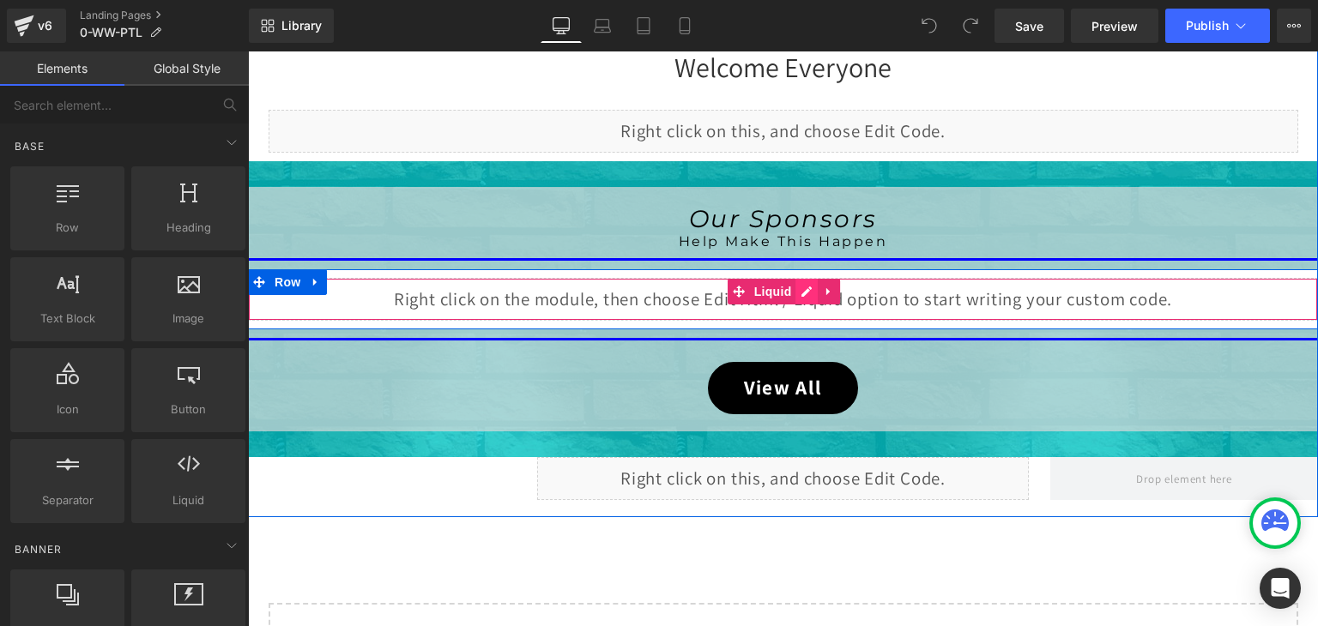
click at [803, 291] on div "Liquid" at bounding box center [783, 299] width 1070 height 43
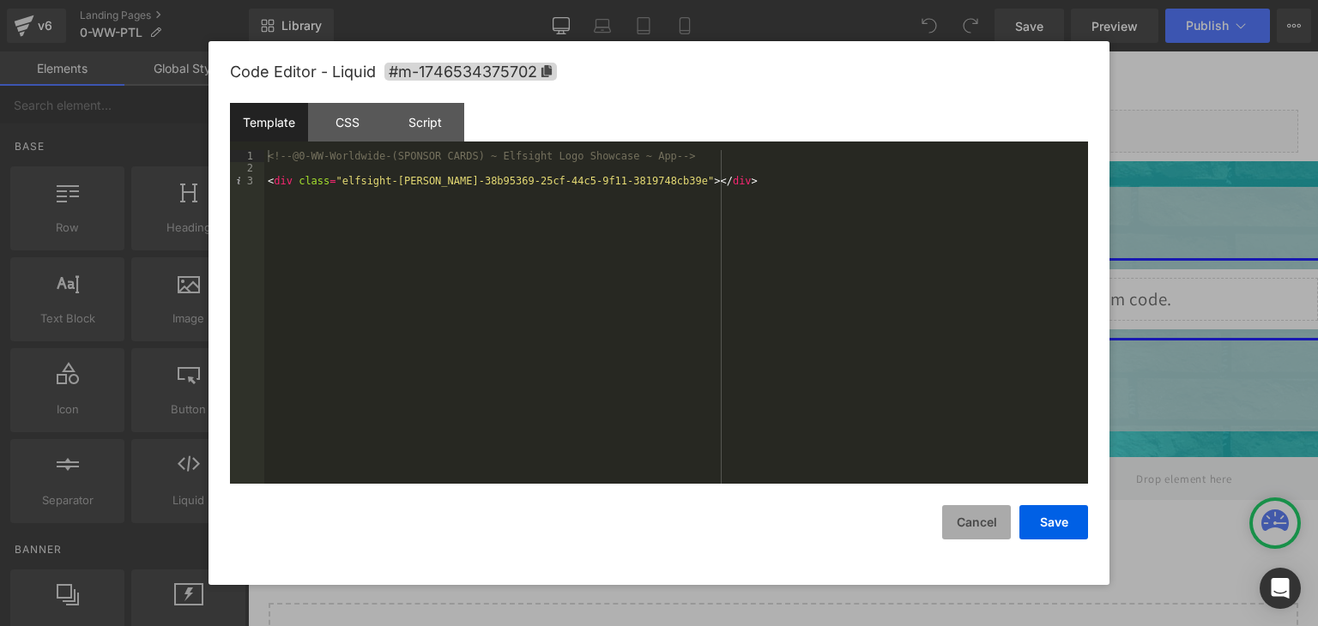
click at [975, 519] on button "Cancel" at bounding box center [976, 522] width 69 height 34
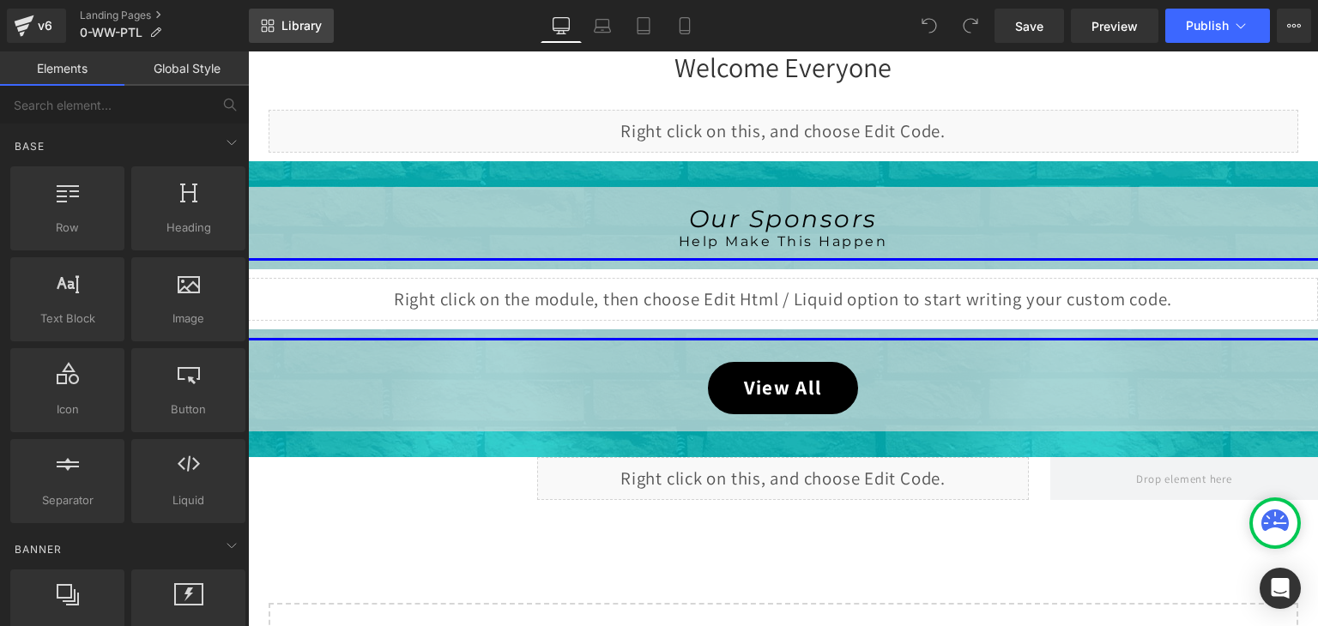
click at [308, 18] on span "Library" at bounding box center [301, 25] width 40 height 15
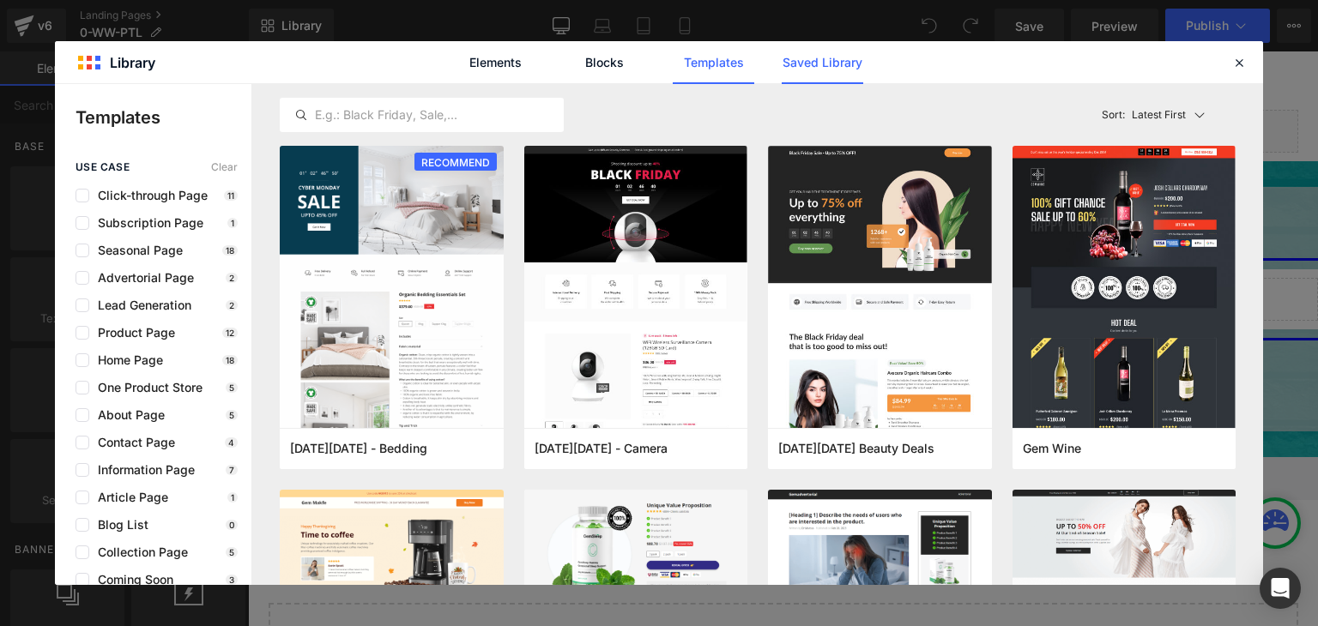
click at [797, 63] on link "Saved Library" at bounding box center [822, 62] width 81 height 43
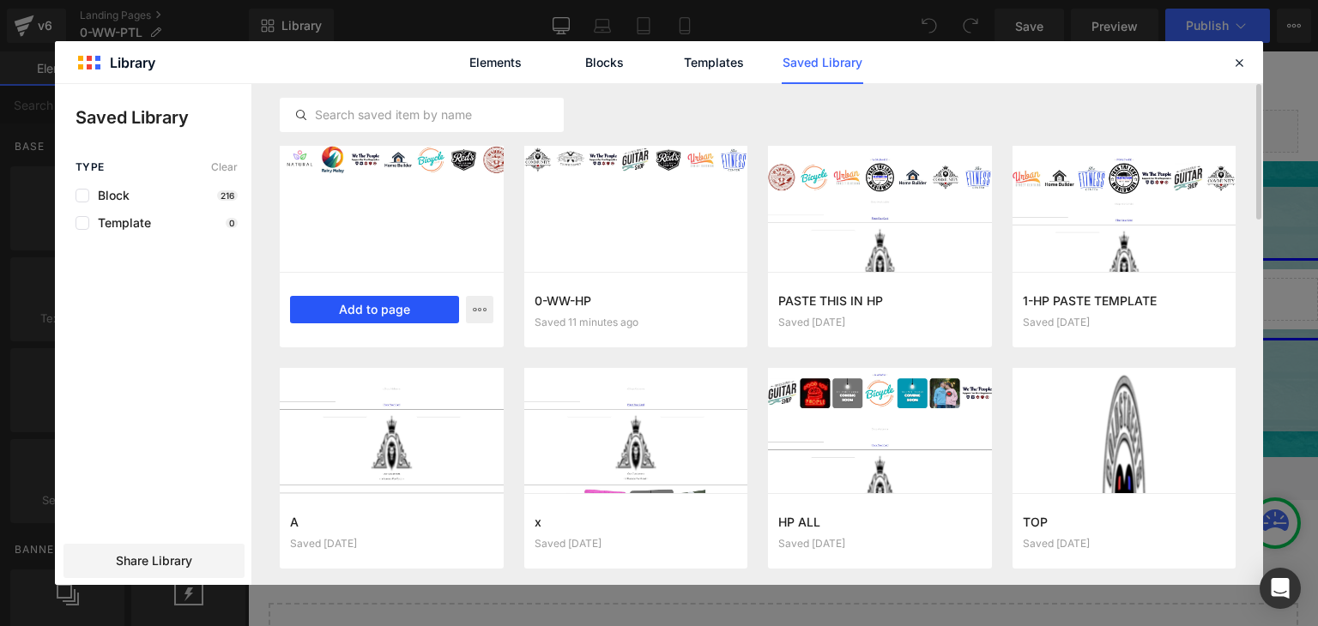
drag, startPoint x: 401, startPoint y: 304, endPoint x: 258, endPoint y: 279, distance: 145.4
click at [401, 304] on button "Add to page" at bounding box center [374, 309] width 169 height 27
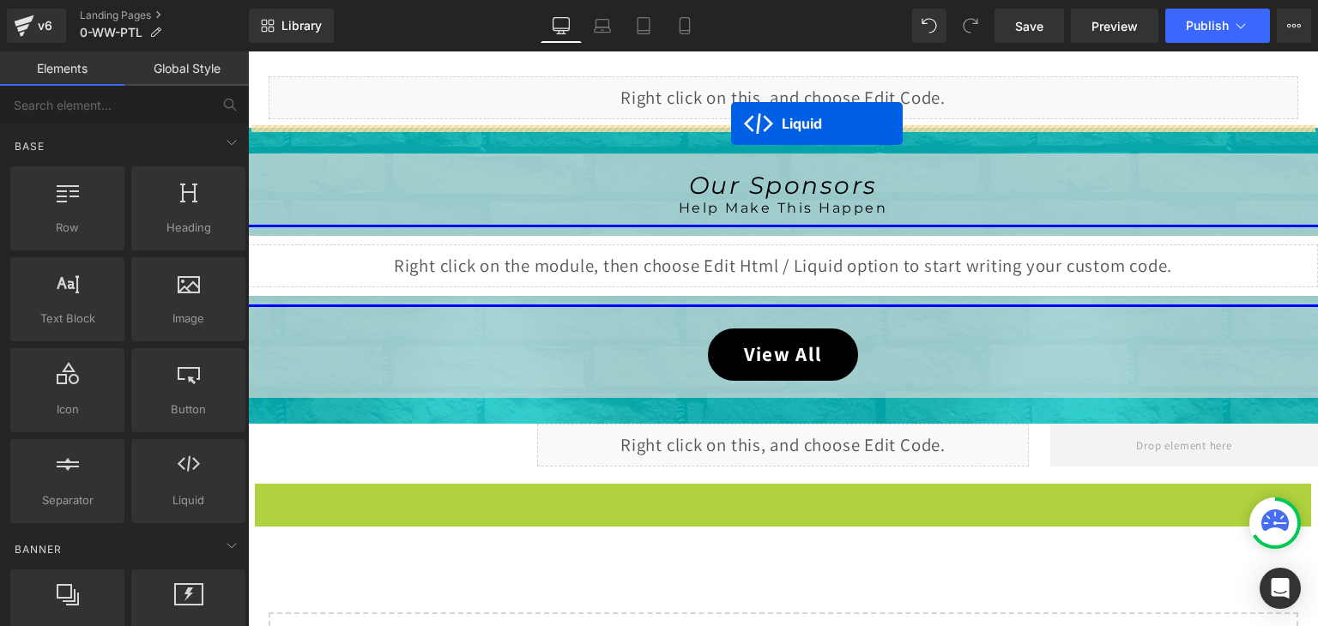
scroll to position [634, 0]
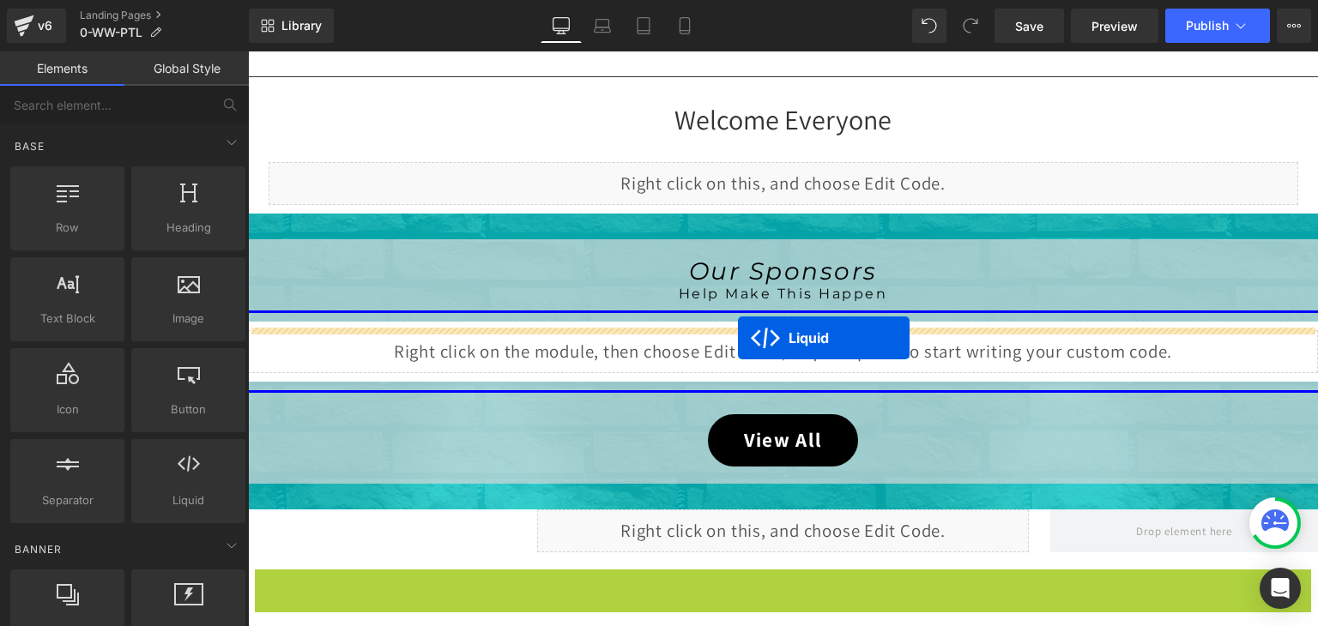
drag, startPoint x: 727, startPoint y: 150, endPoint x: 738, endPoint y: 338, distance: 188.2
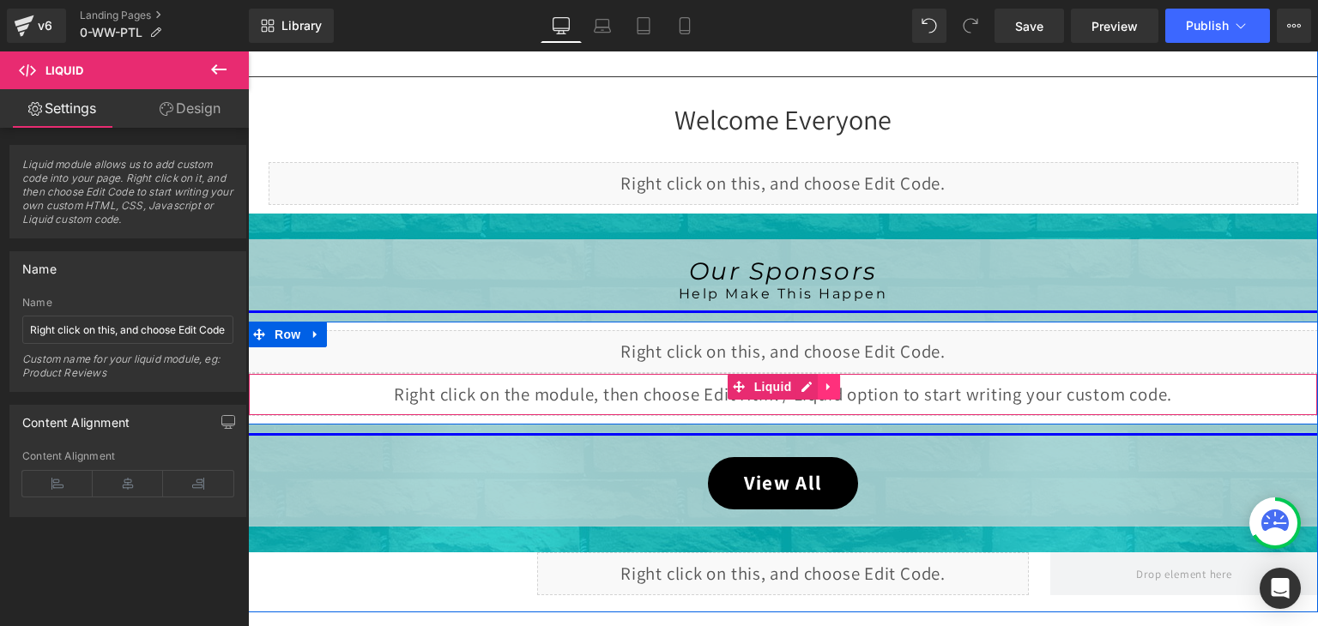
click at [823, 389] on icon at bounding box center [829, 387] width 12 height 13
click at [834, 388] on icon at bounding box center [840, 387] width 12 height 12
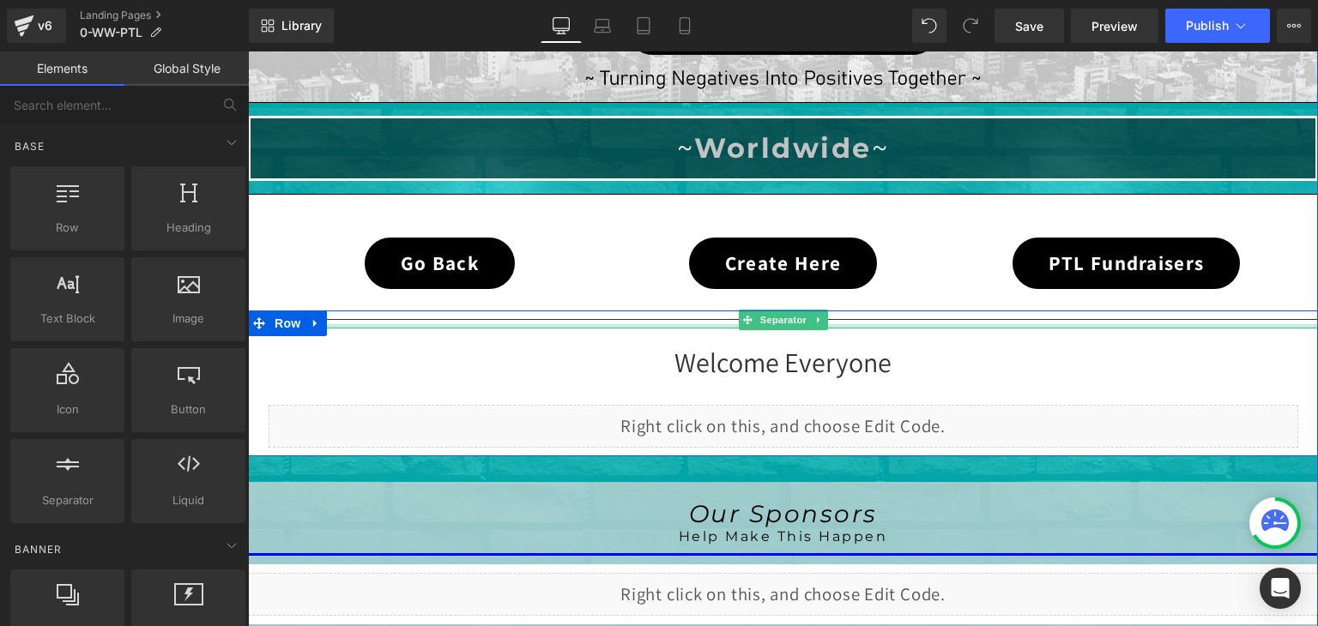
scroll to position [119, 0]
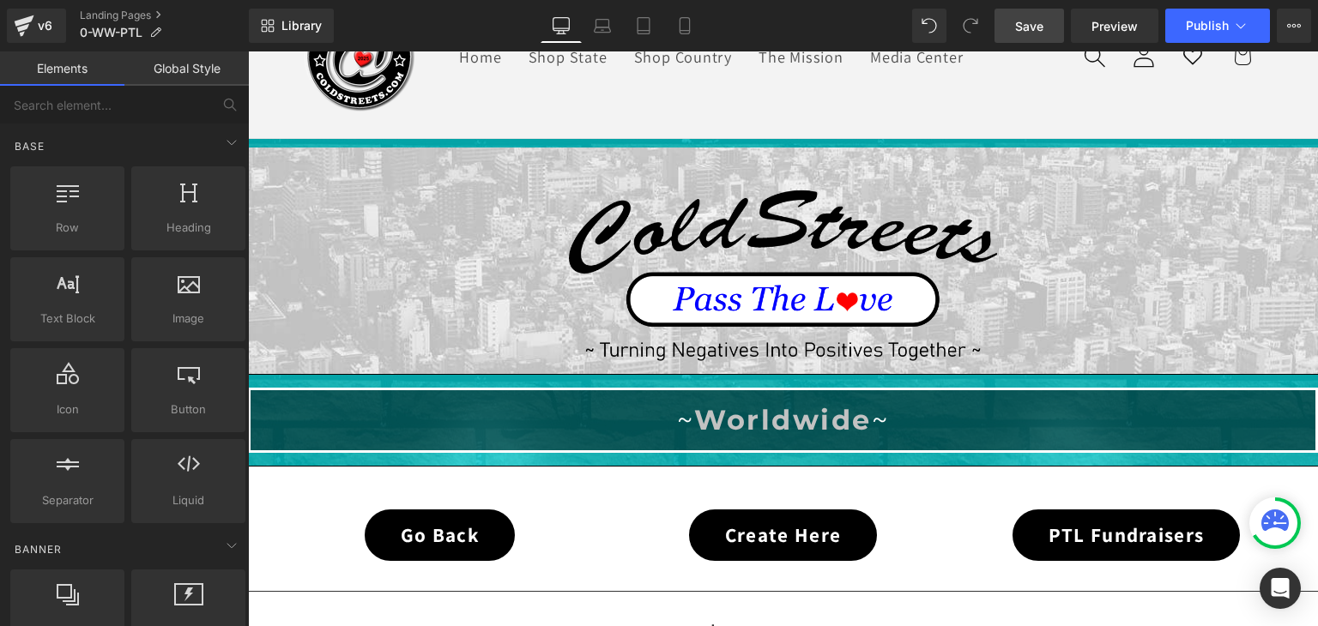
click at [1040, 22] on span "Save" at bounding box center [1029, 26] width 28 height 18
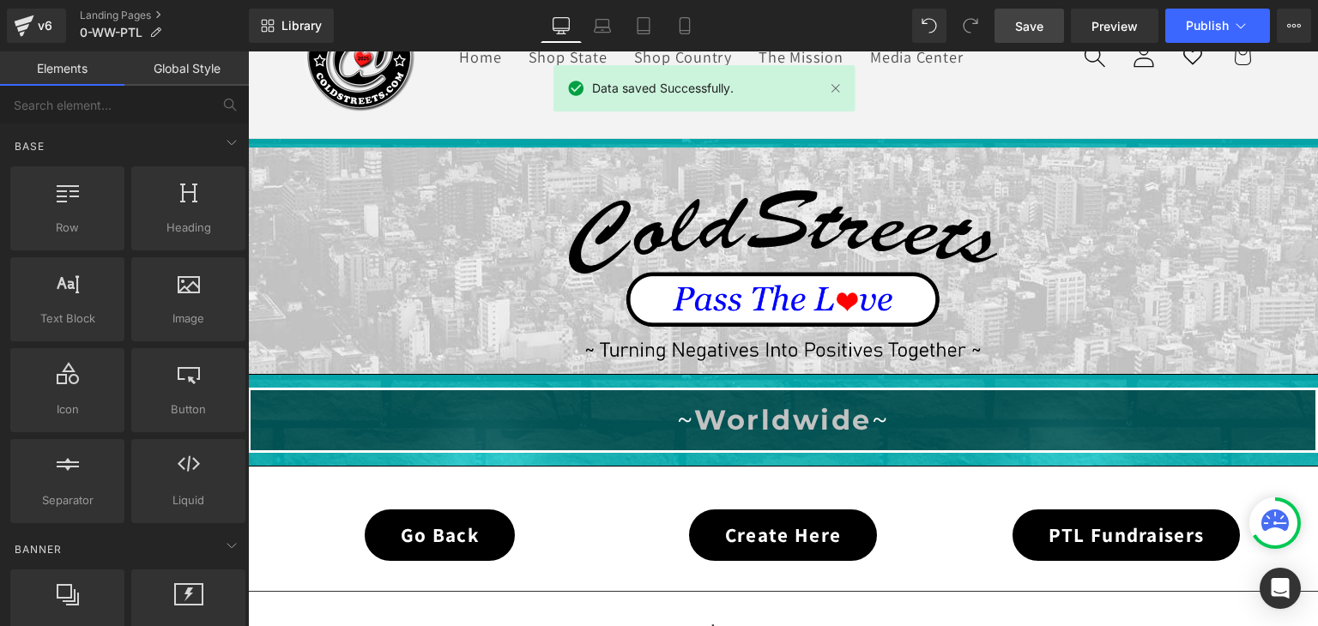
click at [1249, 516] on div at bounding box center [1274, 523] width 51 height 51
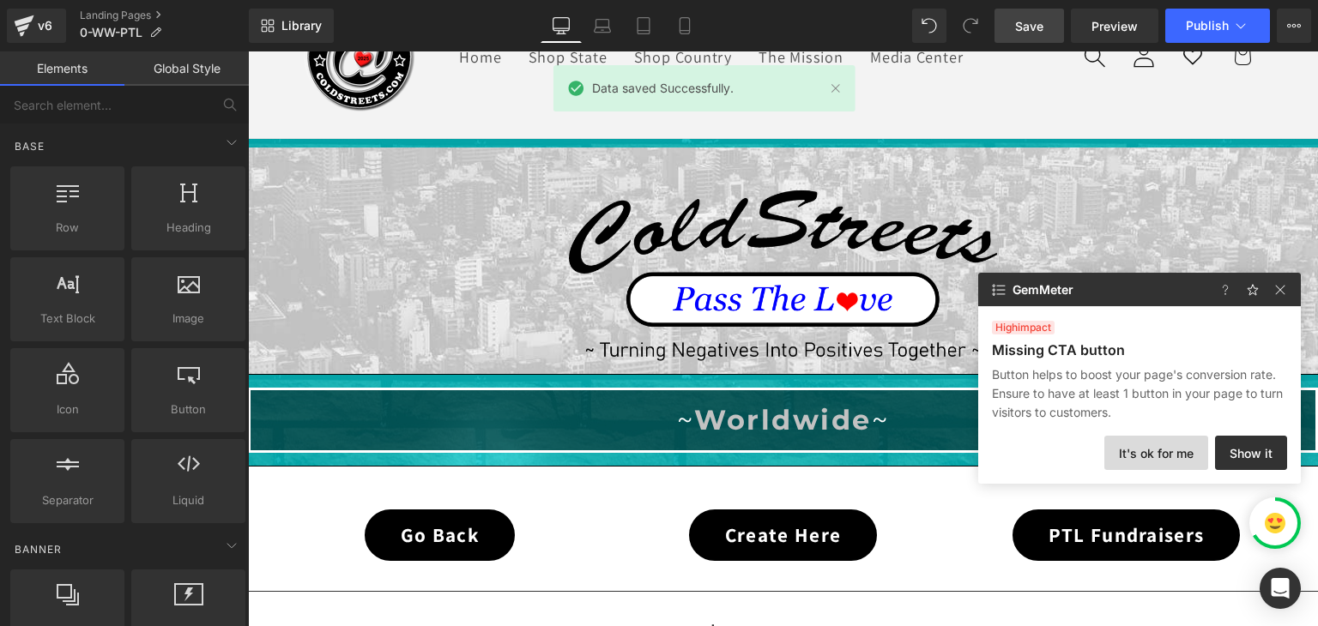
click at [1169, 456] on button "It's ok for me" at bounding box center [1156, 453] width 104 height 34
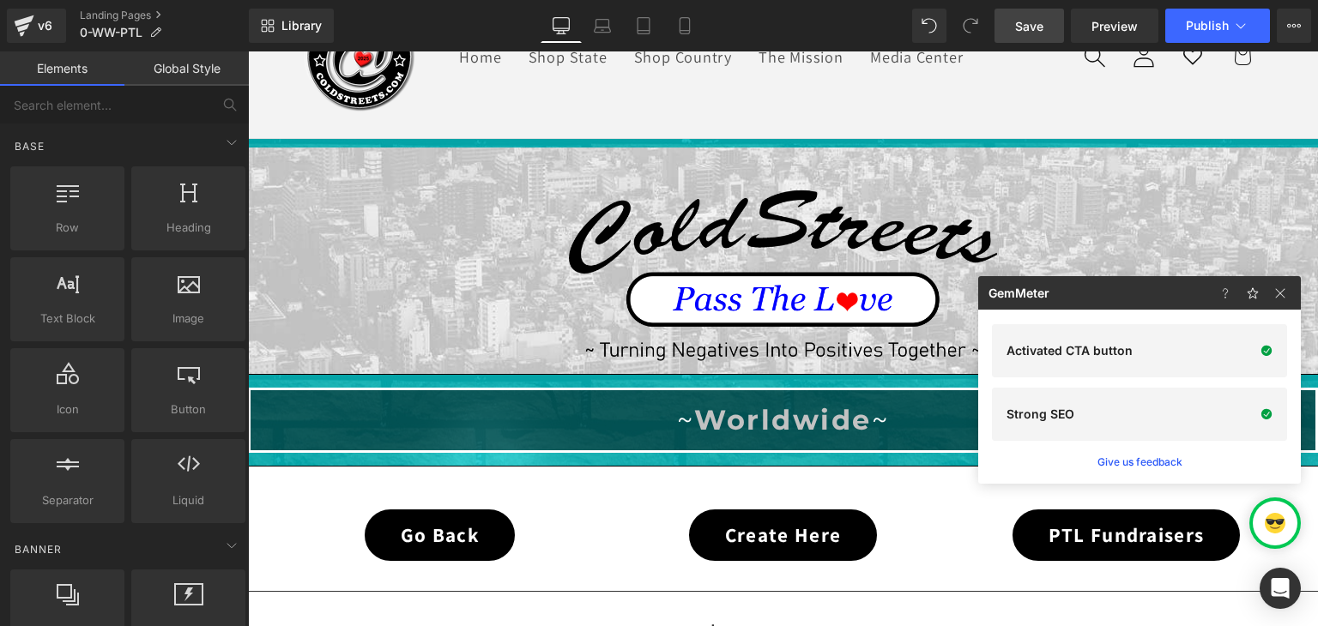
click at [1036, 24] on span "Save" at bounding box center [1029, 26] width 28 height 18
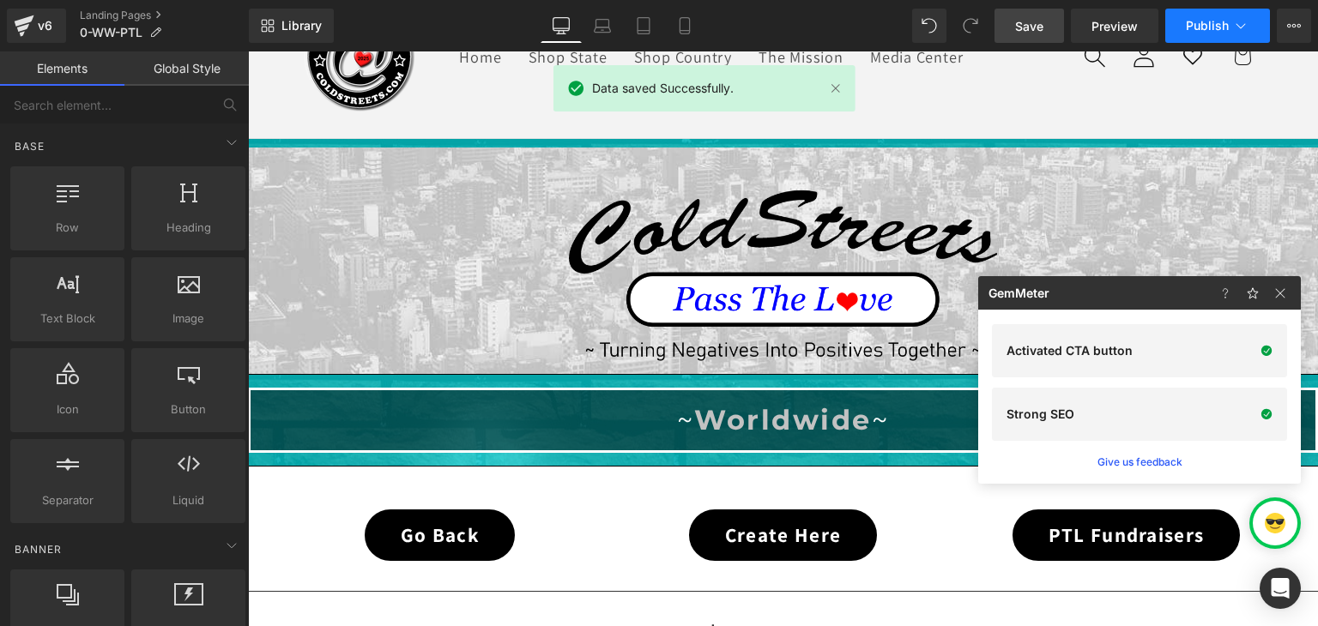
click at [1235, 26] on icon at bounding box center [1240, 25] width 17 height 17
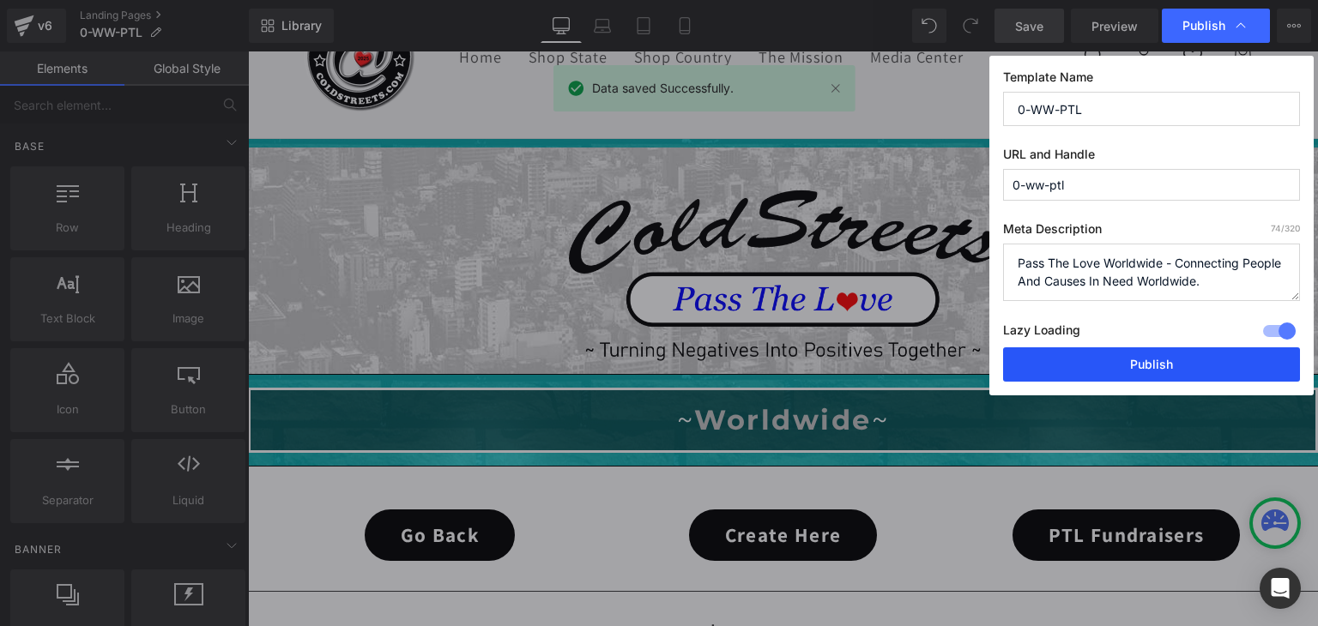
click at [1194, 358] on button "Publish" at bounding box center [1151, 364] width 297 height 34
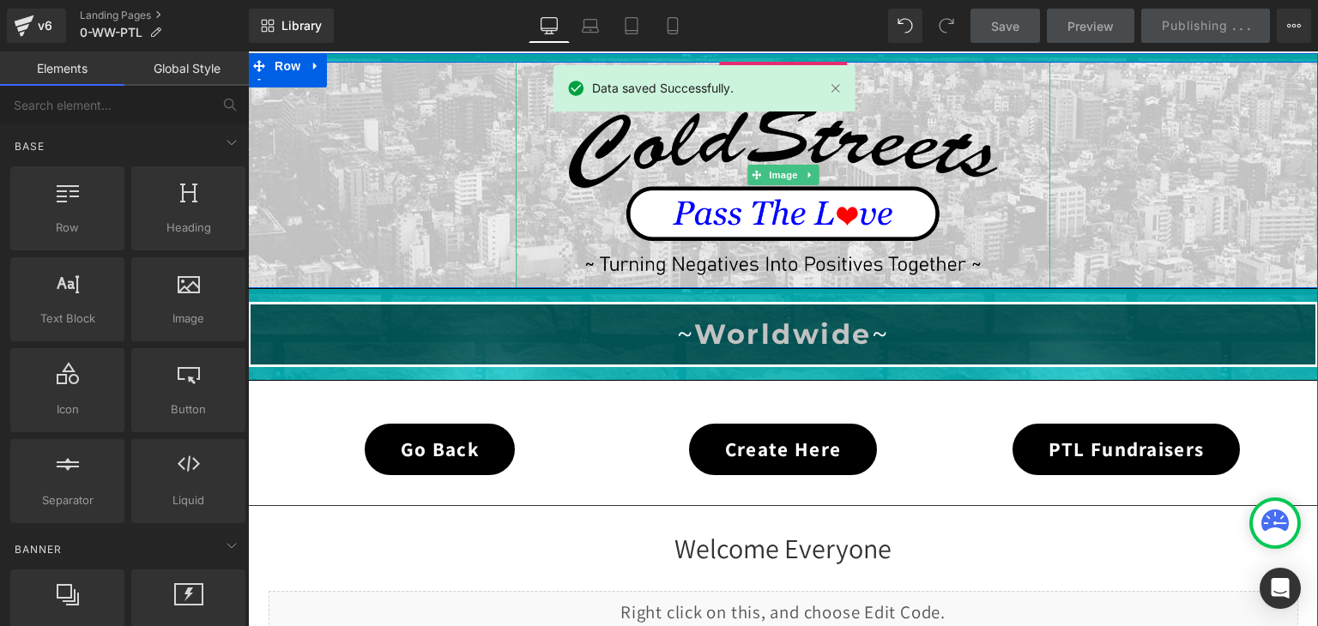
scroll to position [377, 0]
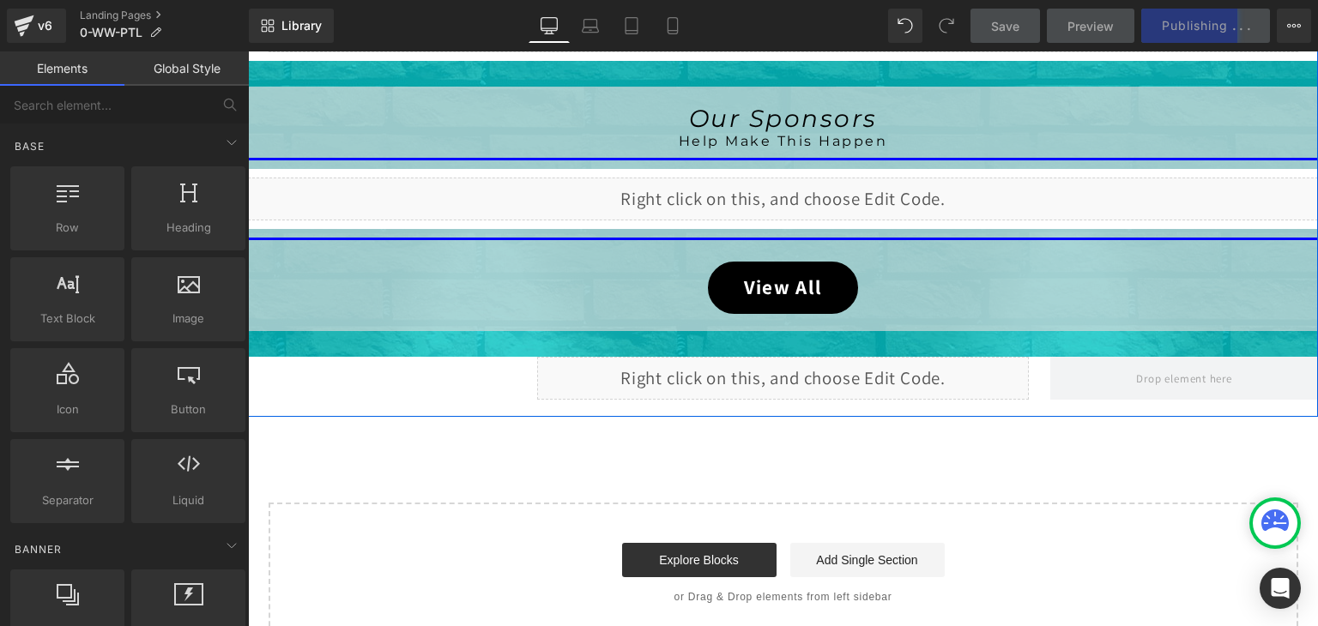
scroll to position [806, 0]
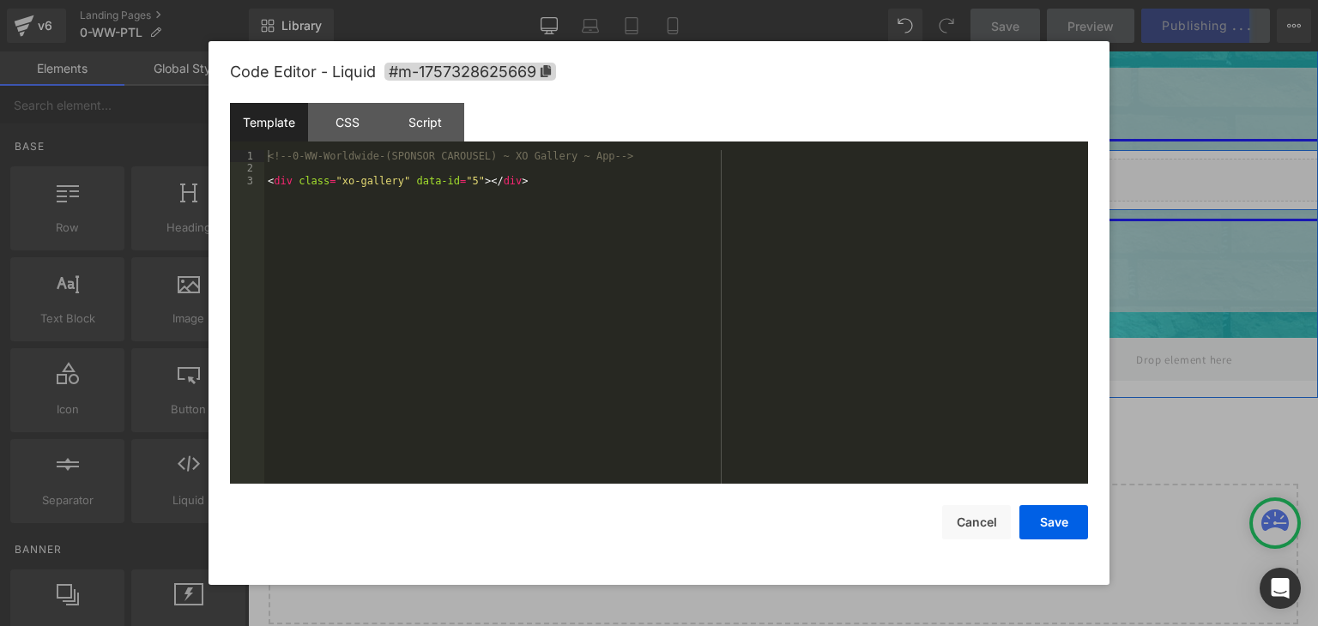
click at [798, 172] on div "Liquid" at bounding box center [783, 180] width 1070 height 43
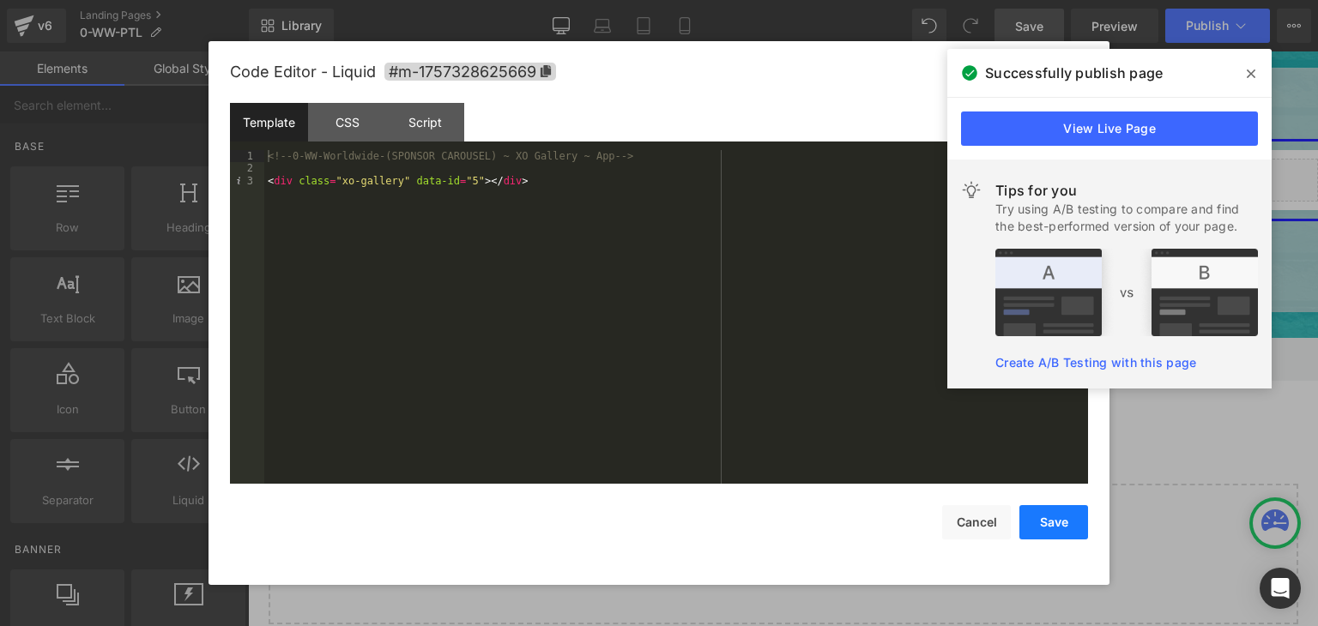
click at [1042, 516] on button "Save" at bounding box center [1053, 522] width 69 height 34
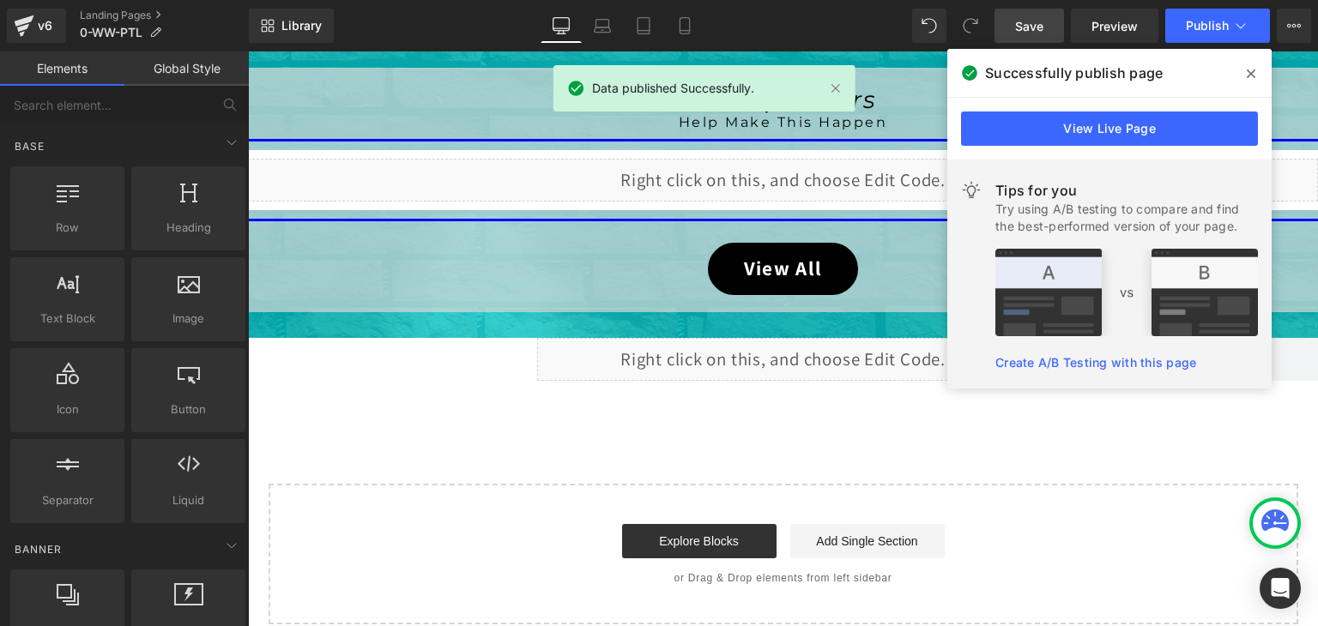
click at [1035, 33] on span "Save" at bounding box center [1029, 26] width 28 height 18
click at [1242, 23] on icon at bounding box center [1240, 25] width 17 height 17
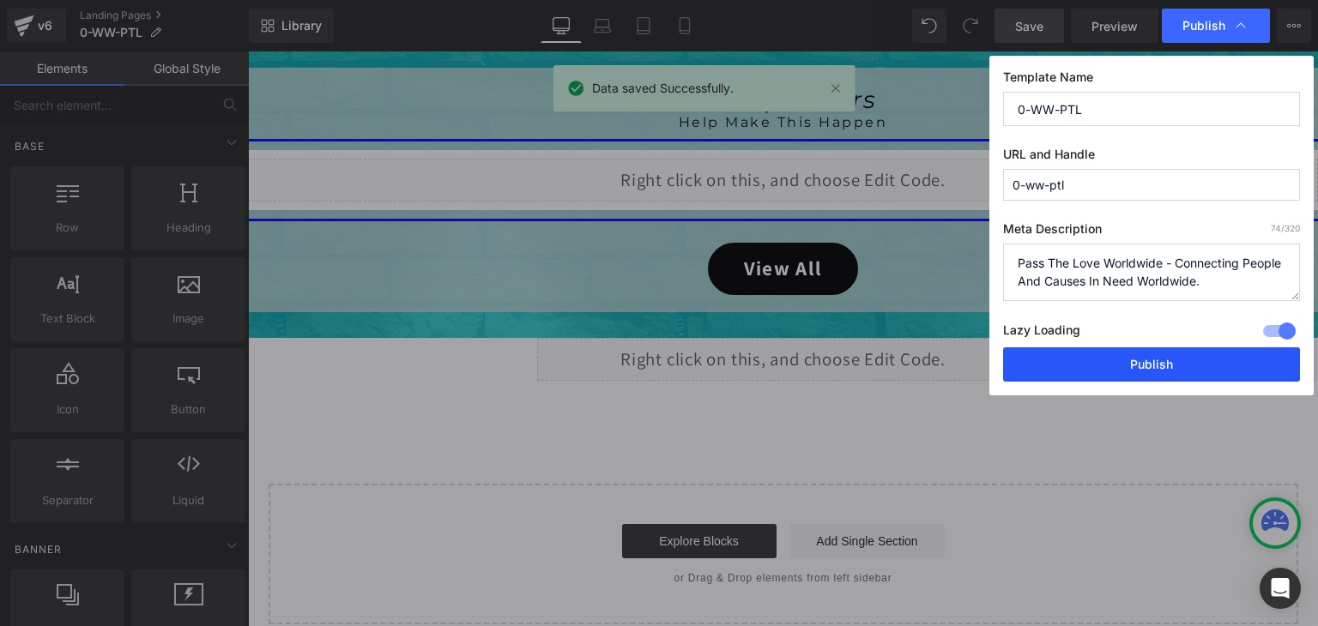
click at [1192, 369] on button "Publish" at bounding box center [1151, 364] width 297 height 34
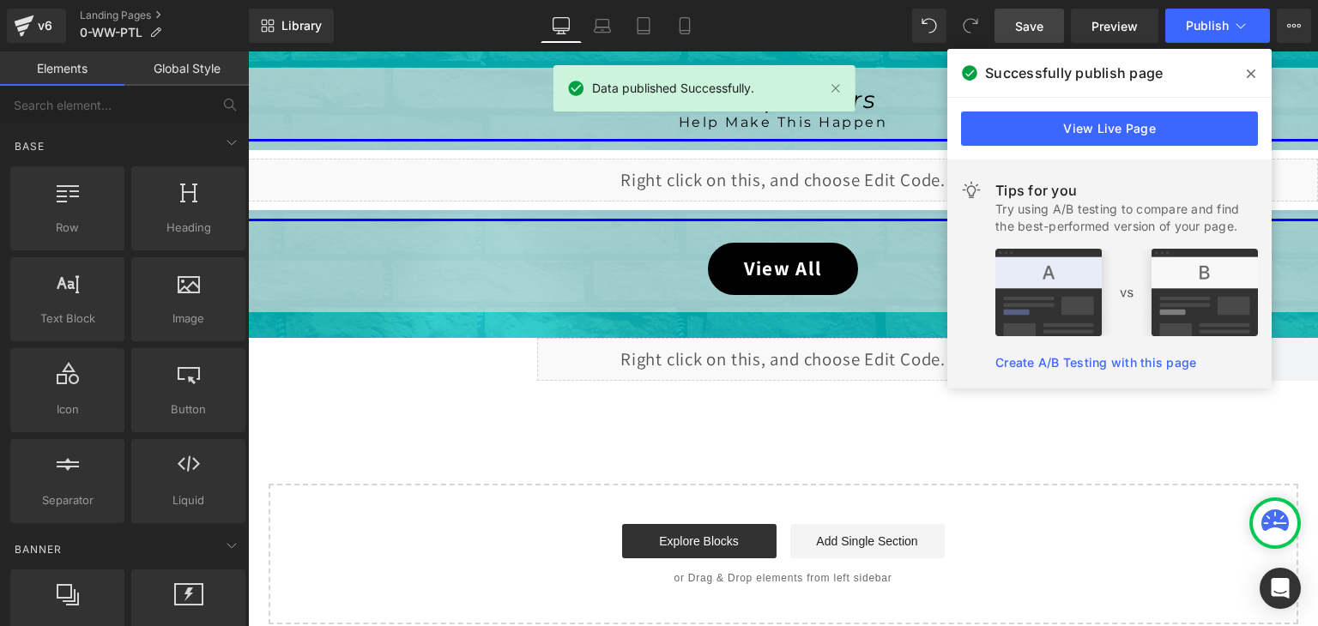
click at [1246, 67] on icon at bounding box center [1250, 74] width 9 height 14
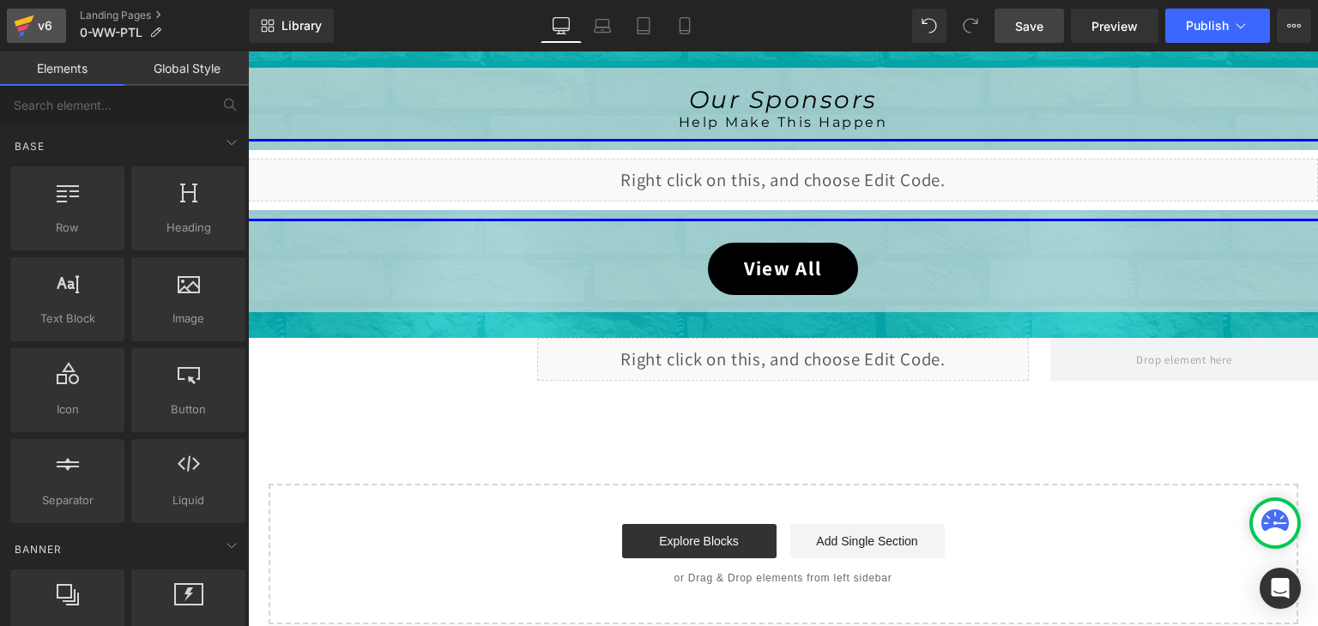
click at [38, 20] on div "v6" at bounding box center [44, 26] width 21 height 22
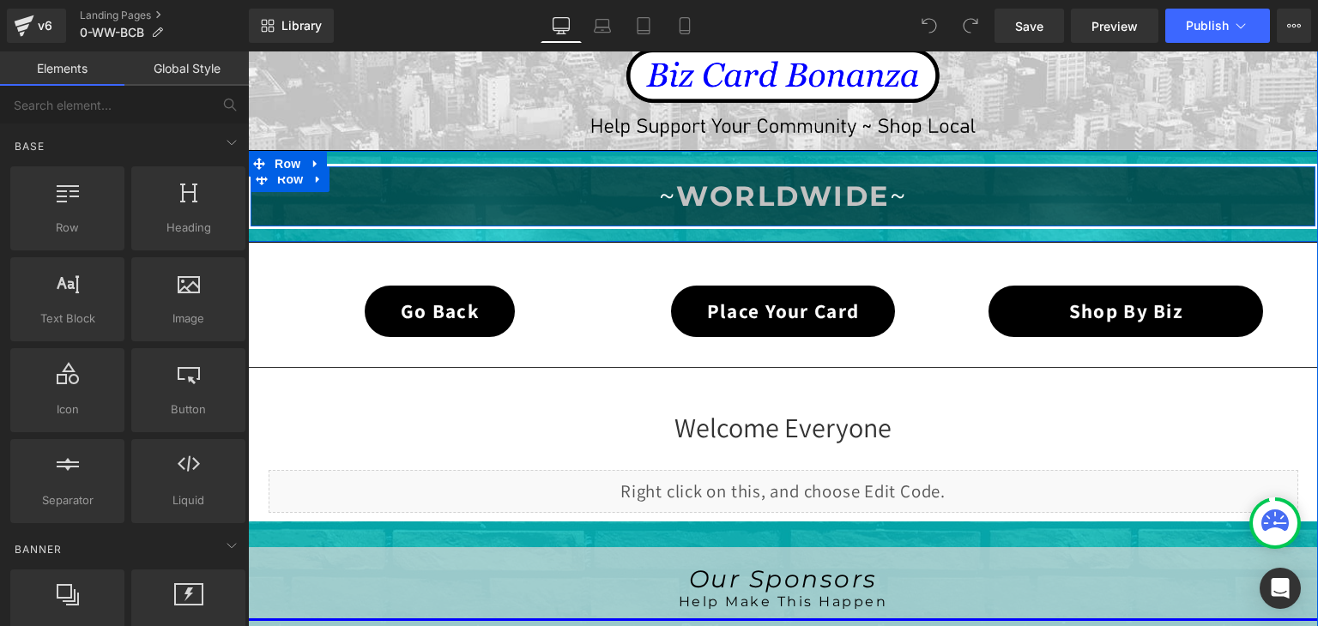
scroll to position [686, 0]
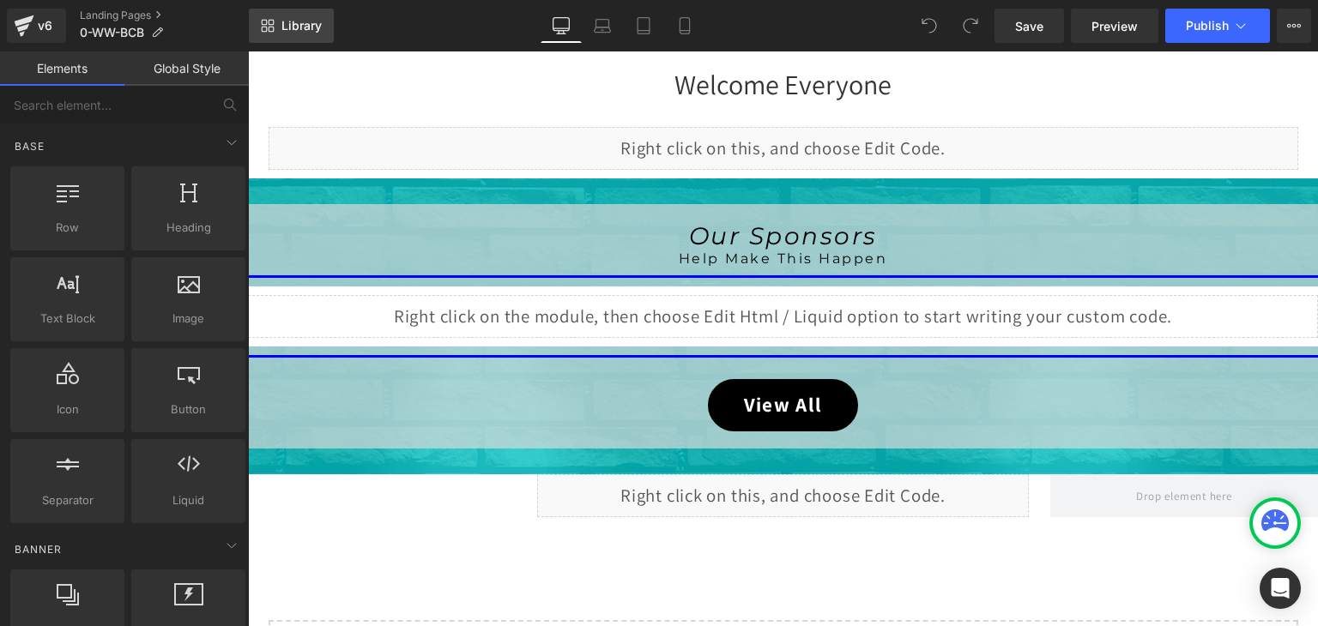
click at [311, 31] on span "Library" at bounding box center [301, 25] width 40 height 15
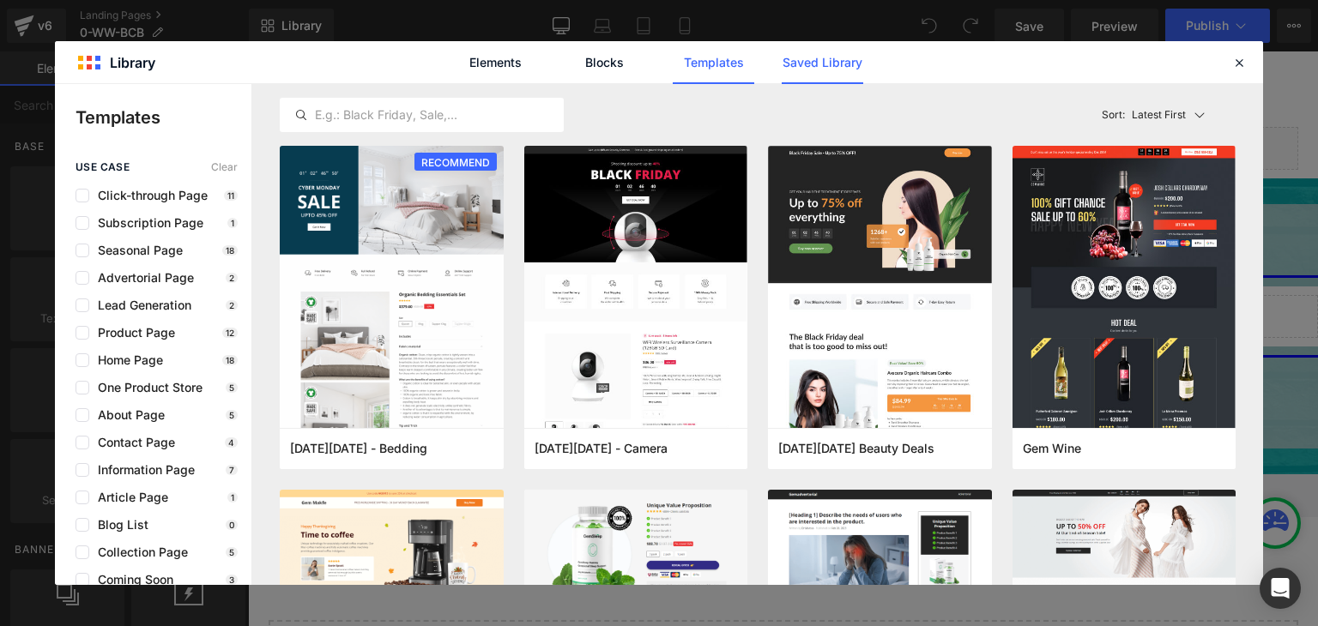
click at [834, 57] on link "Saved Library" at bounding box center [822, 62] width 81 height 43
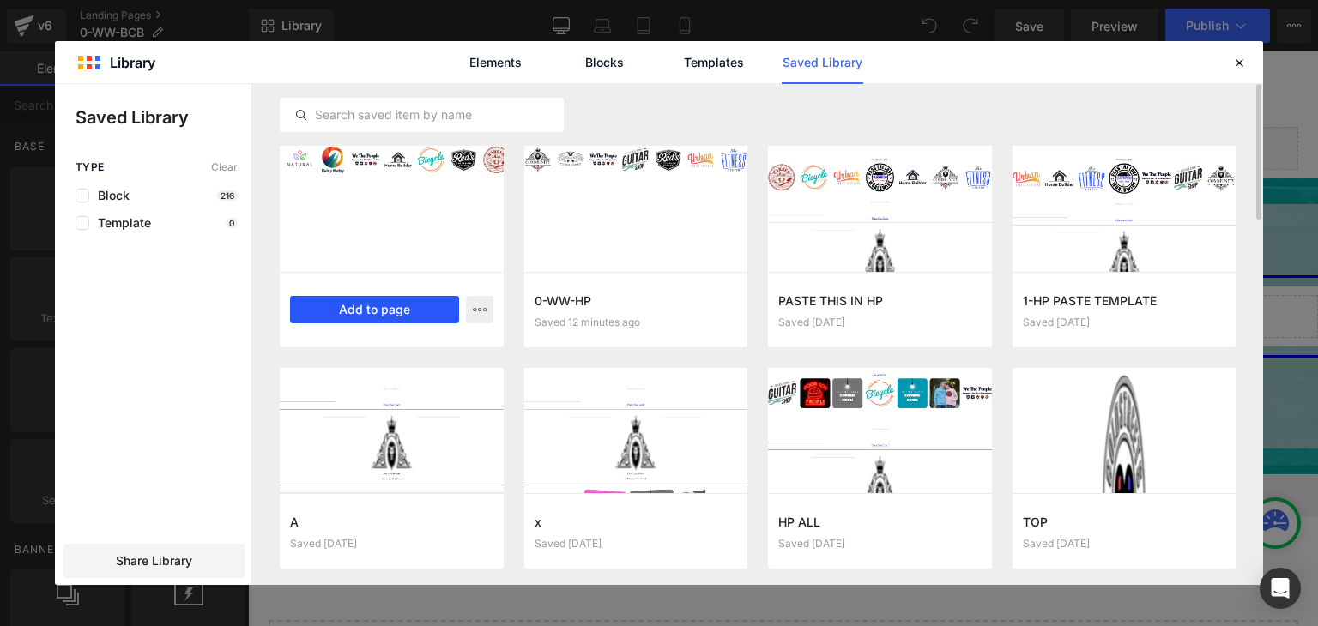
click at [405, 301] on button "Add to page" at bounding box center [374, 309] width 169 height 27
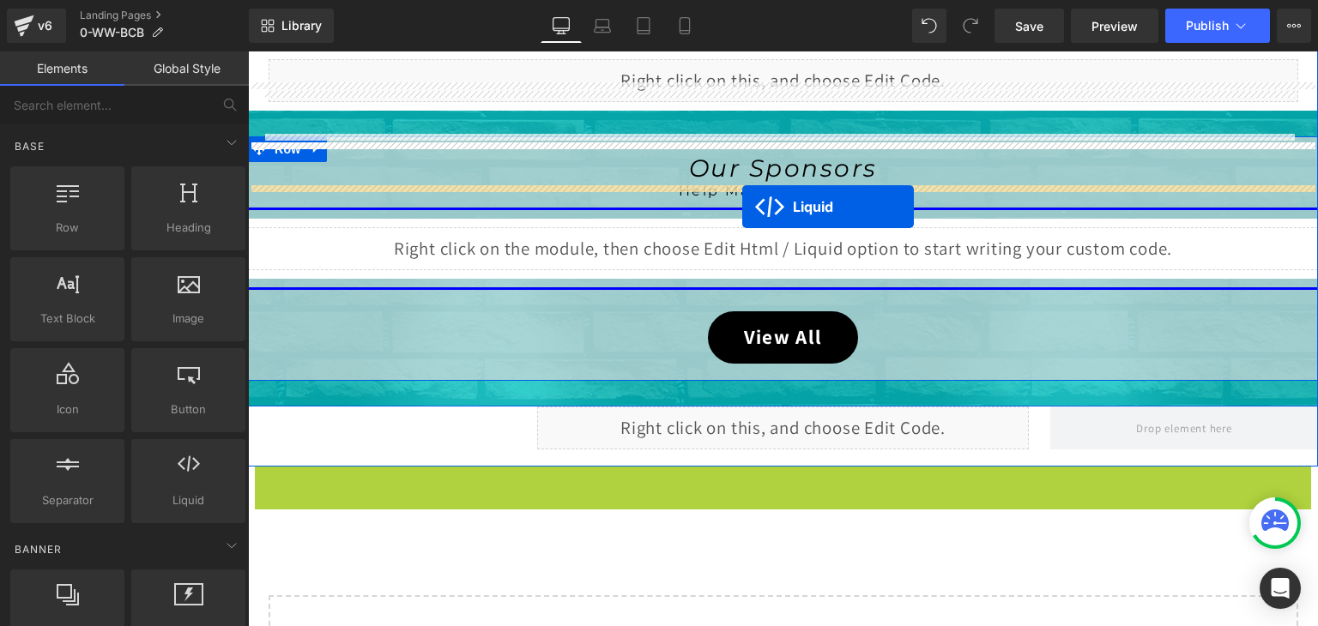
scroll to position [720, 0]
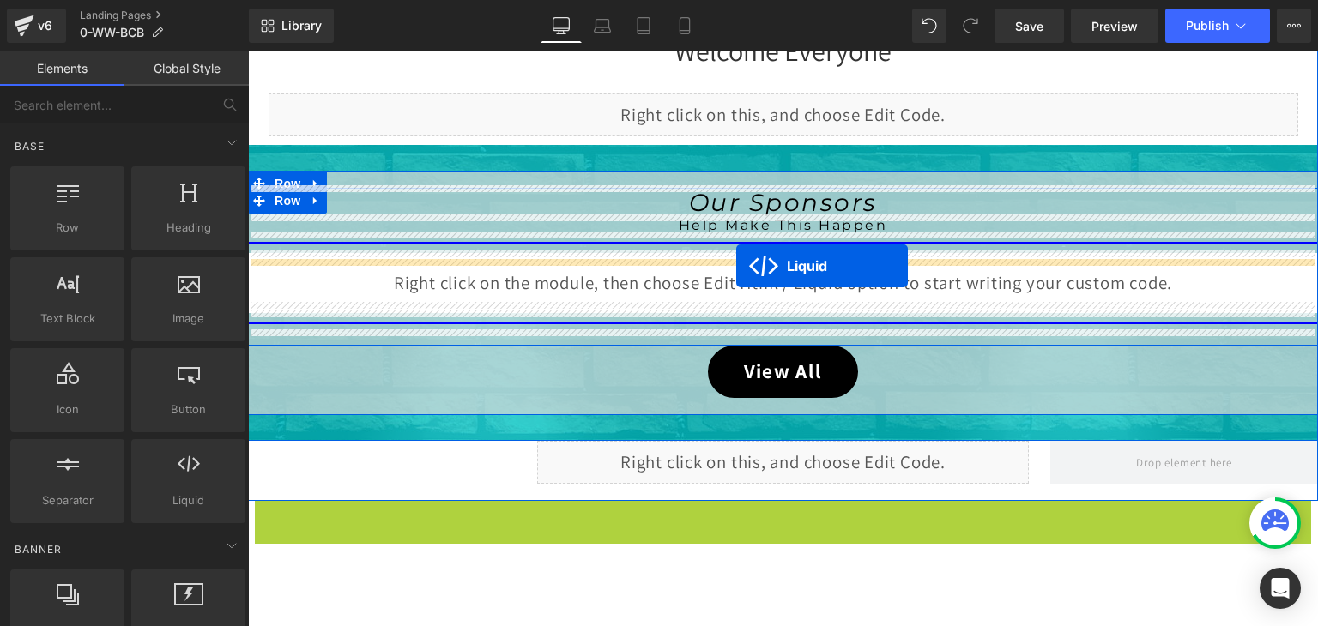
drag, startPoint x: 741, startPoint y: 152, endPoint x: 736, endPoint y: 265, distance: 113.4
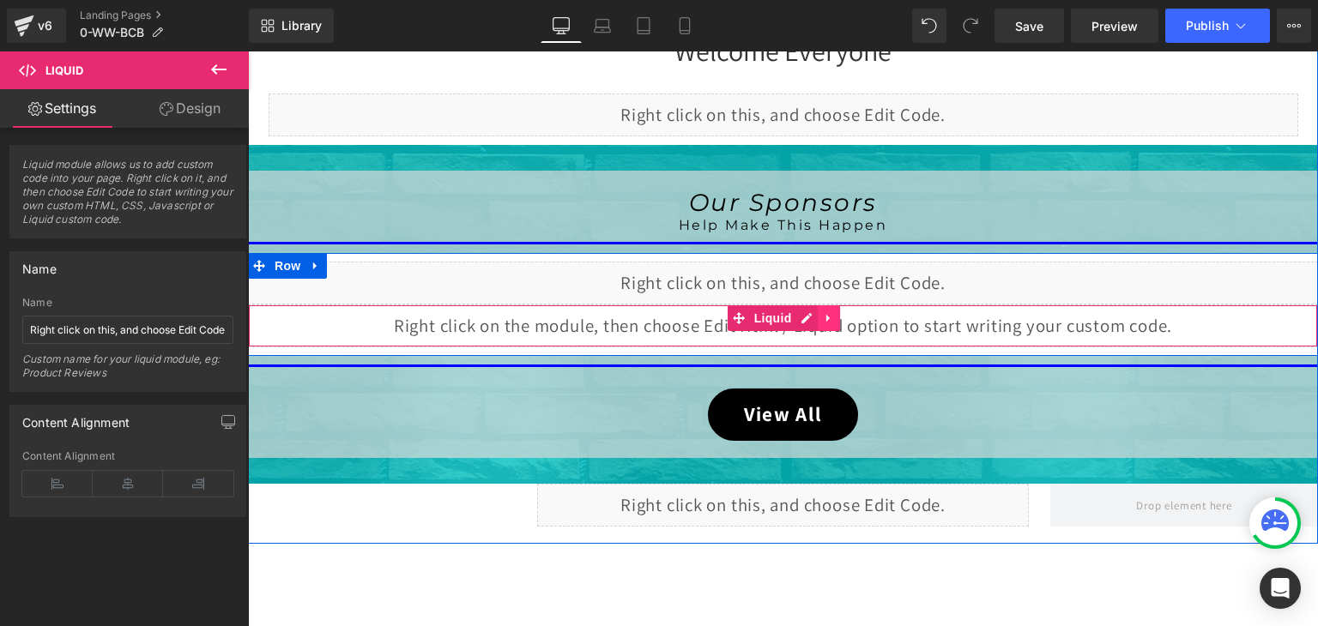
click at [818, 317] on link at bounding box center [829, 318] width 22 height 26
click at [834, 316] on icon at bounding box center [840, 318] width 12 height 12
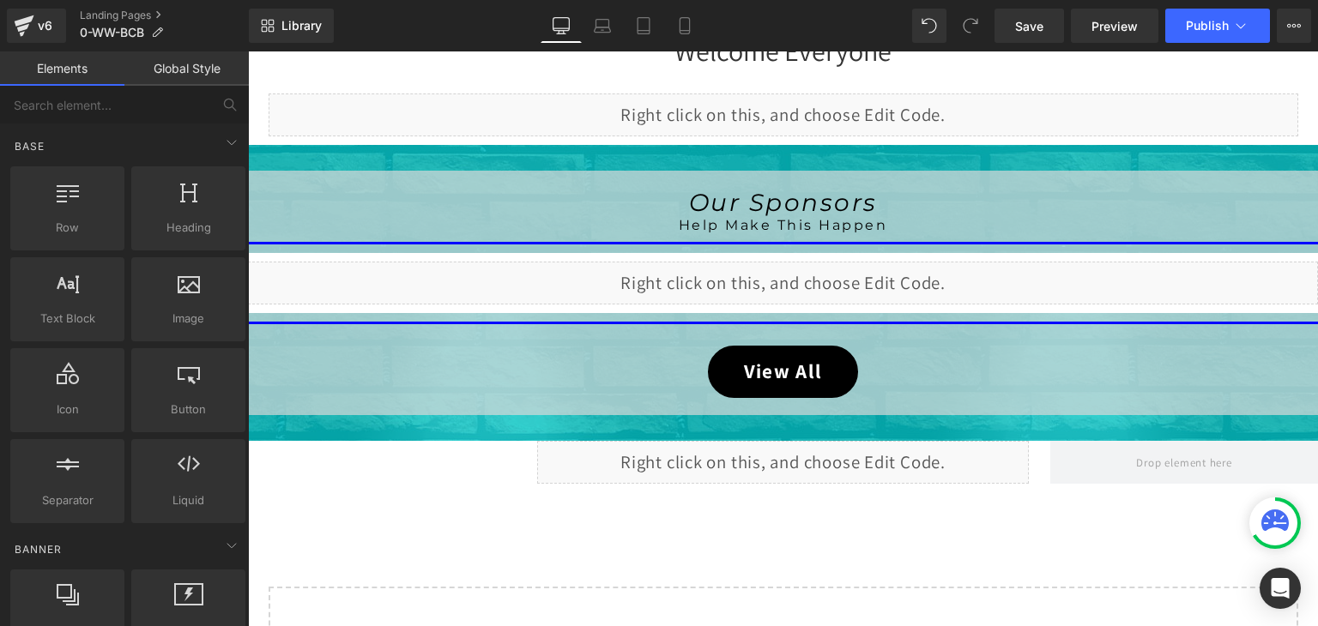
click at [1248, 519] on div "Separator Image Separator Row Hero Banner ~ WORLDWIDE ~ Heading Row Row Row Row…" at bounding box center [783, 132] width 1070 height 1189
click at [1252, 516] on div at bounding box center [1274, 523] width 51 height 51
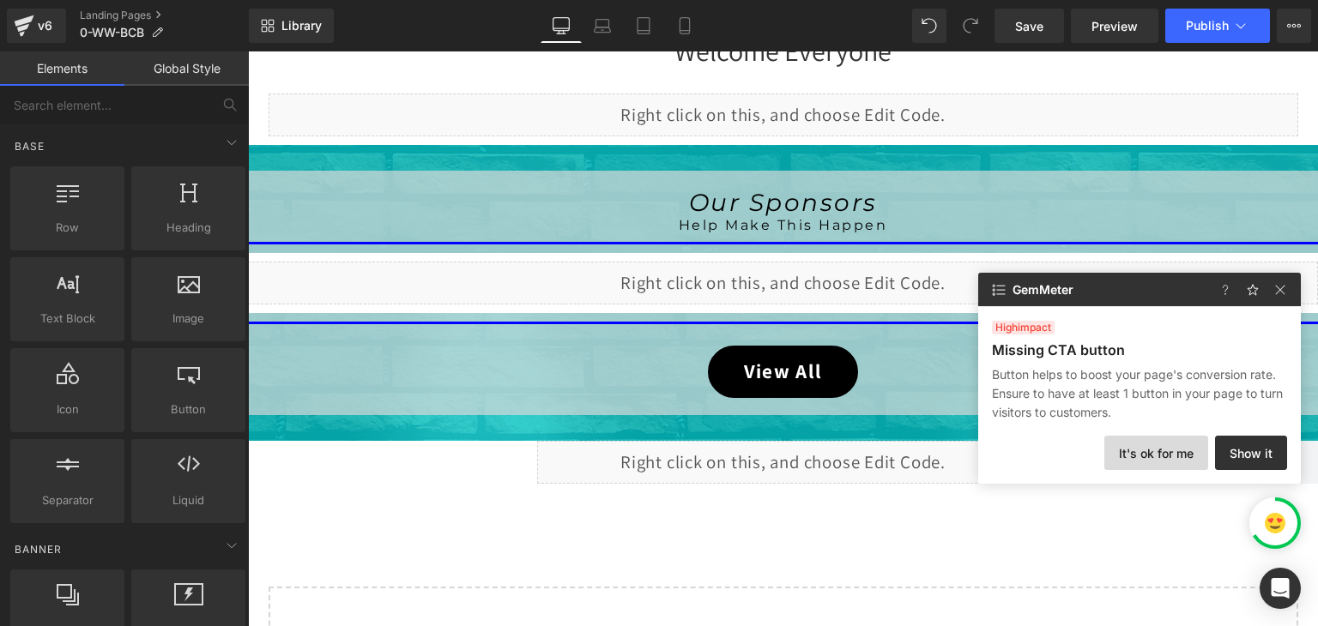
click at [1186, 450] on button "It's ok for me" at bounding box center [1156, 453] width 104 height 34
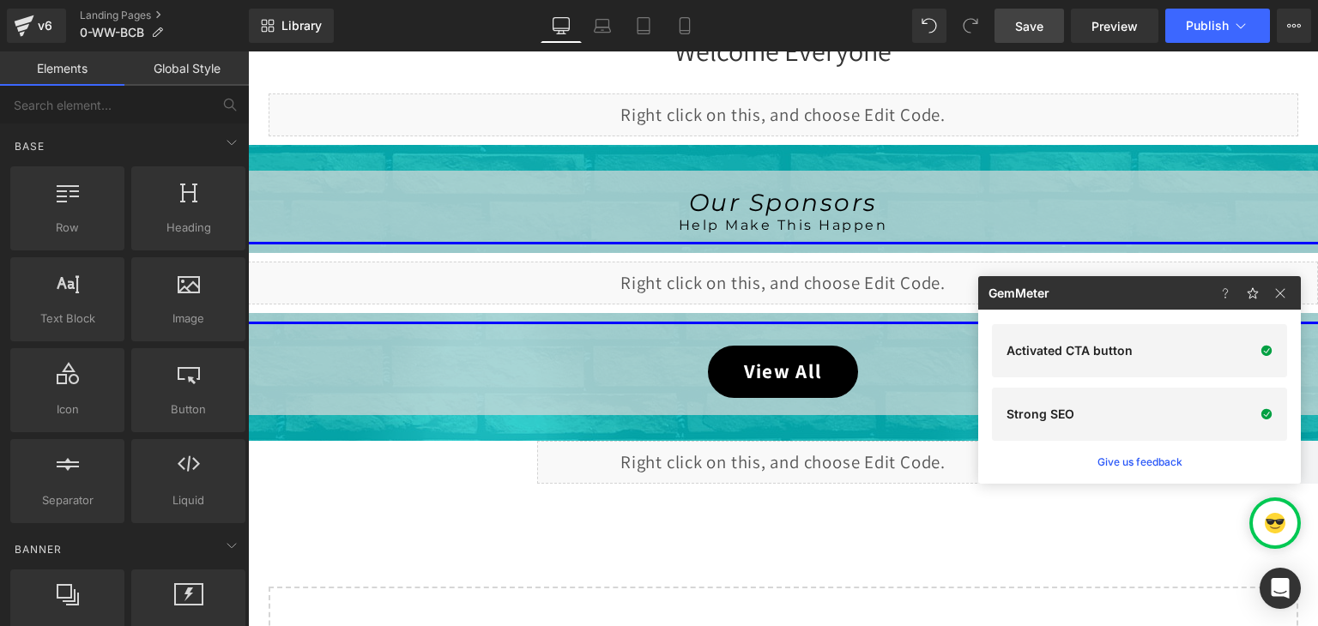
click at [1036, 29] on span "Save" at bounding box center [1029, 26] width 28 height 18
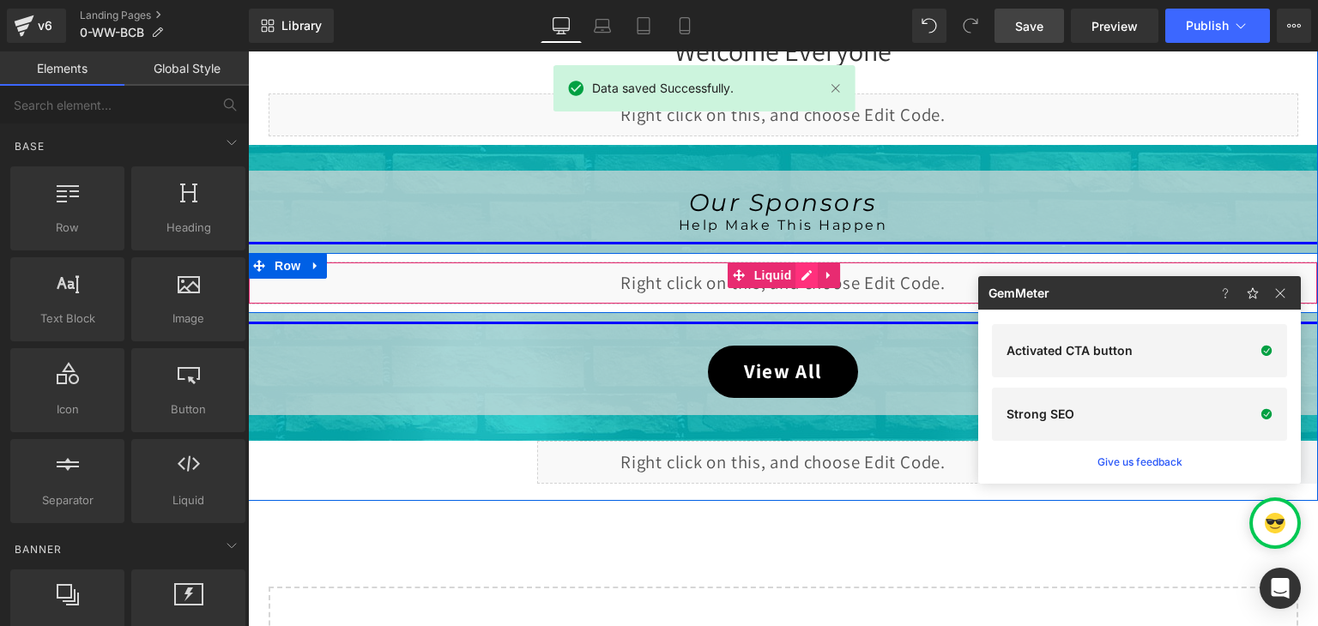
click at [794, 276] on div "Liquid" at bounding box center [783, 283] width 1070 height 43
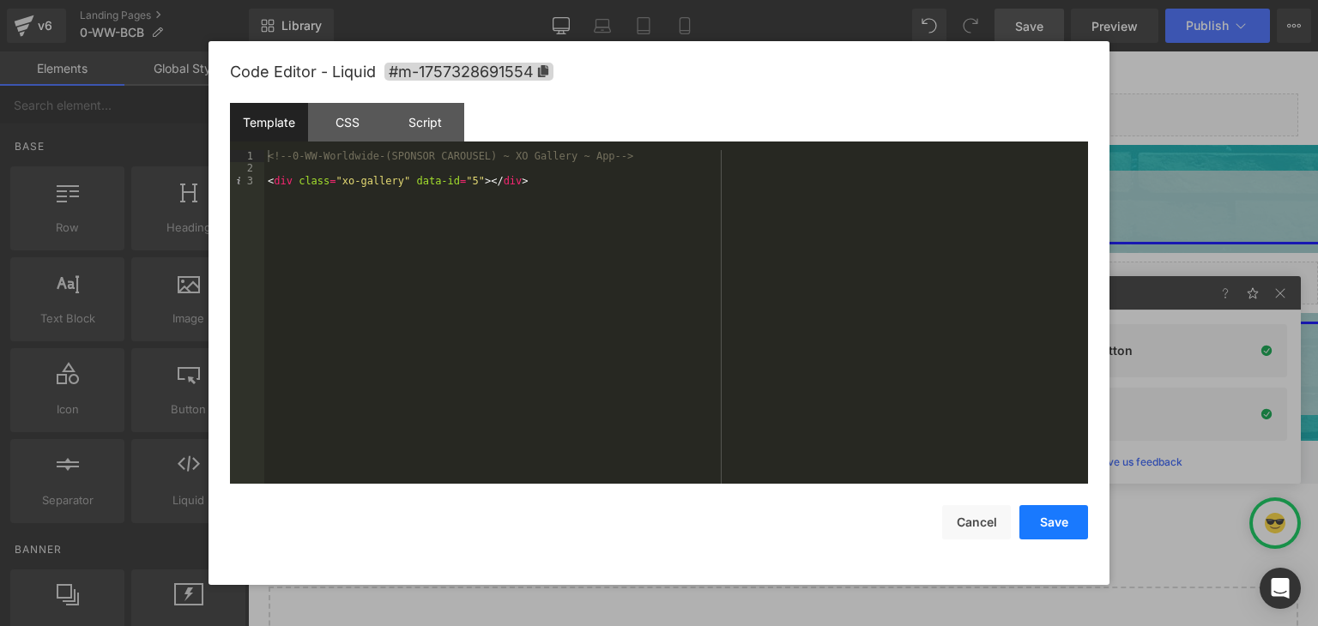
click at [1048, 526] on button "Save" at bounding box center [1053, 522] width 69 height 34
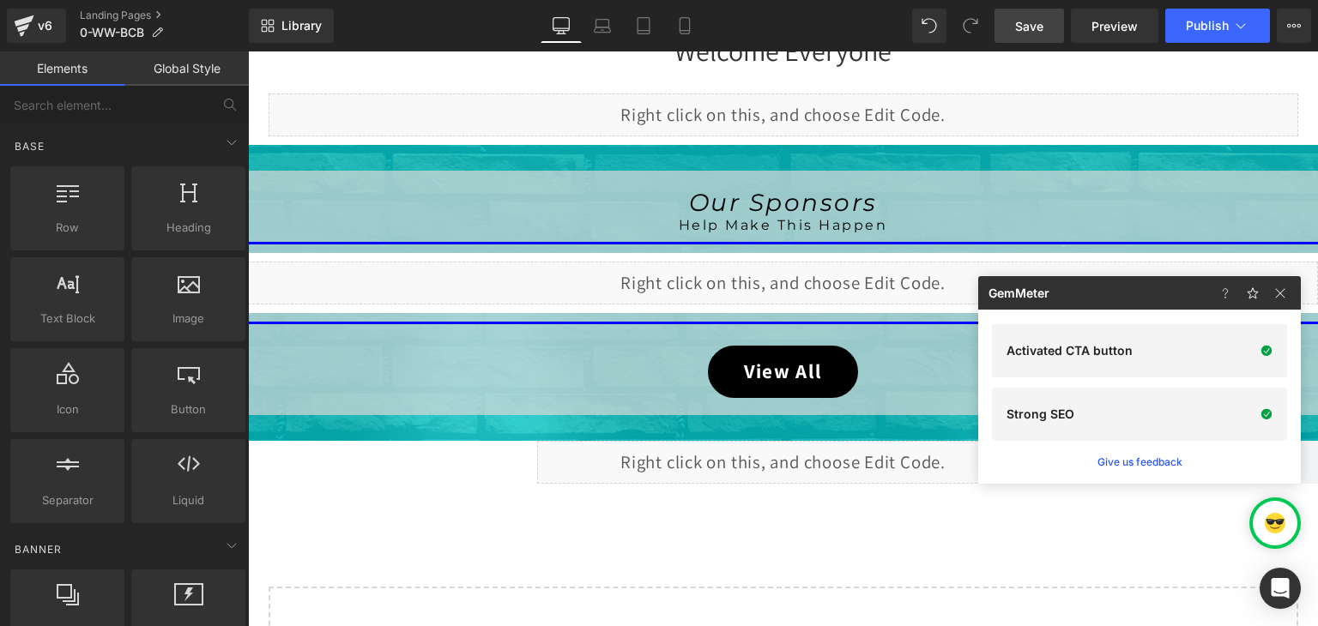
click at [1030, 28] on span "Save" at bounding box center [1029, 26] width 28 height 18
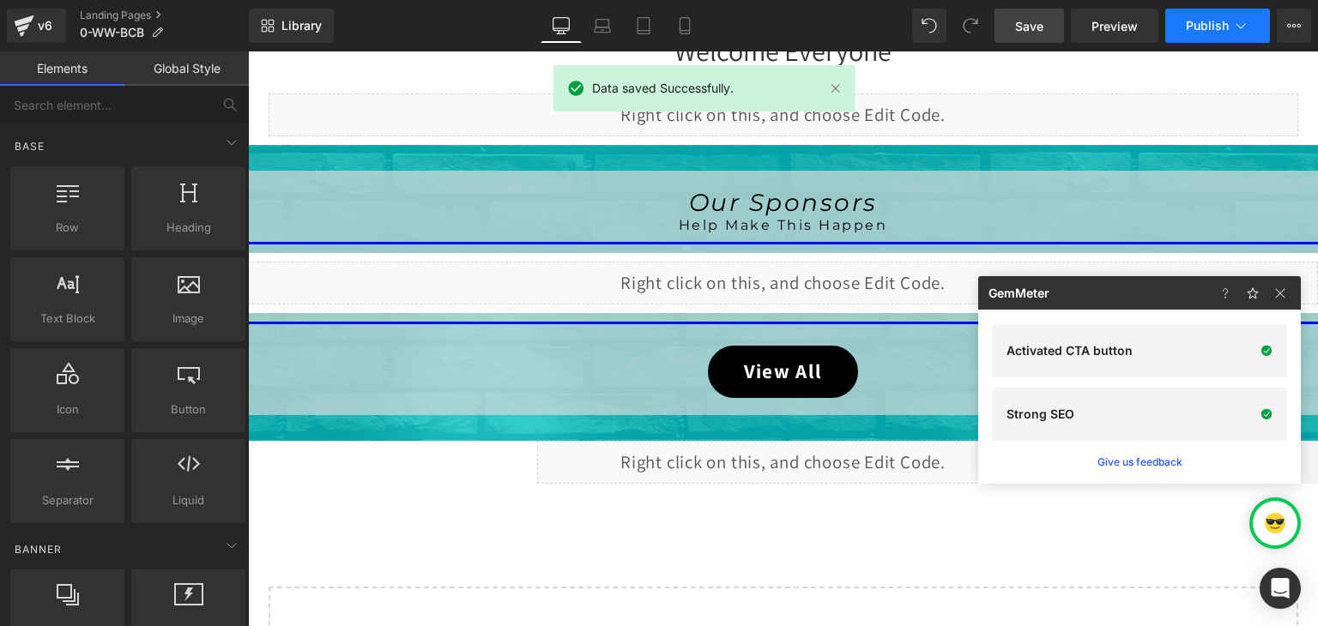
click at [1238, 23] on icon at bounding box center [1240, 25] width 17 height 17
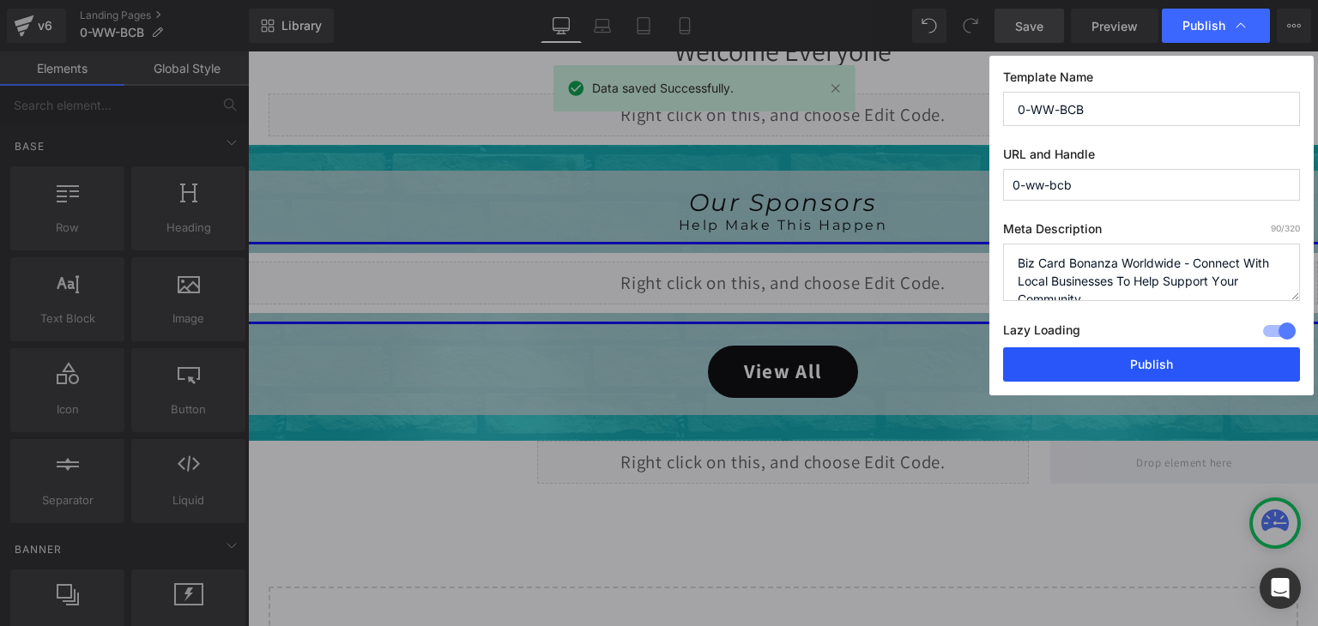
click at [1187, 363] on button "Publish" at bounding box center [1151, 364] width 297 height 34
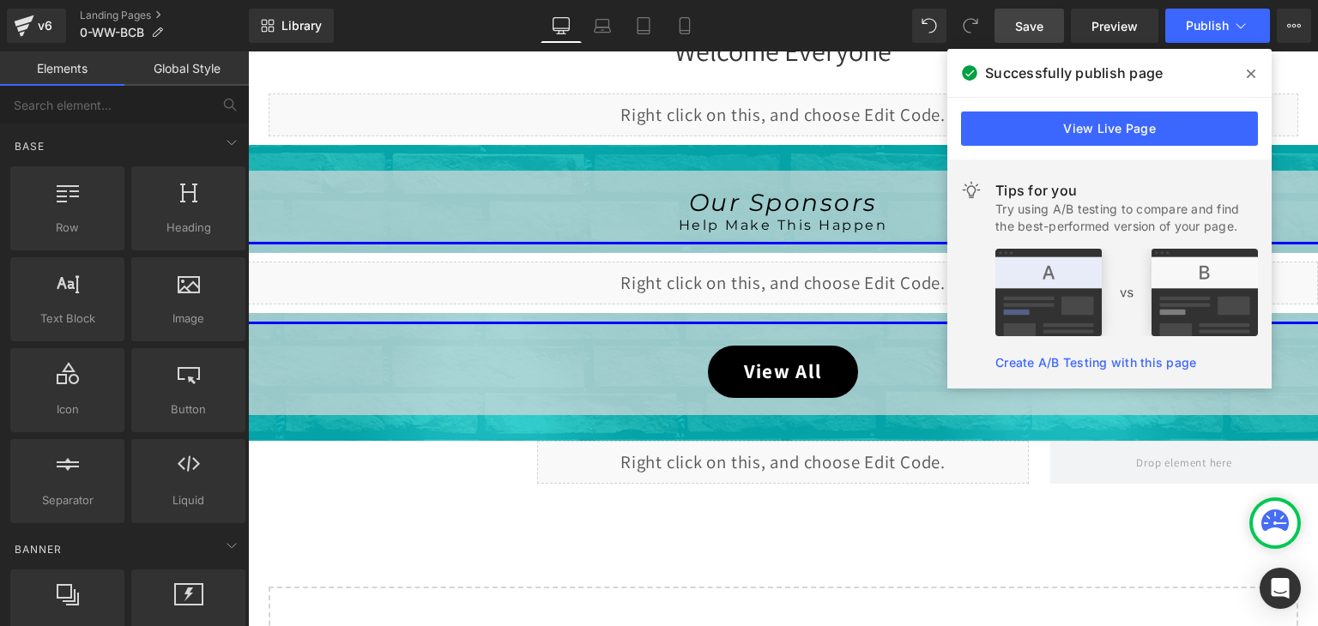
click at [1251, 75] on icon at bounding box center [1250, 74] width 9 height 14
